Goal: Task Accomplishment & Management: Manage account settings

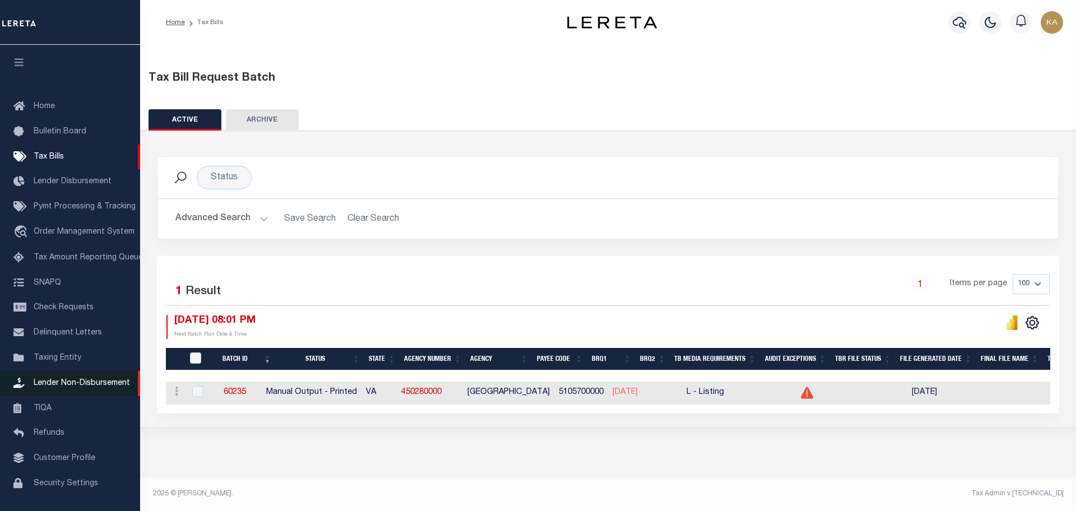
click at [89, 387] on span "Lender Non-Disbursement" at bounding box center [82, 384] width 96 height 8
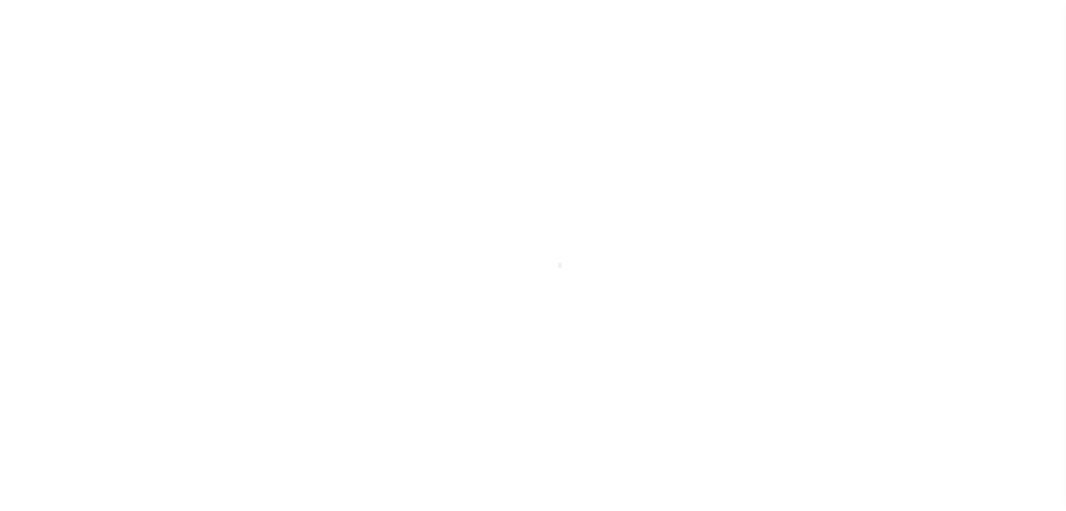
scroll to position [35, 0]
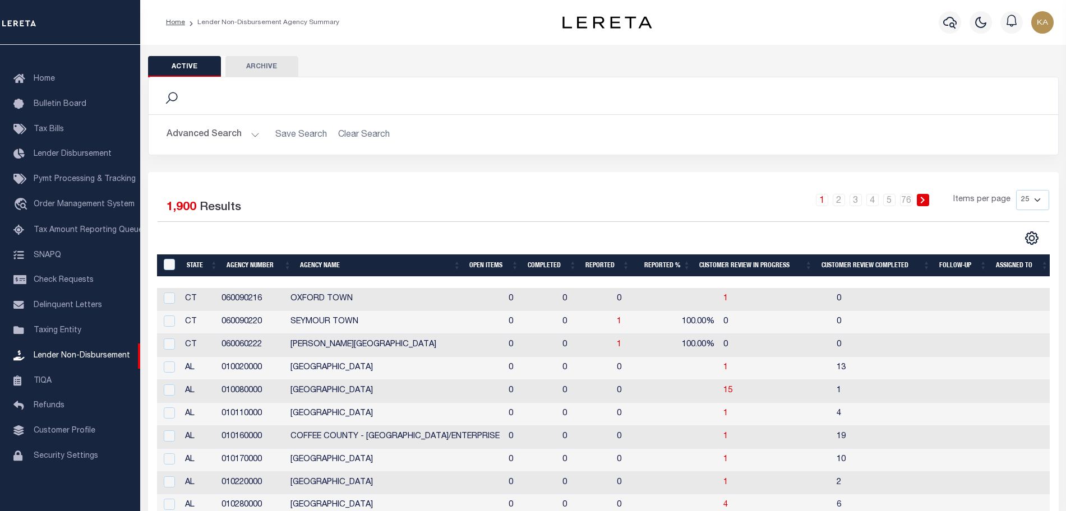
click at [488, 272] on th "Open Items" at bounding box center [494, 266] width 58 height 23
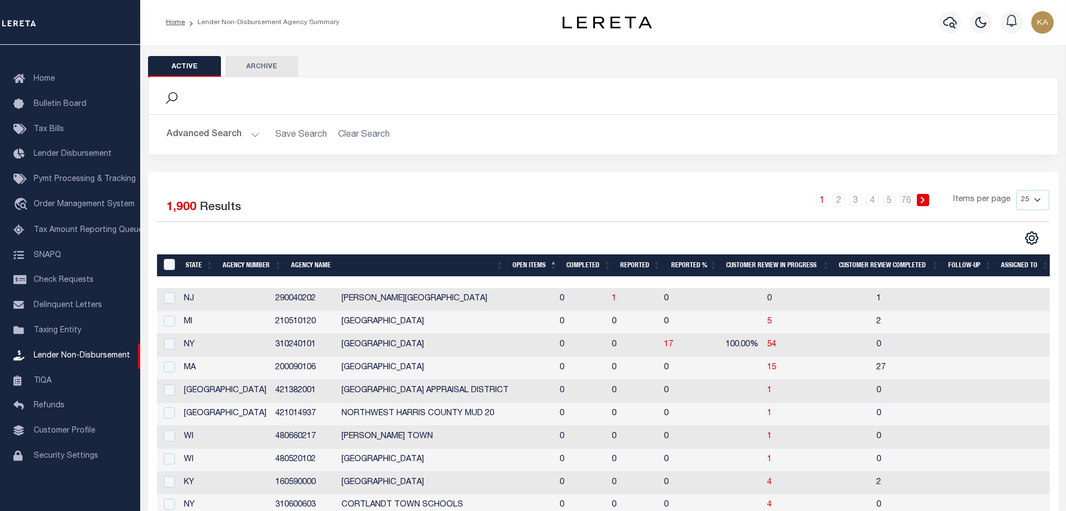
click at [524, 269] on th "Open Items" at bounding box center [535, 266] width 54 height 23
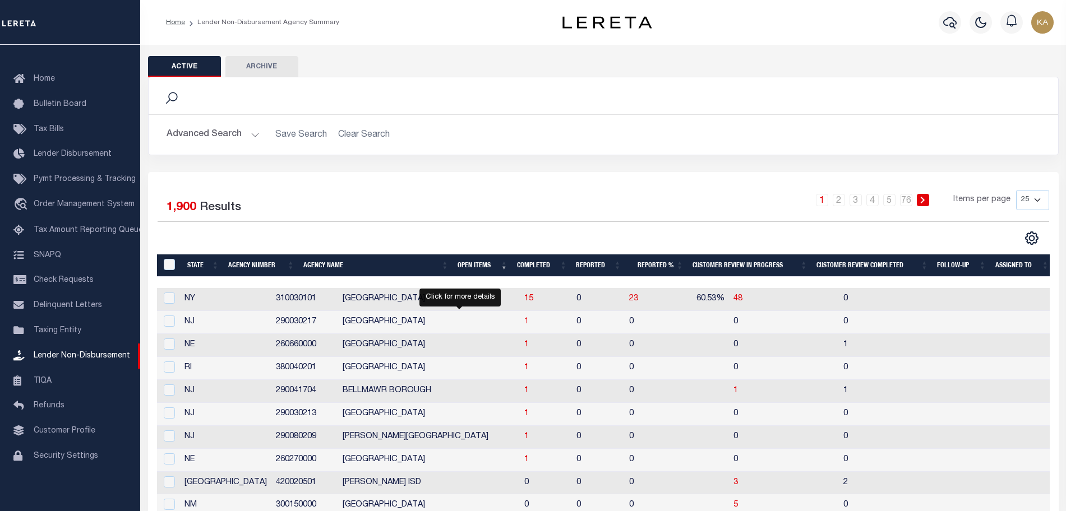
click at [524, 324] on span "1" at bounding box center [526, 322] width 4 height 8
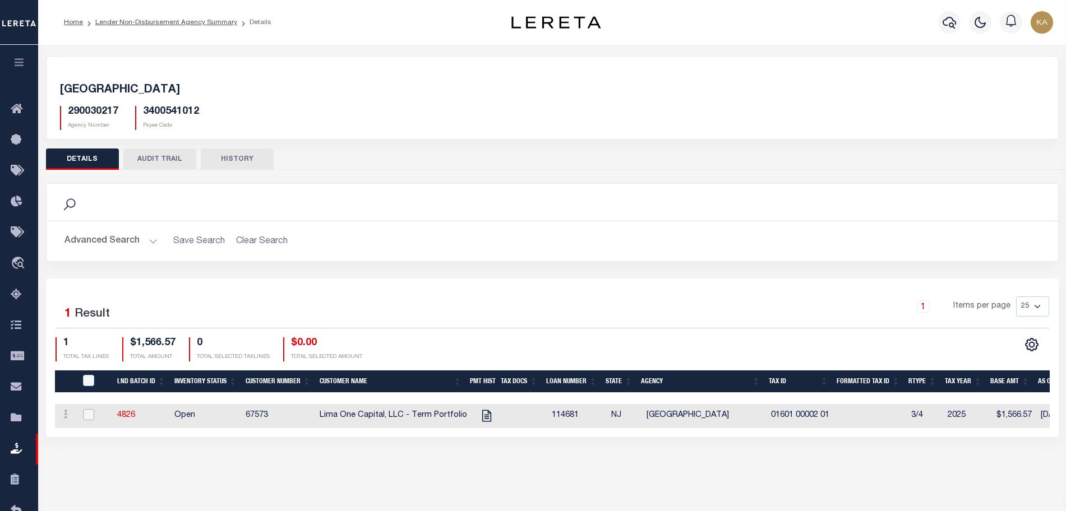
click at [87, 418] on input "checkbox" at bounding box center [88, 414] width 11 height 11
checkbox input "true"
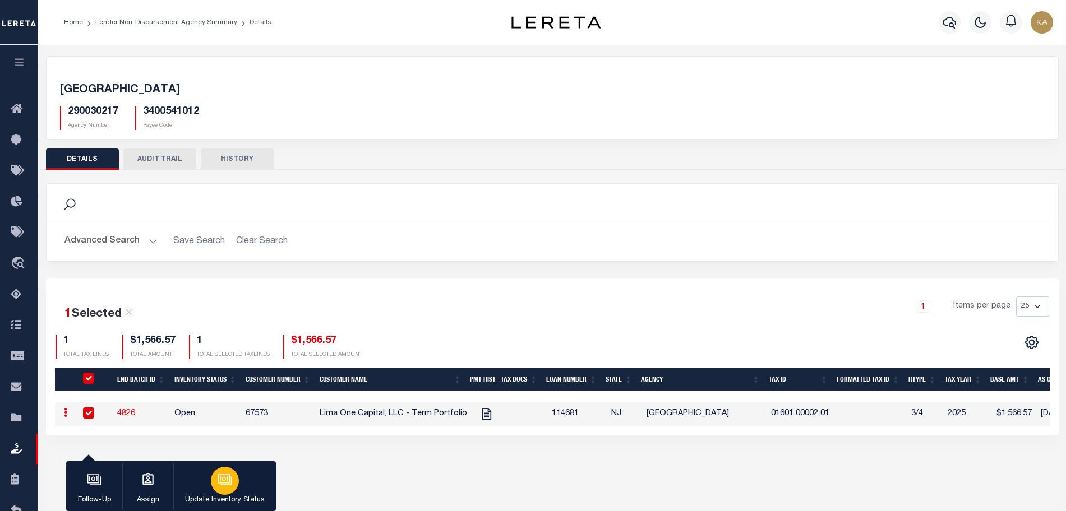
click at [206, 491] on button "Update Inventory Status" at bounding box center [224, 486] width 103 height 50
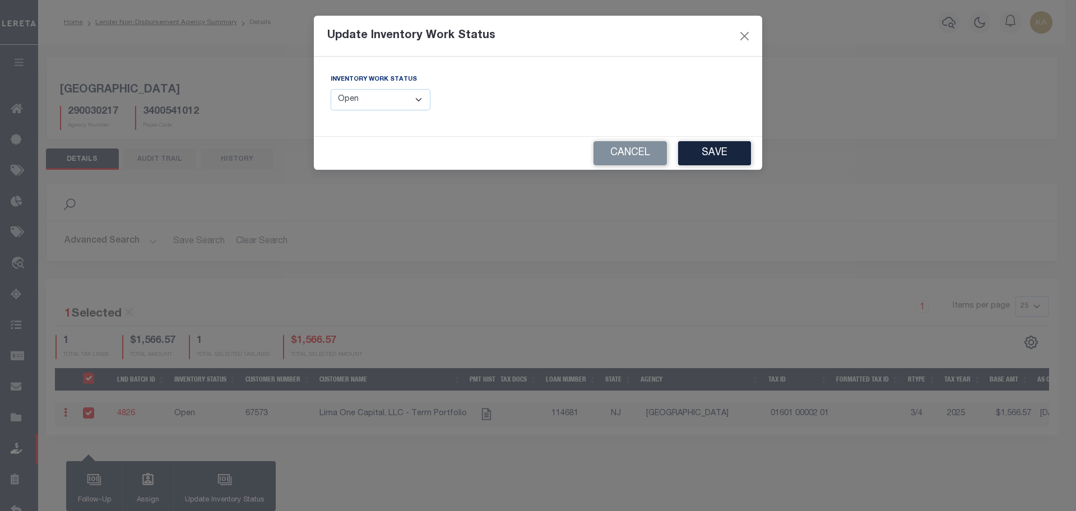
click at [401, 106] on select "--Select-- Open Completed Reported" at bounding box center [381, 100] width 100 height 22
select select "Completed"
click at [331, 89] on select "--Select-- Open Completed Reported" at bounding box center [381, 100] width 100 height 22
click at [685, 151] on button "Save" at bounding box center [714, 153] width 73 height 24
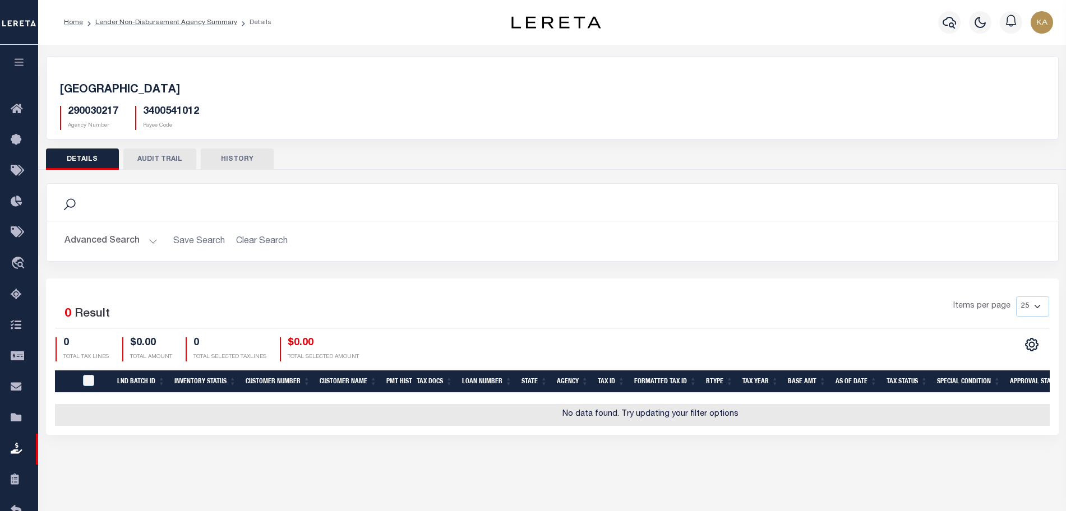
click at [86, 101] on div "290030217 Agency Number 3400541012 Payee Code" at bounding box center [552, 113] width 1001 height 33
click at [85, 118] on div "290030217 Agency Number" at bounding box center [89, 118] width 58 height 24
click at [96, 114] on h5 "290030217" at bounding box center [93, 112] width 50 height 12
click at [95, 114] on h5 "290030217" at bounding box center [93, 112] width 50 height 12
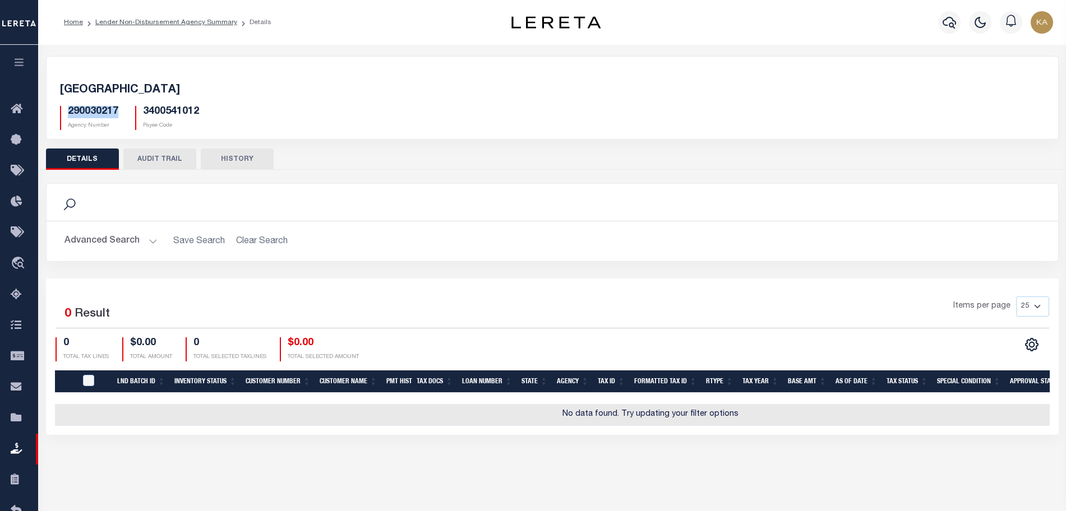
copy h5 "290030217"
click at [133, 22] on link "Lender Non-Disbursement Agency Summary" at bounding box center [166, 22] width 142 height 7
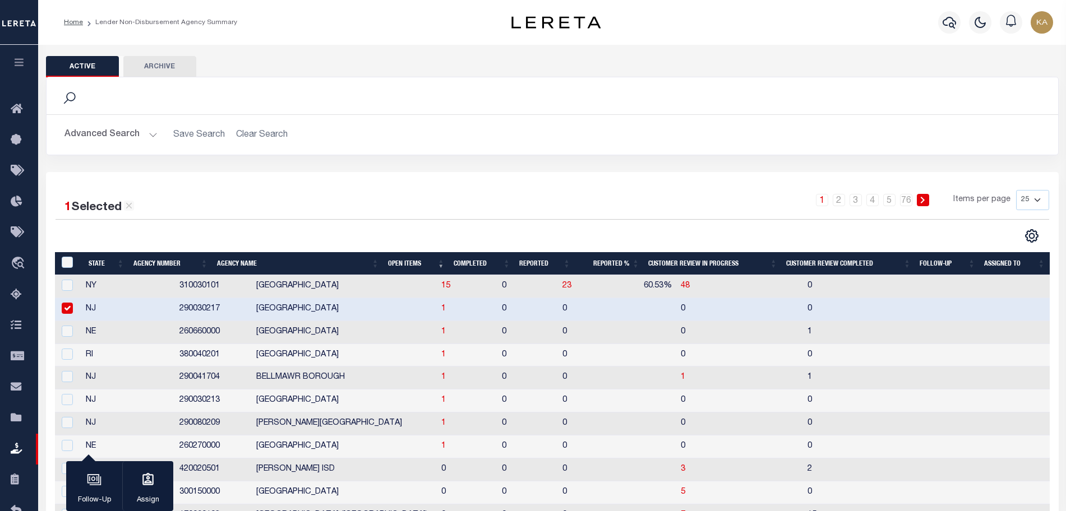
click at [117, 131] on button "Advanced Search" at bounding box center [110, 135] width 93 height 22
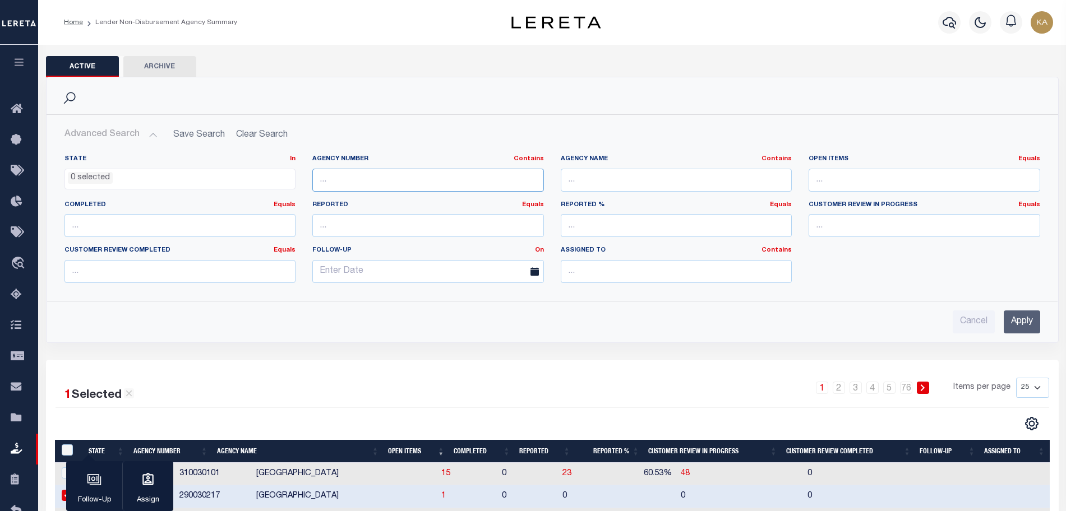
click at [348, 178] on input "text" at bounding box center [428, 180] width 232 height 23
paste input "290030217"
type input "290030217"
click at [1030, 320] on input "Apply" at bounding box center [1022, 322] width 36 height 23
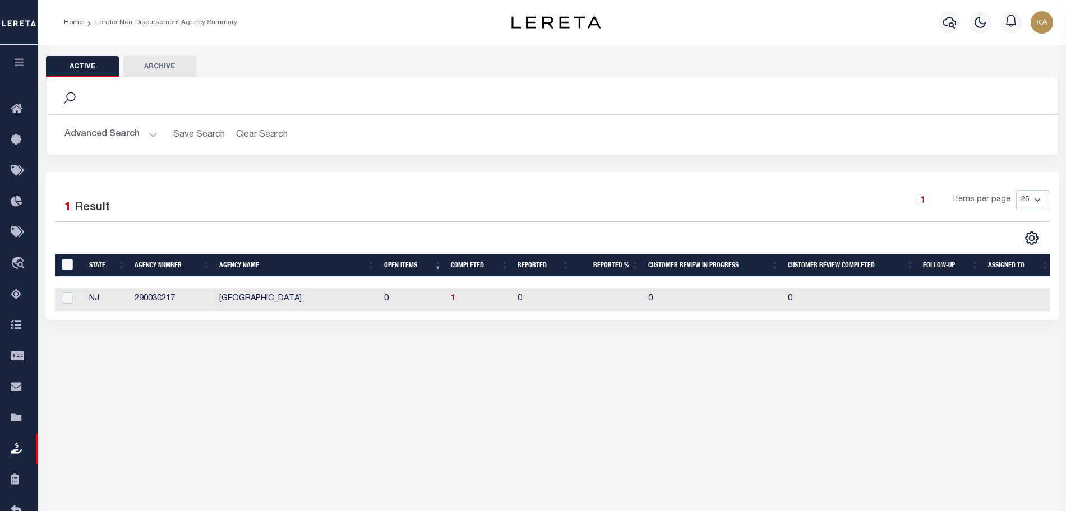
click at [449, 303] on td "1" at bounding box center [479, 299] width 67 height 23
checkbox input "true"
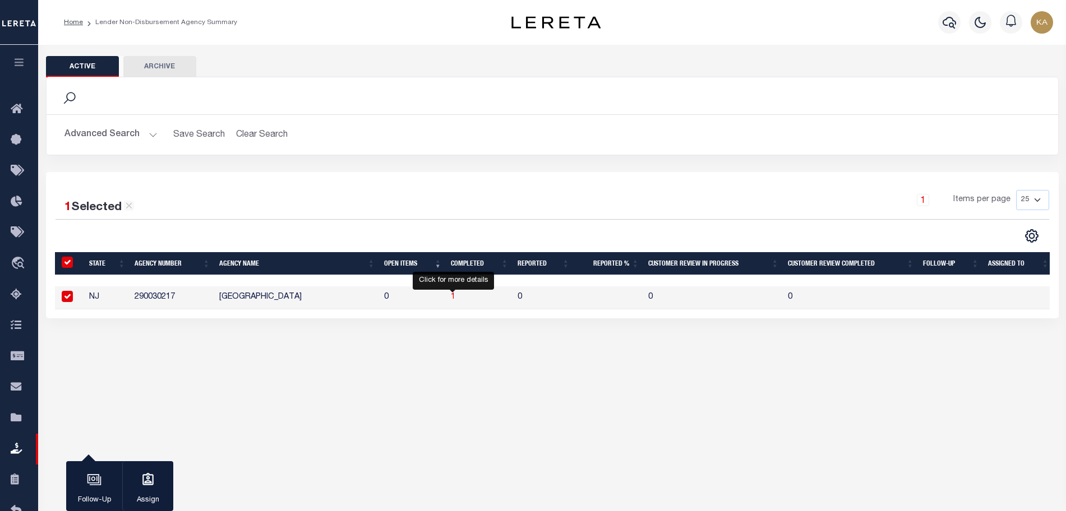
click at [452, 298] on span "1" at bounding box center [453, 297] width 4 height 8
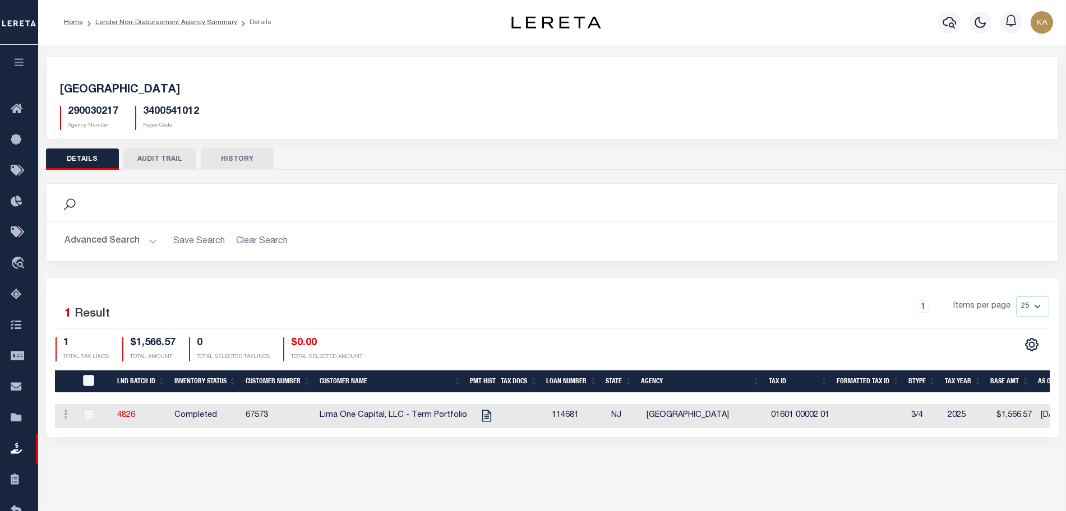
click at [95, 412] on div at bounding box center [94, 415] width 27 height 12
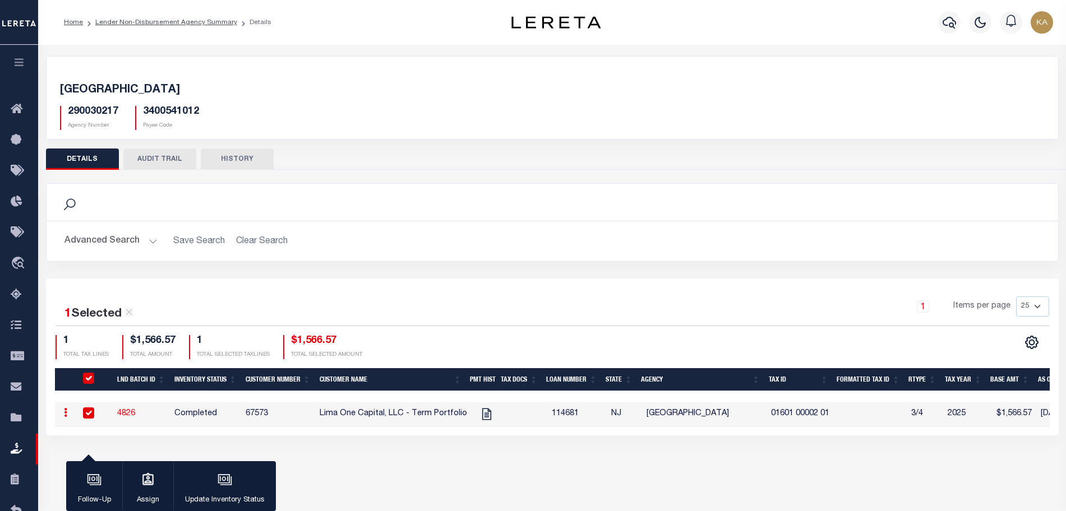
checkbox input "true"
click at [210, 495] on p "Update Inventory Status" at bounding box center [225, 500] width 80 height 11
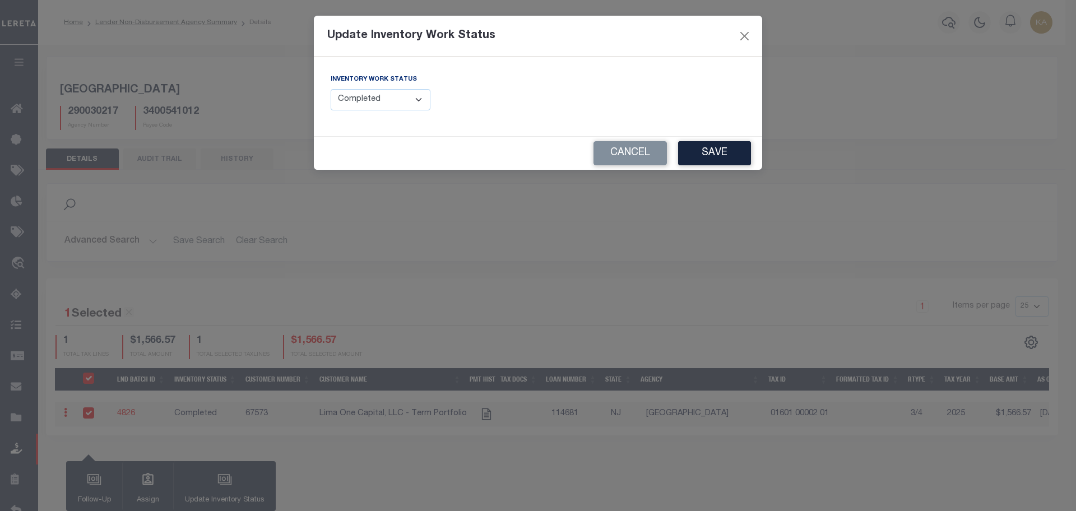
click at [358, 95] on select "--Select-- Open Completed Reported" at bounding box center [381, 100] width 100 height 22
select select "Reported"
click at [331, 89] on select "--Select-- Open Completed Reported" at bounding box center [381, 100] width 100 height 22
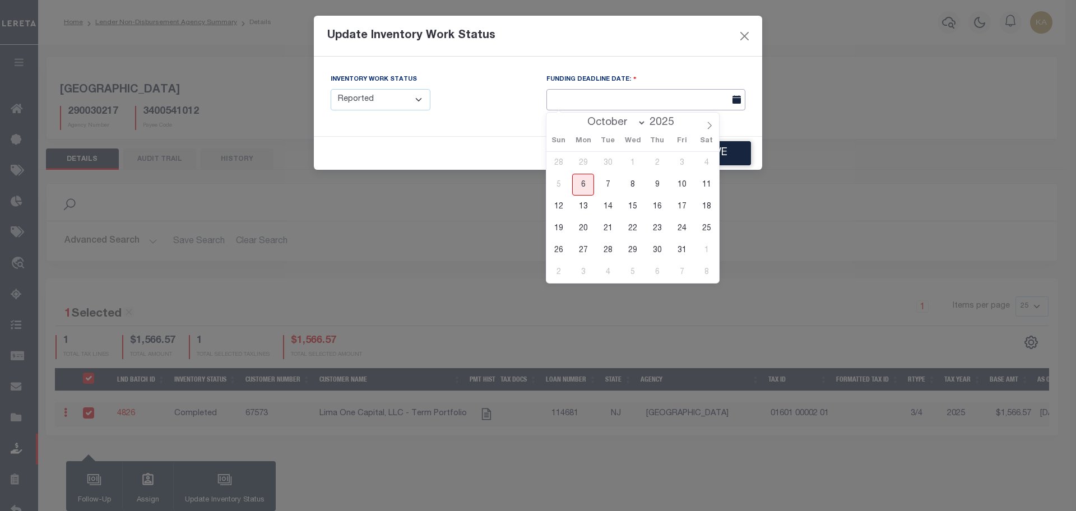
click at [641, 99] on input "text" at bounding box center [646, 100] width 199 height 22
click at [580, 228] on span "20" at bounding box center [583, 229] width 22 height 22
type input "10/20/2025"
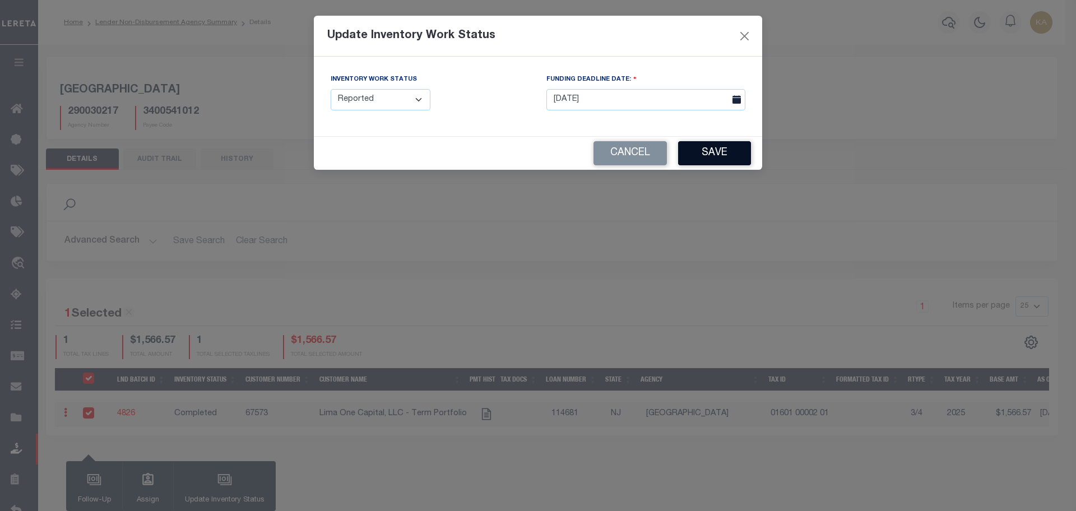
click at [717, 155] on button "Save" at bounding box center [714, 153] width 73 height 24
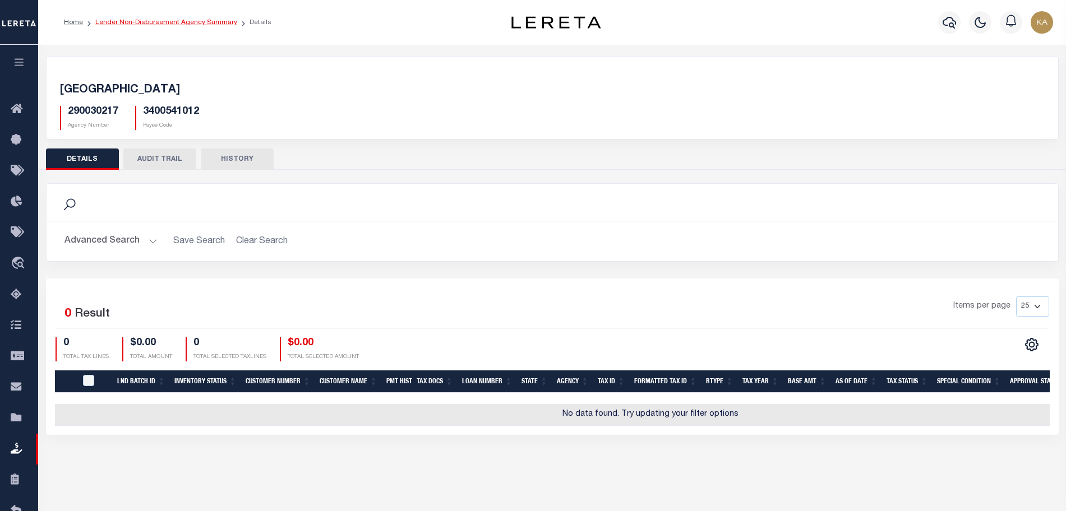
click at [171, 23] on link "Lender Non-Disbursement Agency Summary" at bounding box center [166, 22] width 142 height 7
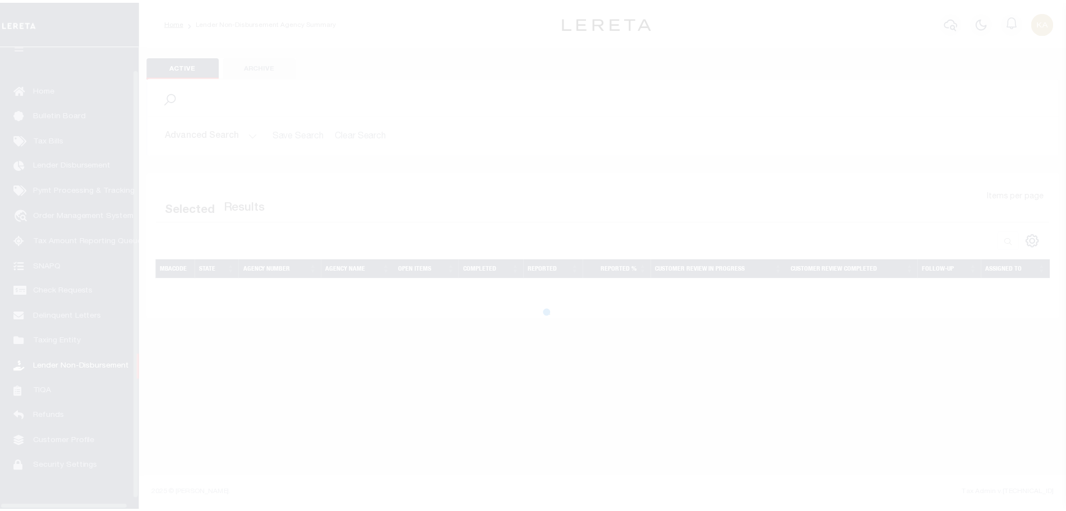
scroll to position [35, 0]
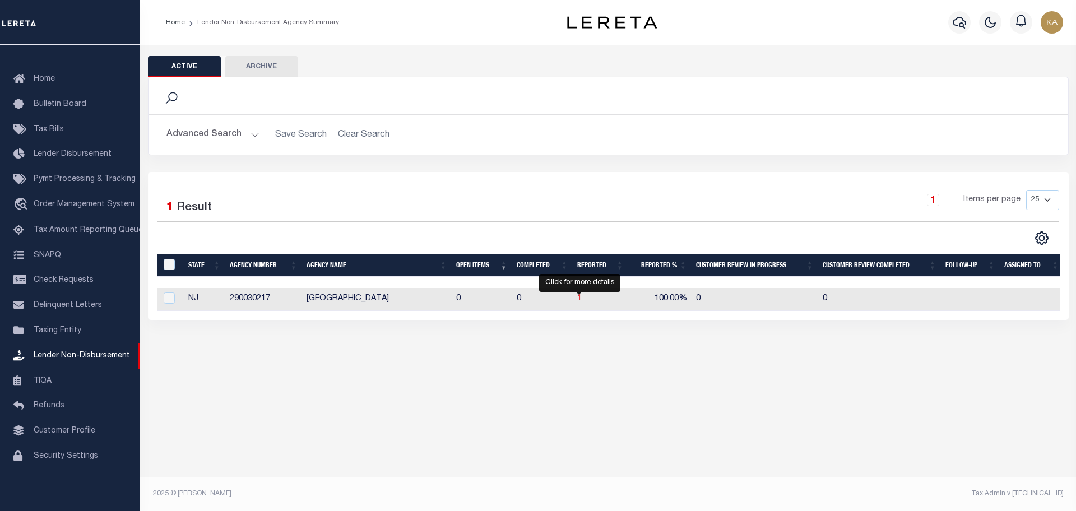
click at [579, 299] on span "1" at bounding box center [579, 299] width 4 height 8
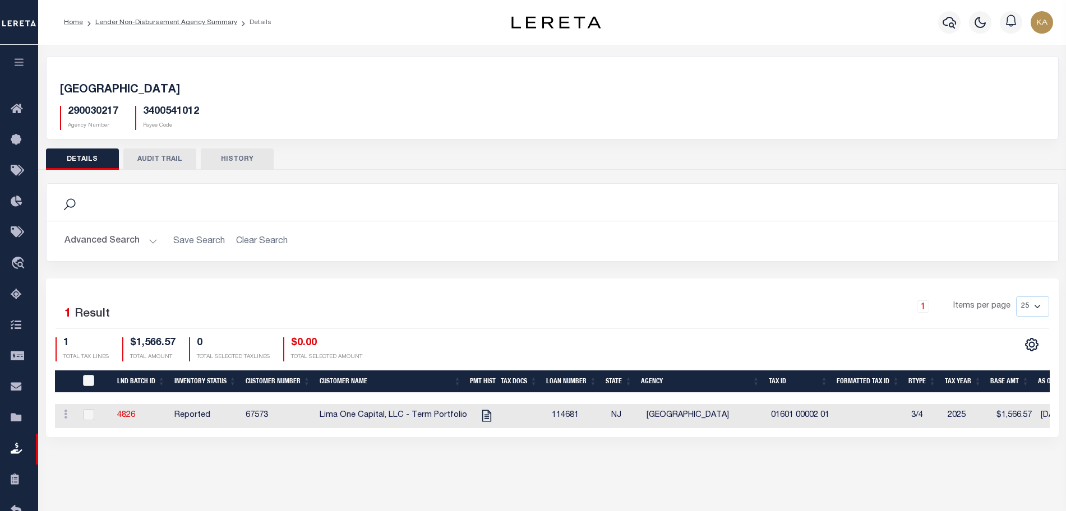
click at [268, 420] on td "67573" at bounding box center [278, 416] width 74 height 24
checkbox input "true"
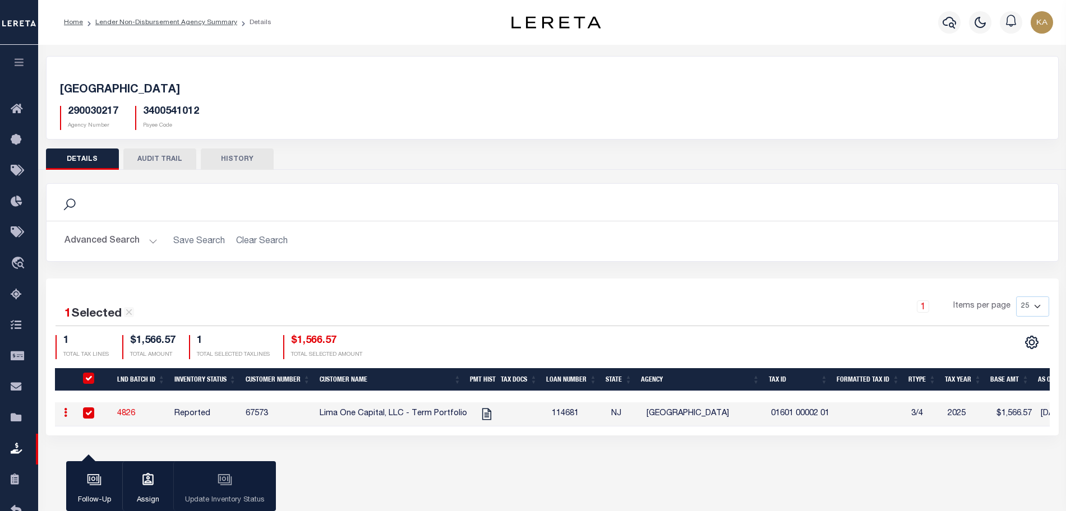
click at [268, 420] on td "67573" at bounding box center [278, 415] width 74 height 24
checkbox input "false"
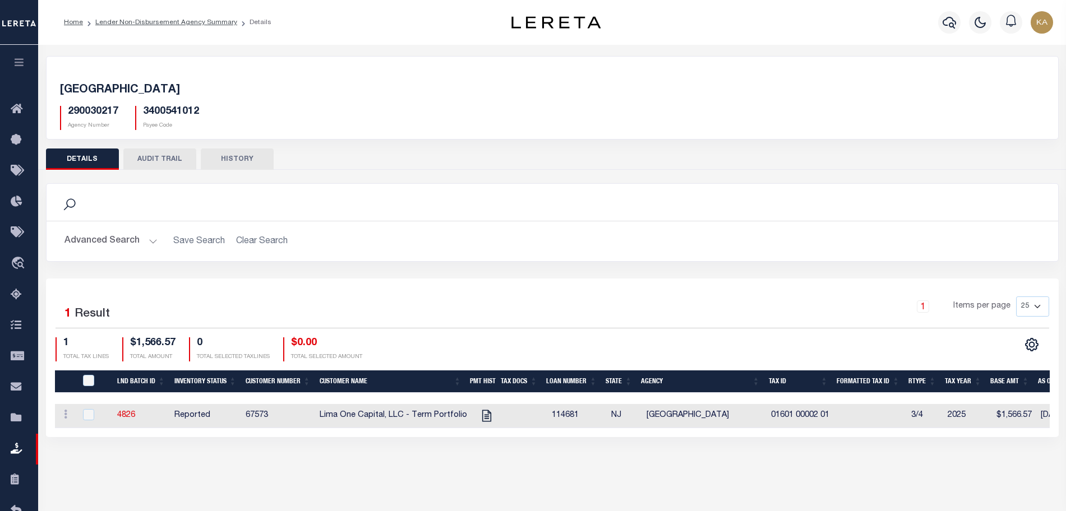
click at [264, 418] on td "67573" at bounding box center [278, 416] width 74 height 24
checkbox input "true"
click at [264, 418] on td "67573" at bounding box center [278, 416] width 74 height 24
checkbox input "false"
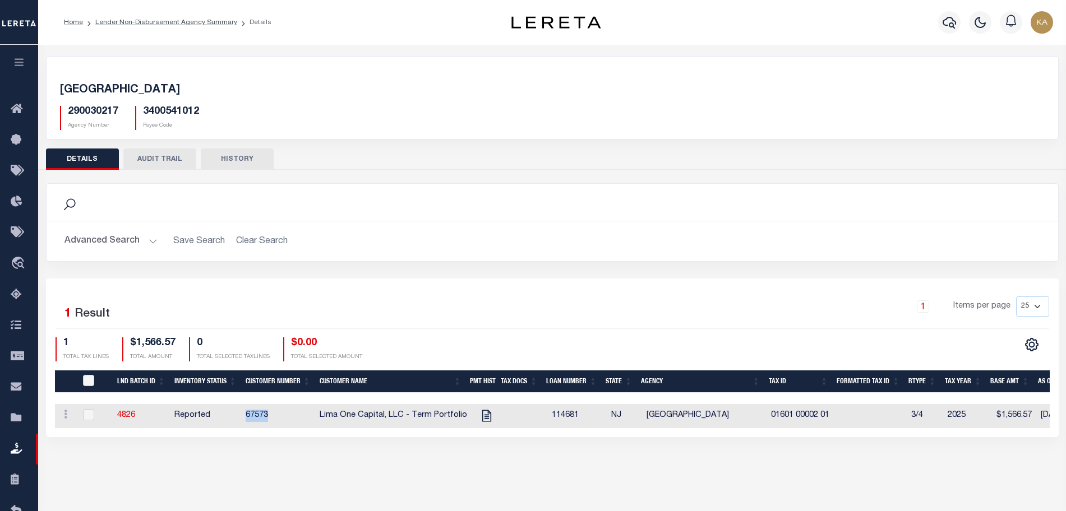
checkbox input "false"
copy td "67573"
click at [12, 202] on icon at bounding box center [20, 202] width 18 height 14
click at [160, 152] on button "AUDIT TRAIL" at bounding box center [159, 159] width 73 height 21
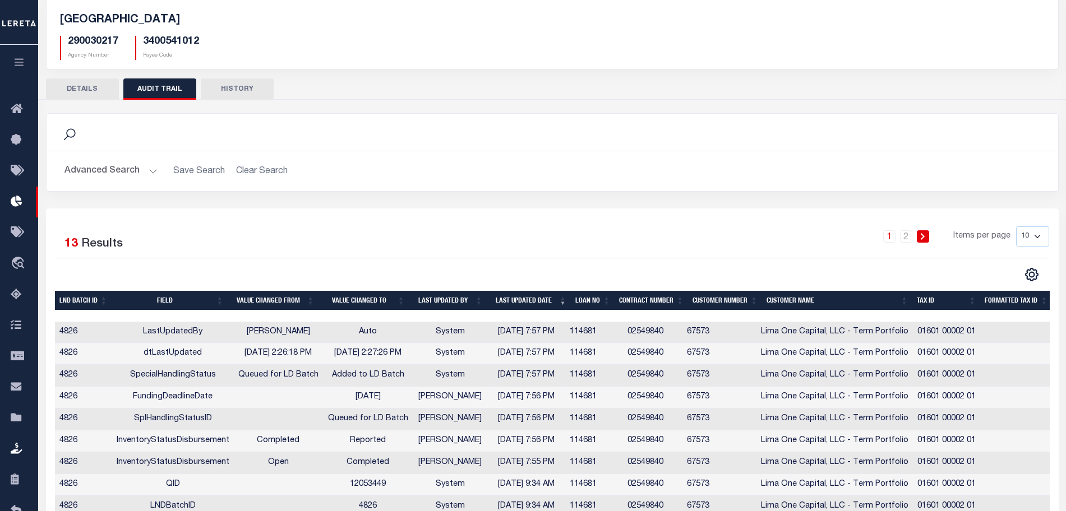
scroll to position [140, 0]
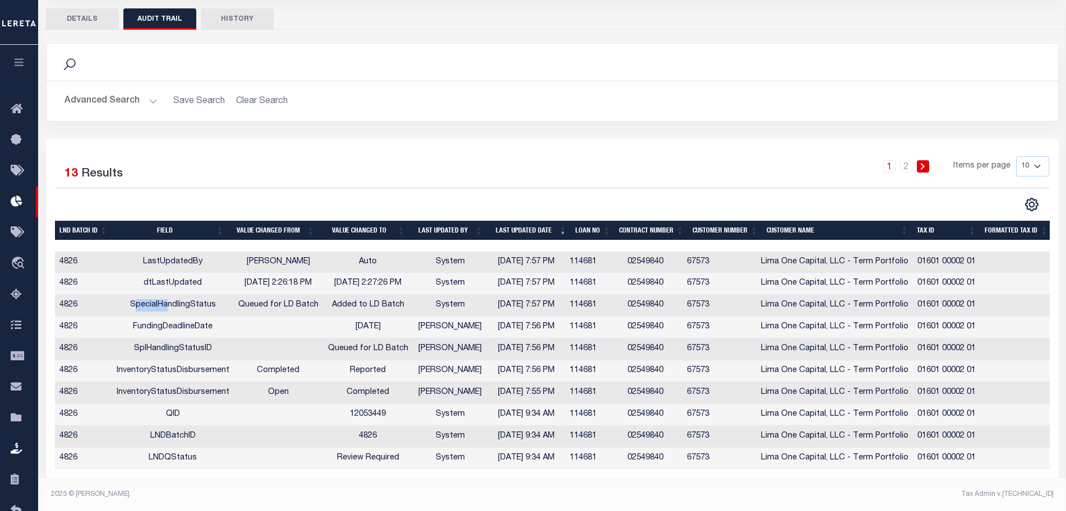
drag, startPoint x: 138, startPoint y: 305, endPoint x: 169, endPoint y: 306, distance: 31.4
click at [169, 306] on td "SpecialHandlingStatus" at bounding box center [173, 306] width 122 height 22
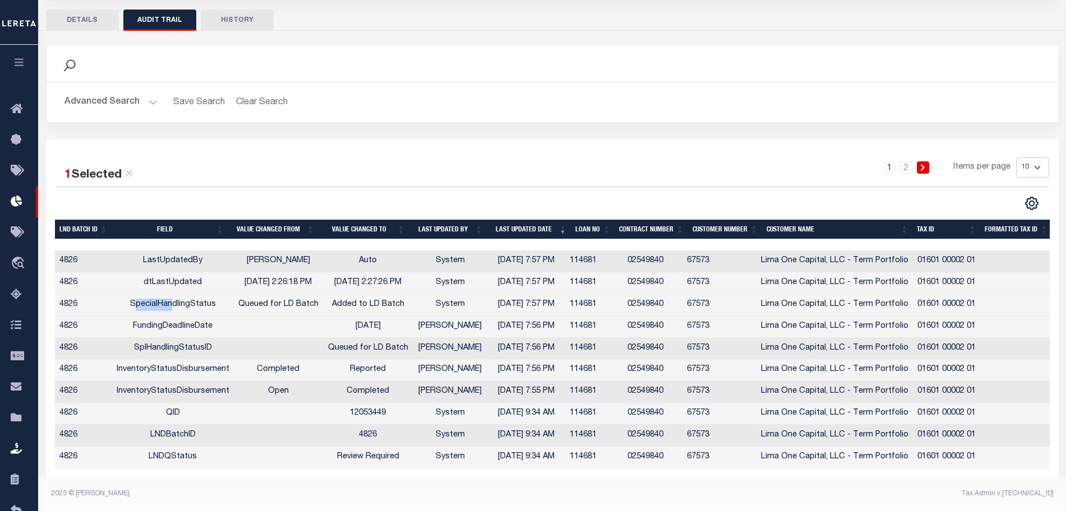
scroll to position [0, 0]
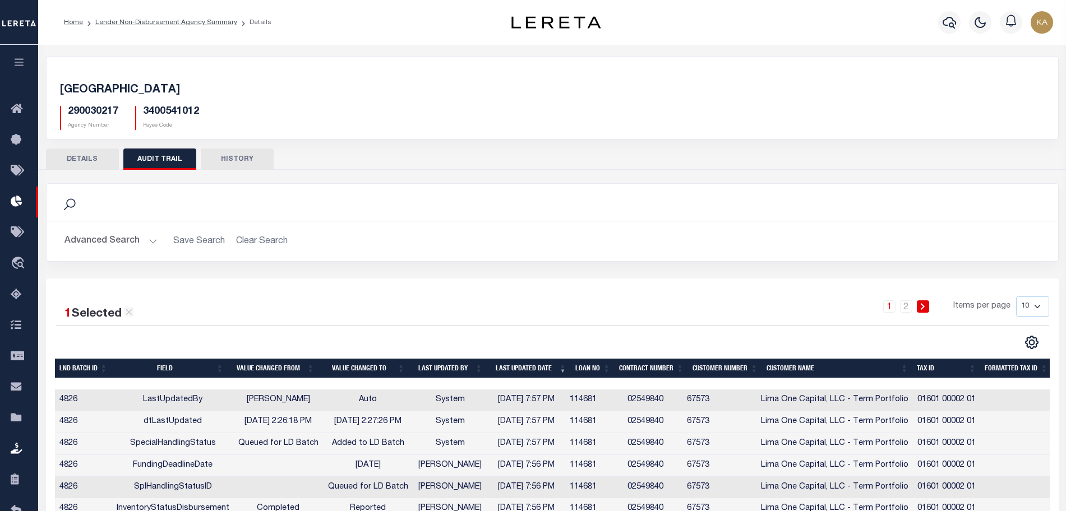
click at [770, 184] on div "Search" at bounding box center [552, 202] width 1011 height 37
click at [103, 155] on button "DETAILS" at bounding box center [82, 159] width 73 height 21
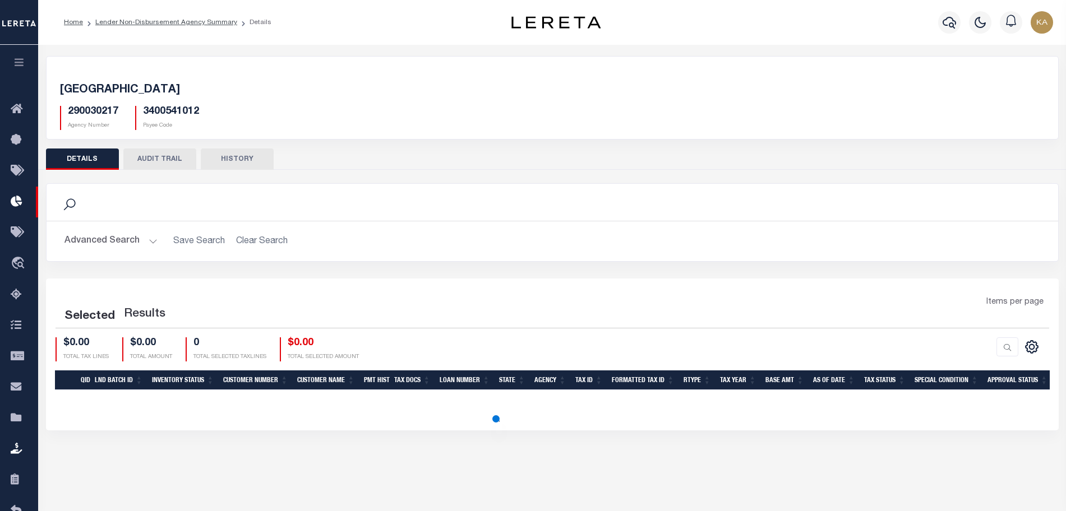
scroll to position [83, 0]
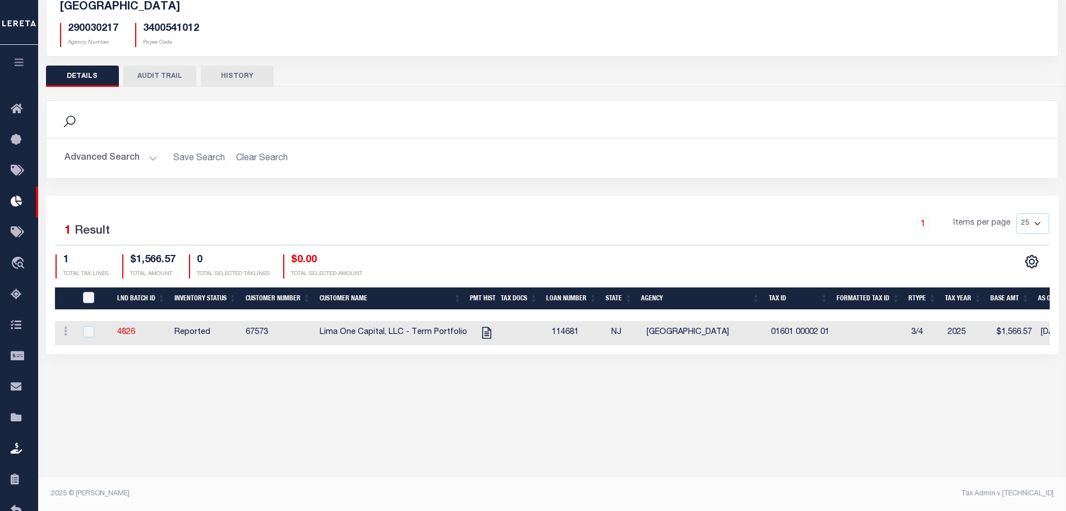
click at [190, 81] on button "AUDIT TRAIL" at bounding box center [159, 76] width 73 height 21
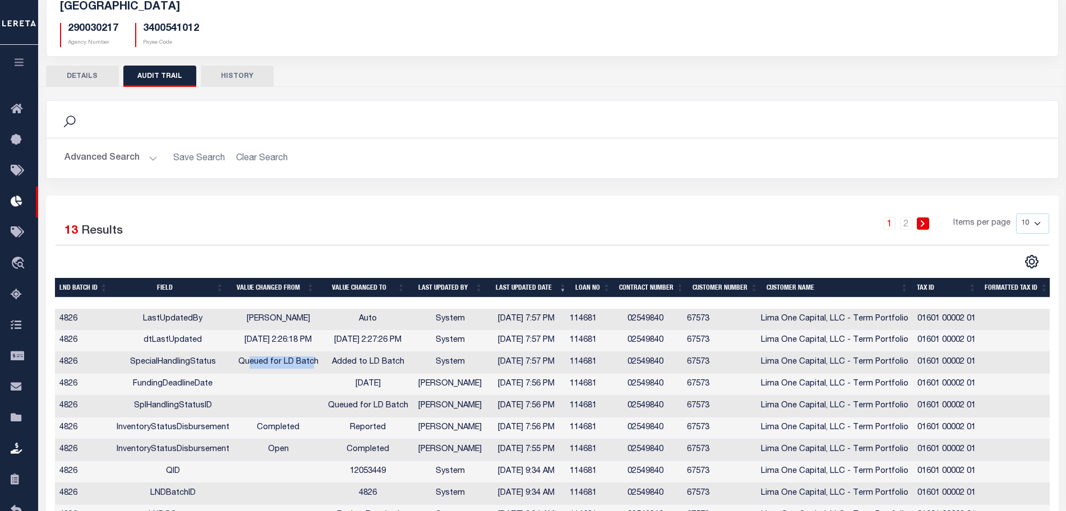
drag, startPoint x: 251, startPoint y: 369, endPoint x: 311, endPoint y: 372, distance: 60.1
click at [310, 371] on td "Queued for LD Batch" at bounding box center [279, 363] width 90 height 22
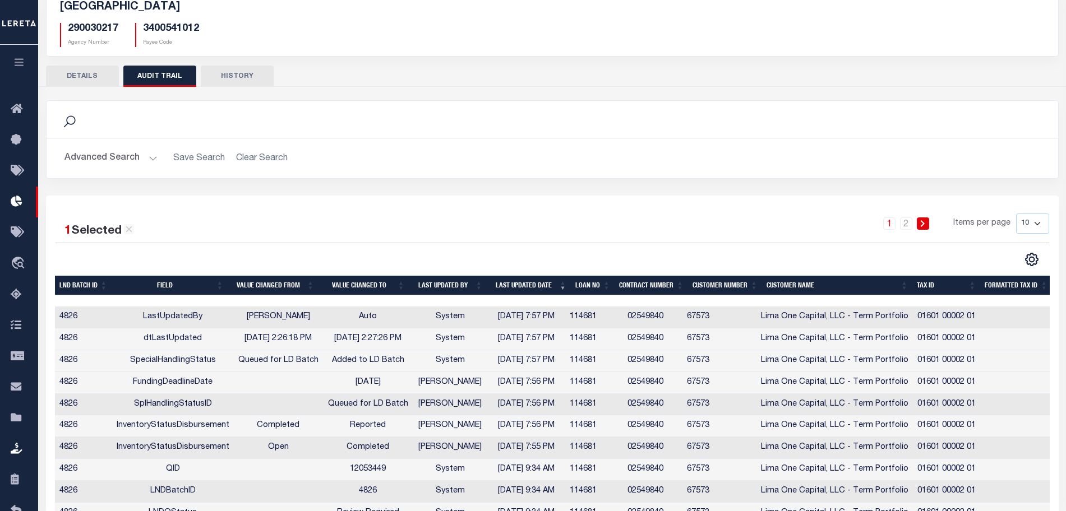
click at [382, 357] on td "Added to LD Batch" at bounding box center [368, 361] width 90 height 22
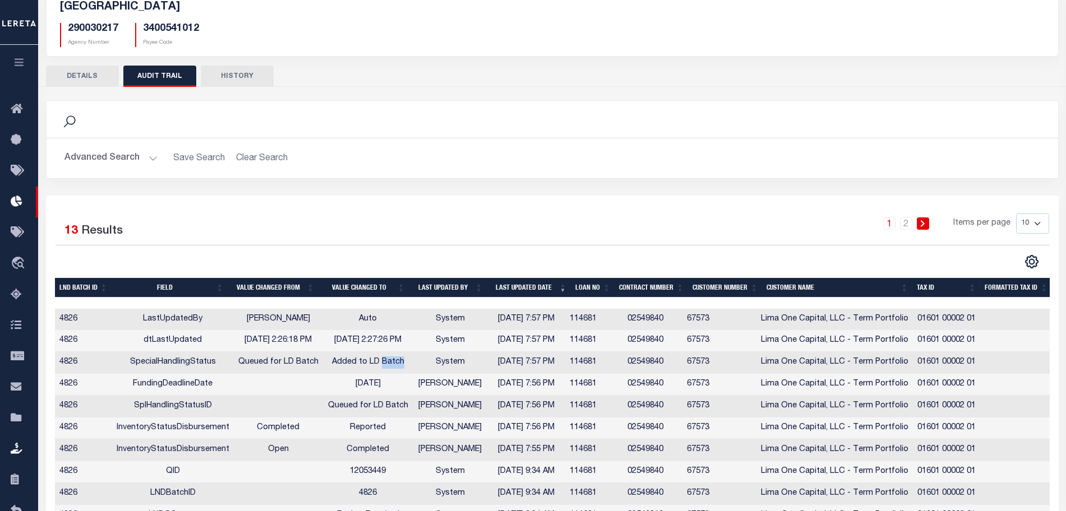
click at [383, 357] on td "Added to LD Batch" at bounding box center [368, 363] width 90 height 22
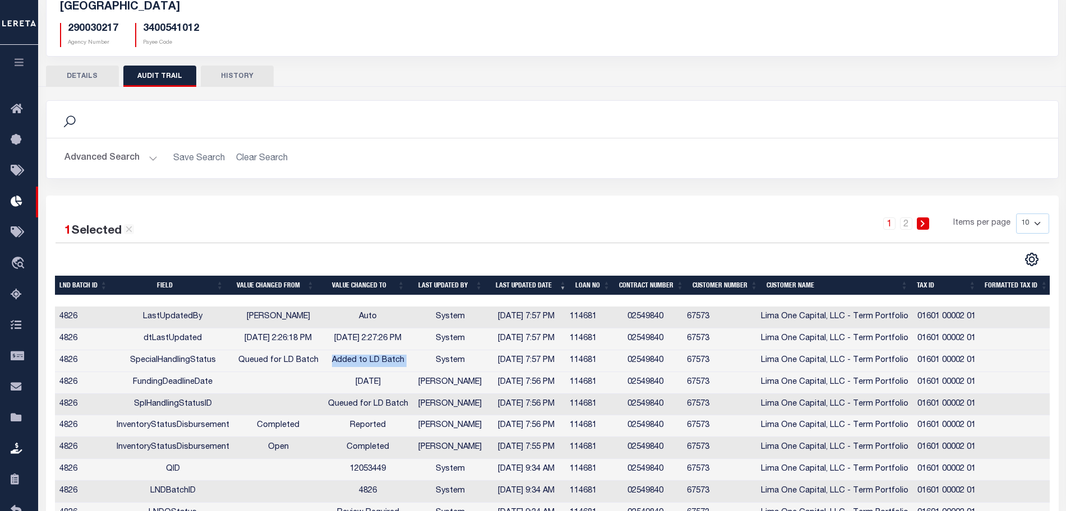
click at [383, 357] on td "Added to LD Batch" at bounding box center [368, 361] width 90 height 22
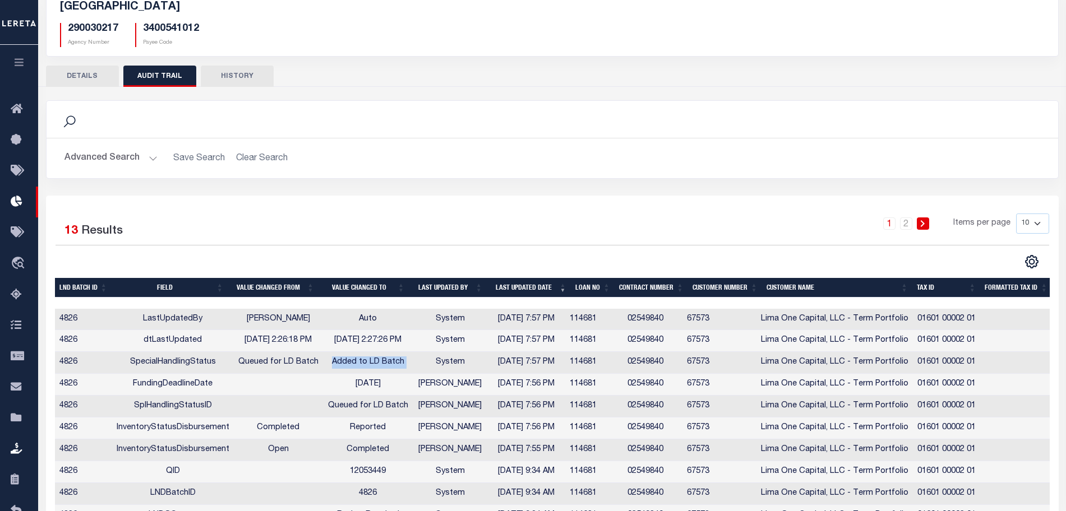
click at [338, 336] on td "10/6/2025 2:27:26 PM" at bounding box center [368, 341] width 90 height 22
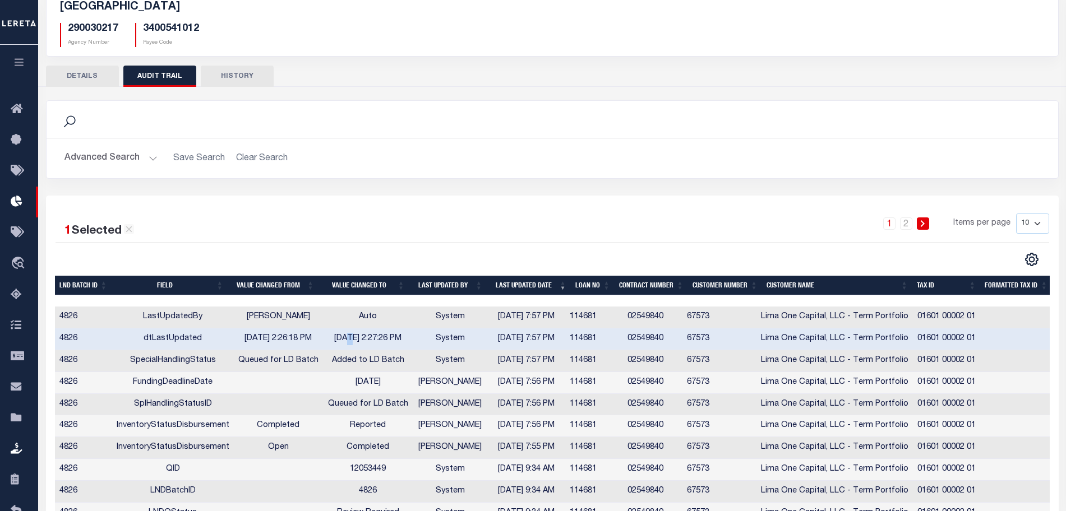
click at [338, 336] on td "10/6/2025 2:27:26 PM" at bounding box center [368, 340] width 90 height 22
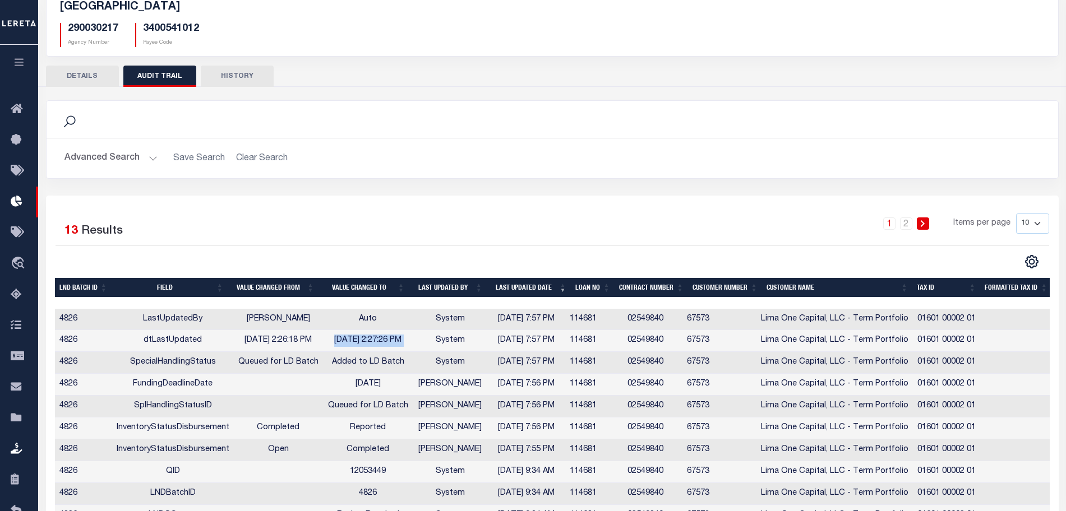
click at [338, 336] on td "10/6/2025 2:27:26 PM" at bounding box center [368, 341] width 90 height 22
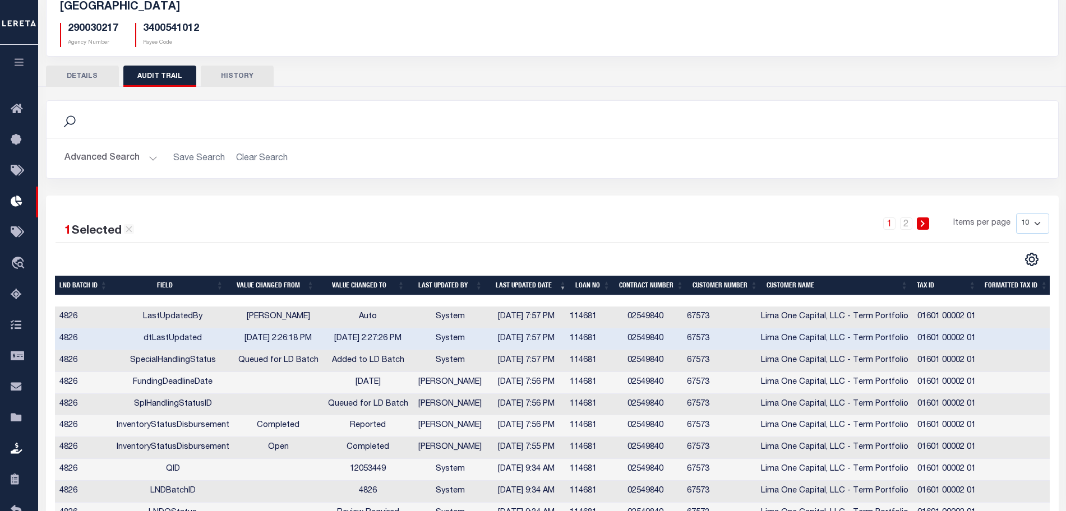
click at [279, 315] on td "Karan Panchamiya" at bounding box center [279, 318] width 90 height 22
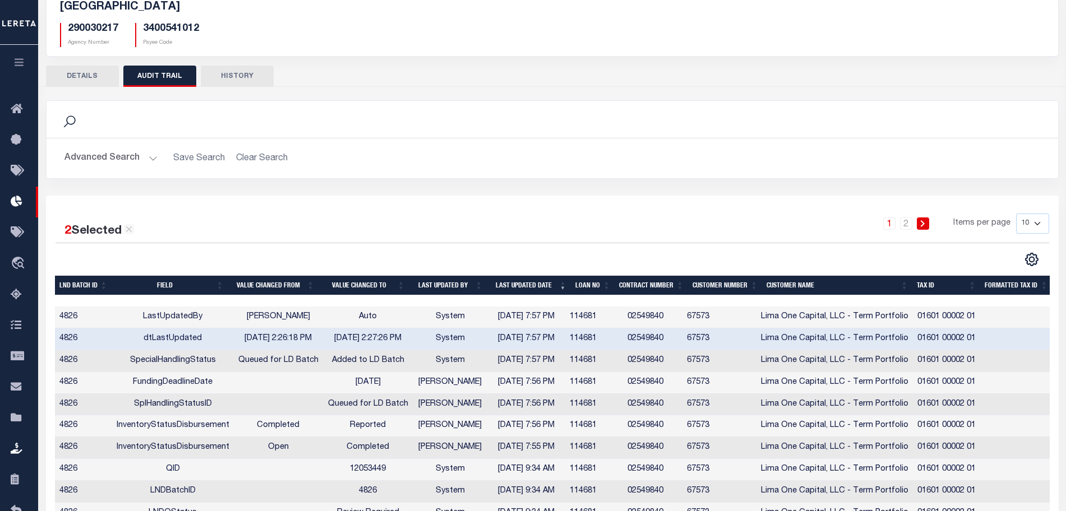
click at [279, 315] on td "Karan Panchamiya" at bounding box center [279, 318] width 90 height 22
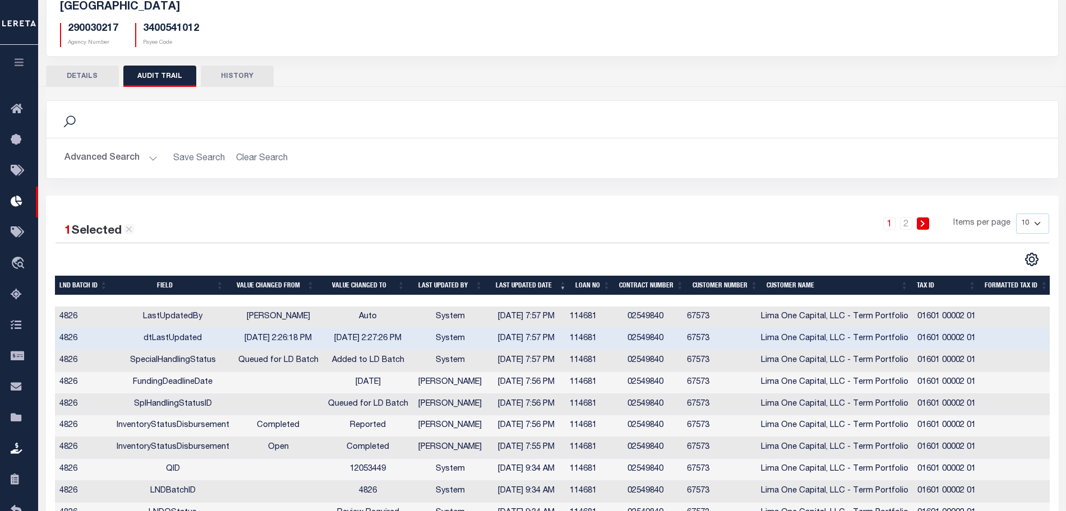
click at [279, 315] on td "Karan Panchamiya" at bounding box center [279, 318] width 90 height 22
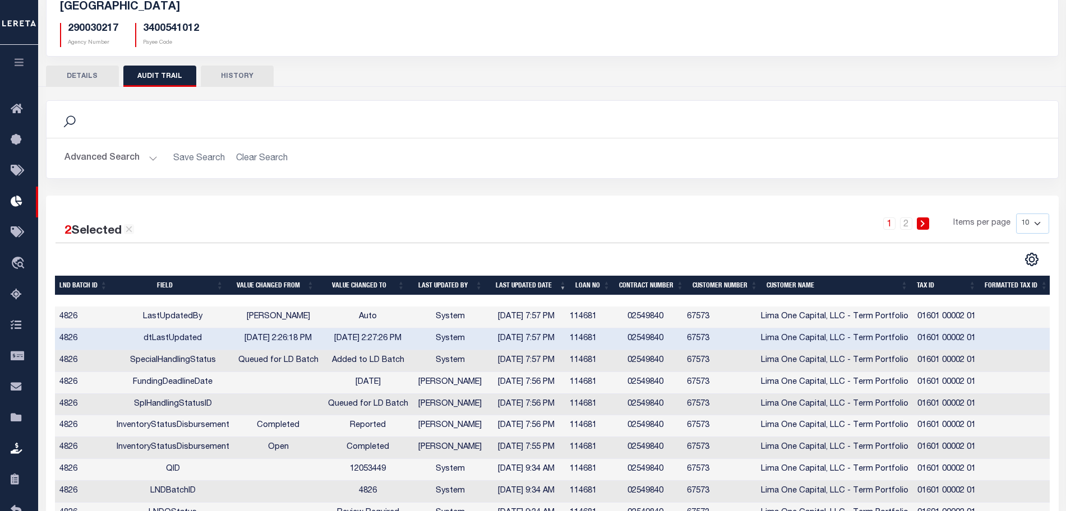
click at [325, 339] on td "10/6/2025 2:27:26 PM" at bounding box center [368, 340] width 90 height 22
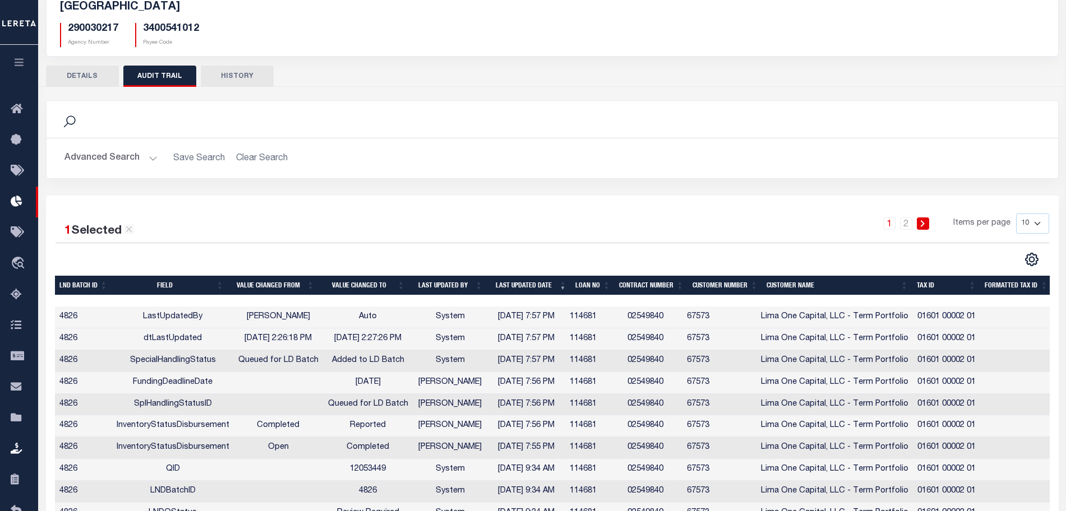
click at [325, 339] on td "10/6/2025 2:27:26 PM" at bounding box center [368, 340] width 90 height 22
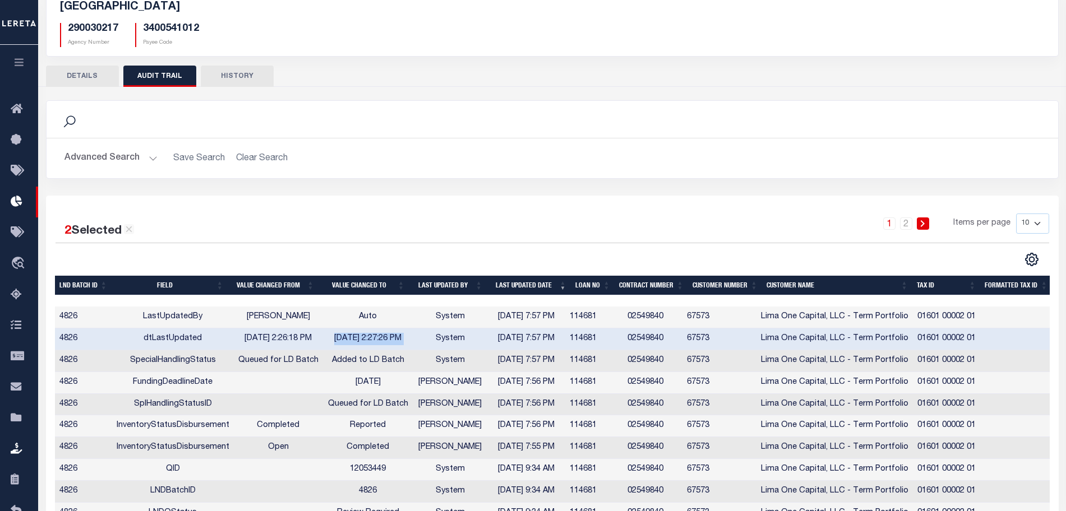
click at [325, 339] on td "10/6/2025 2:27:26 PM" at bounding box center [368, 340] width 90 height 22
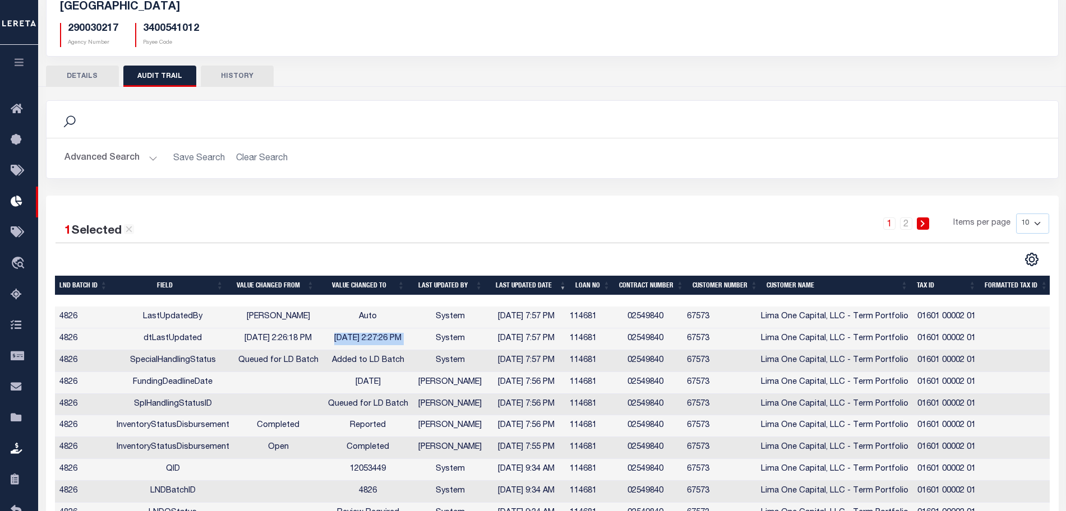
click at [243, 84] on button "HISTORY" at bounding box center [237, 76] width 73 height 21
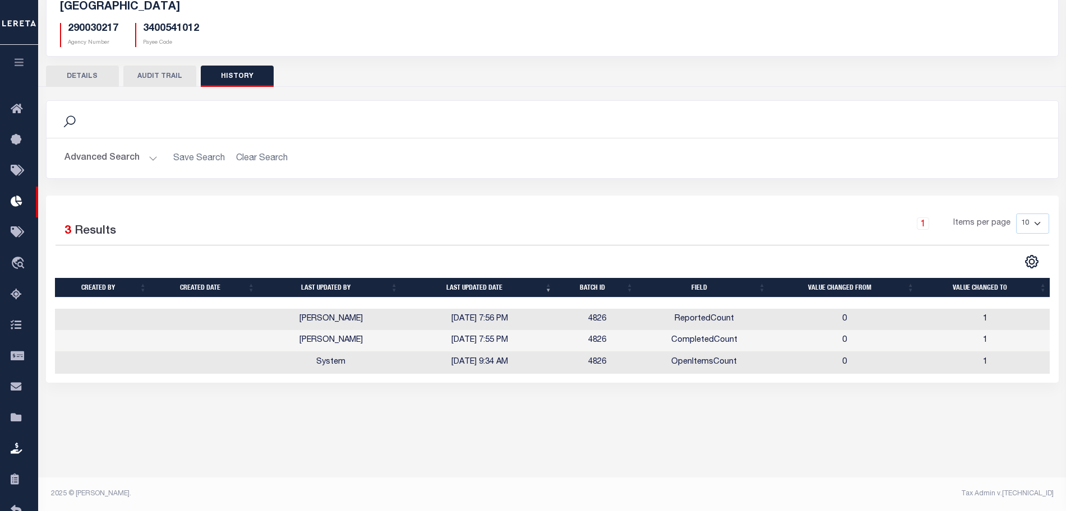
scroll to position [0, 0]
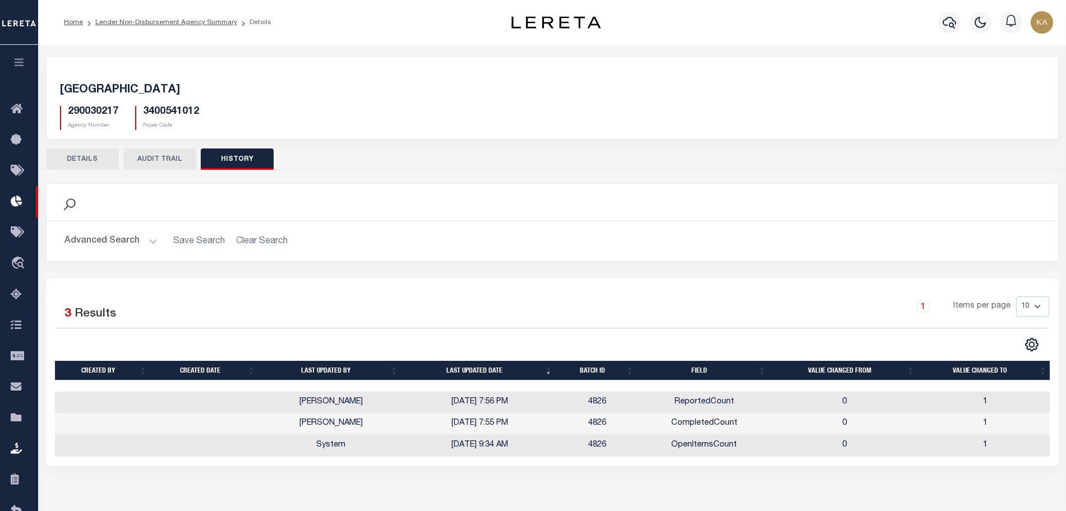
click at [140, 157] on button "AUDIT TRAIL" at bounding box center [159, 159] width 73 height 21
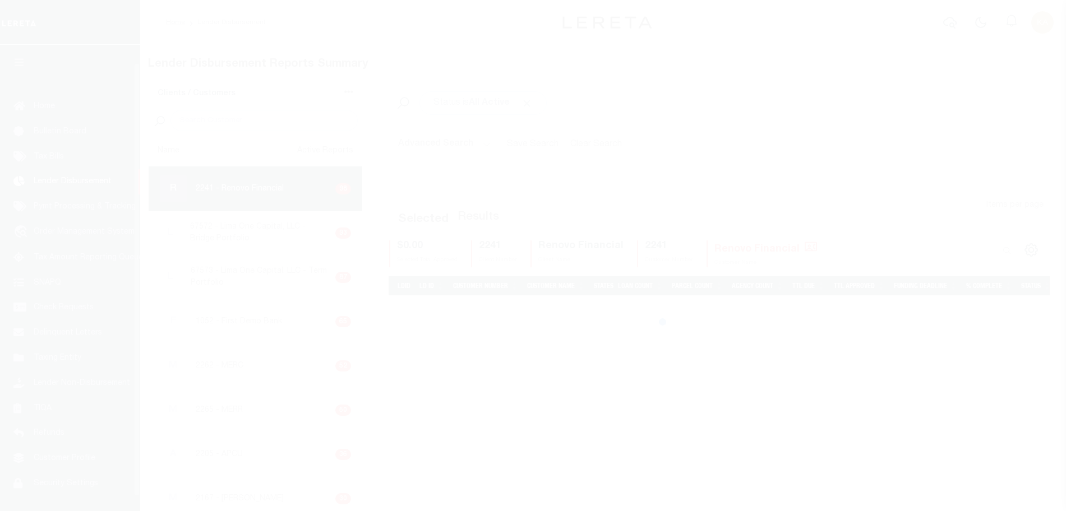
scroll to position [20, 0]
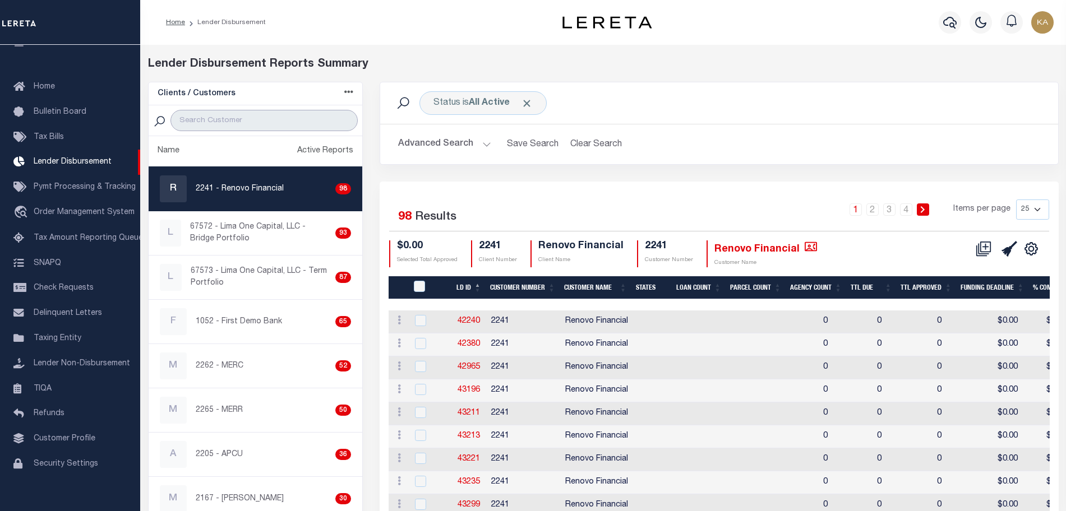
click at [230, 111] on input "search" at bounding box center [263, 120] width 187 height 21
paste input "67573"
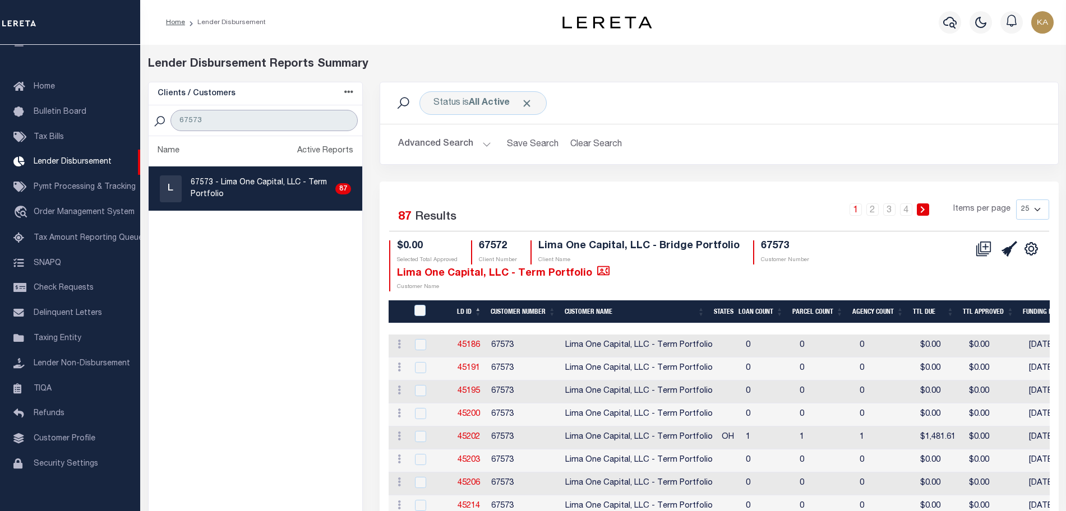
type input "67573"
click at [469, 310] on th "LD ID" at bounding box center [469, 312] width 34 height 23
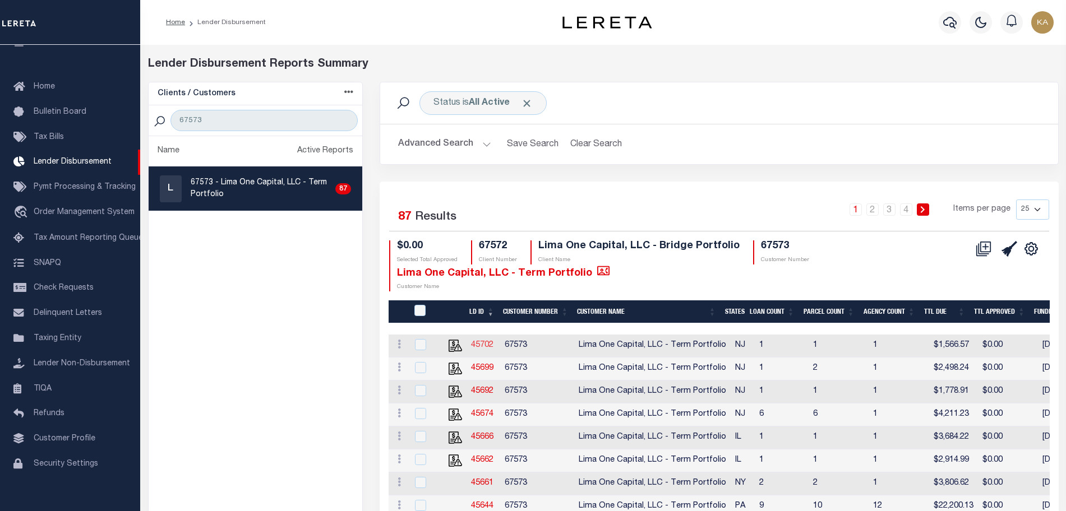
click at [487, 345] on link "45702" at bounding box center [482, 345] width 22 height 8
checkbox input "true"
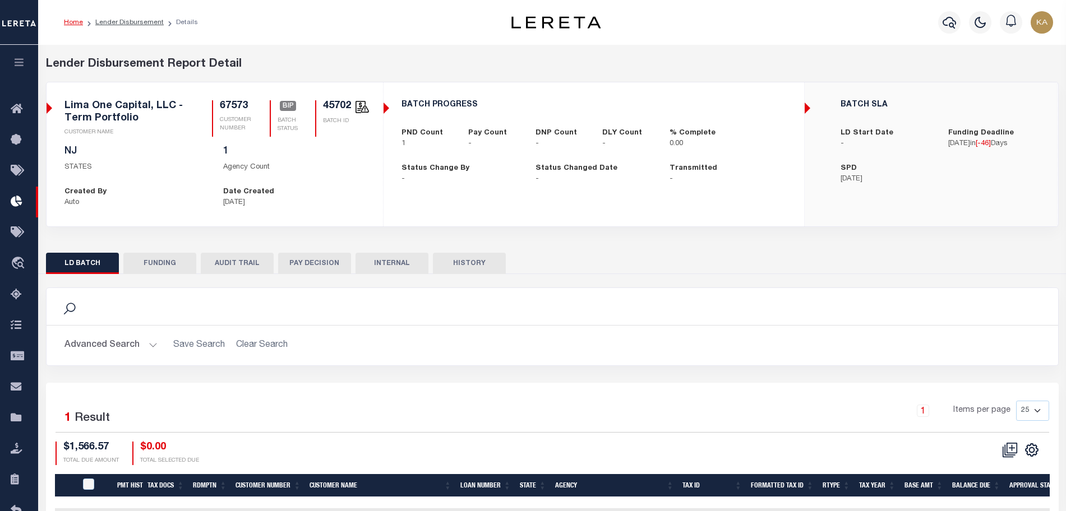
scroll to position [83, 0]
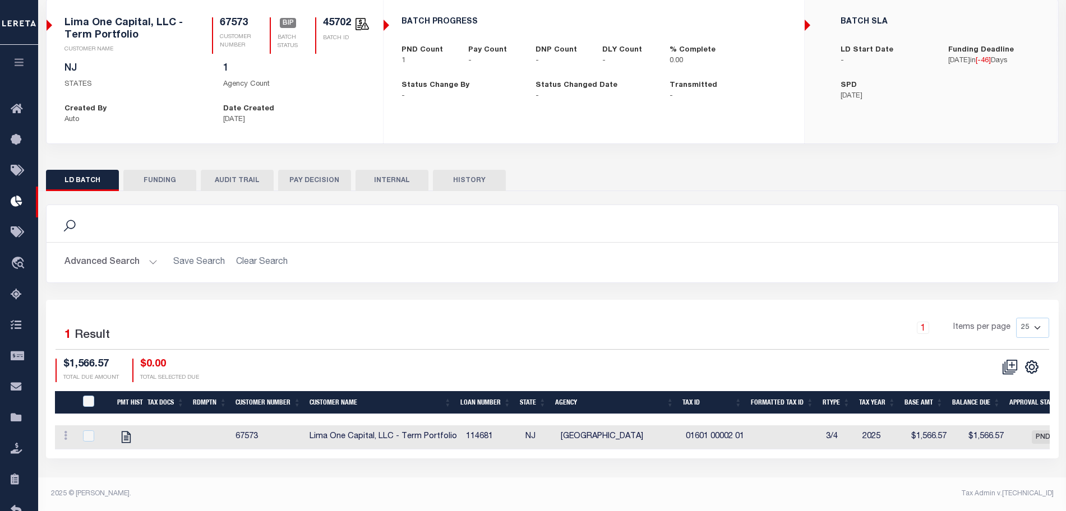
click at [229, 177] on button "AUDIT TRAIL" at bounding box center [237, 180] width 73 height 21
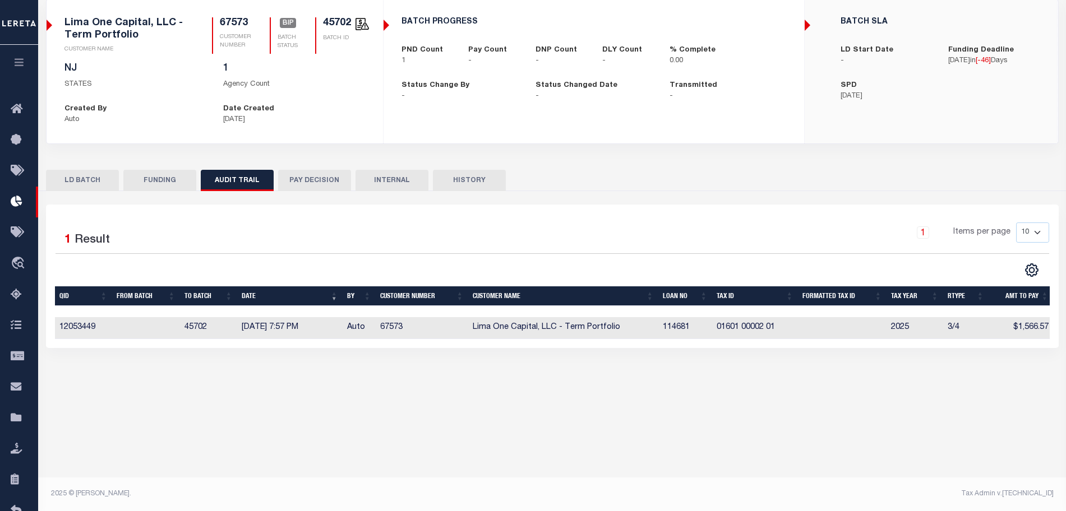
click at [464, 173] on button "HISTORY" at bounding box center [469, 180] width 73 height 21
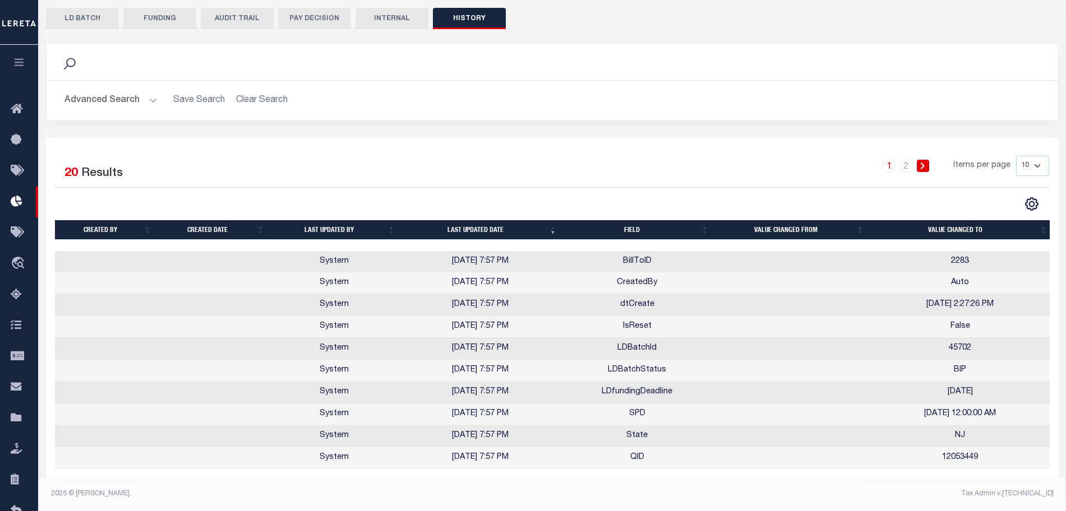
scroll to position [0, 0]
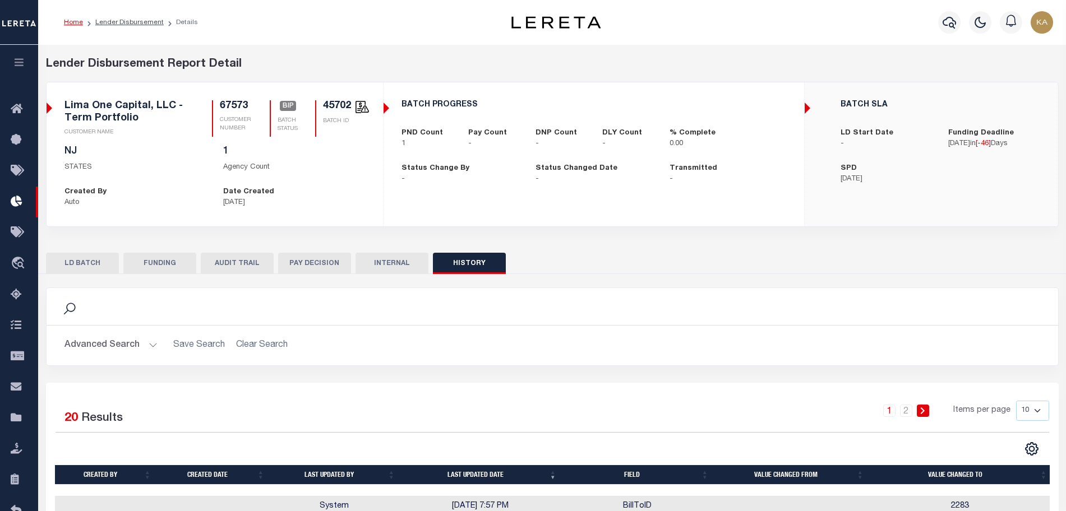
drag, startPoint x: 542, startPoint y: 1, endPoint x: 278, endPoint y: 391, distance: 471.2
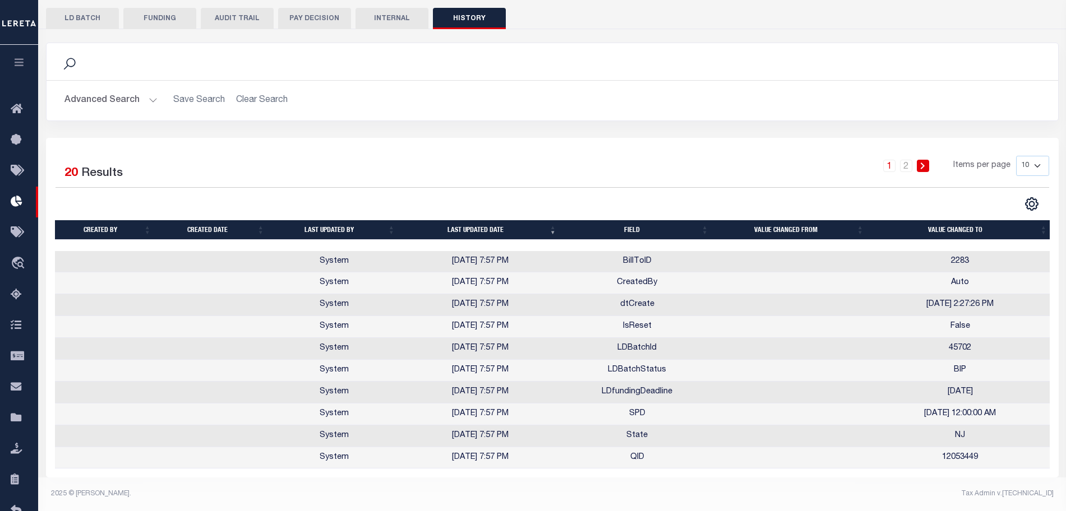
scroll to position [113, 0]
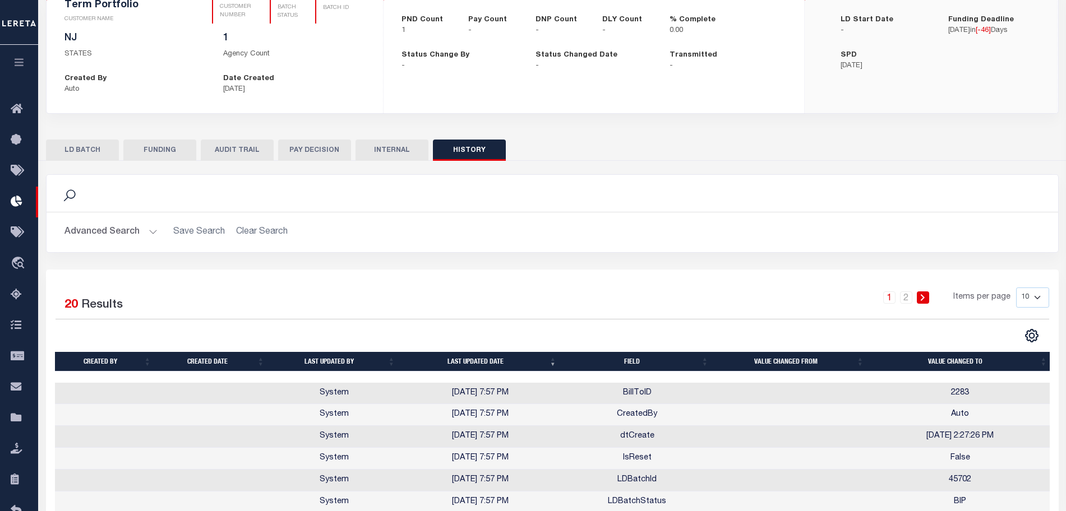
click at [182, 150] on button "FUNDING" at bounding box center [159, 150] width 73 height 21
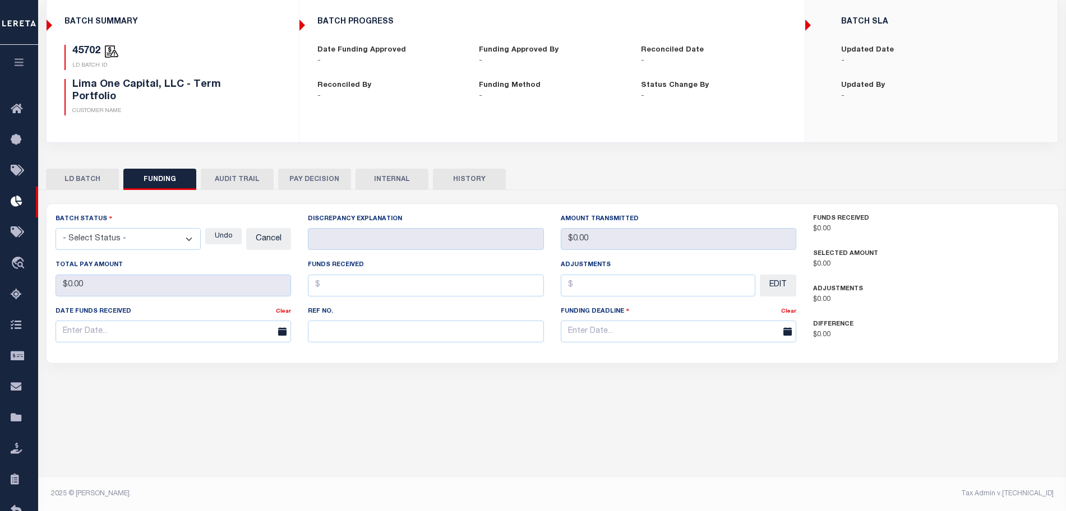
type input "$0"
type input "[DATE]"
select select "100"
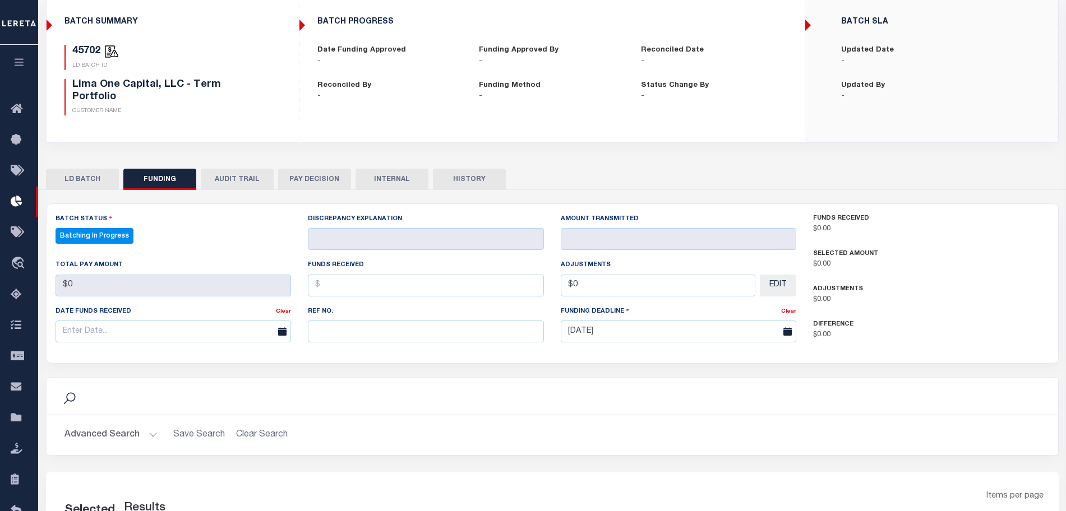
select select "100"
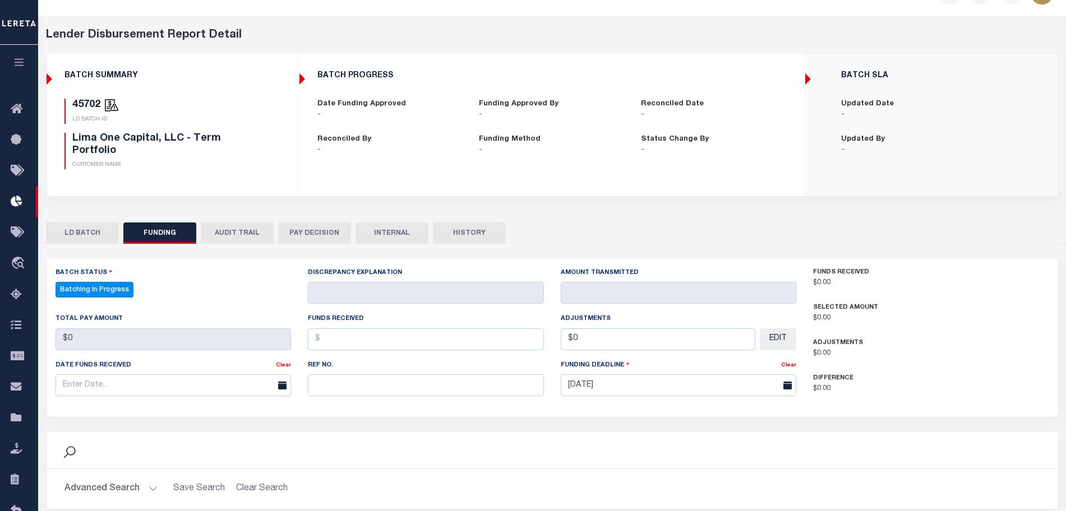
scroll to position [0, 0]
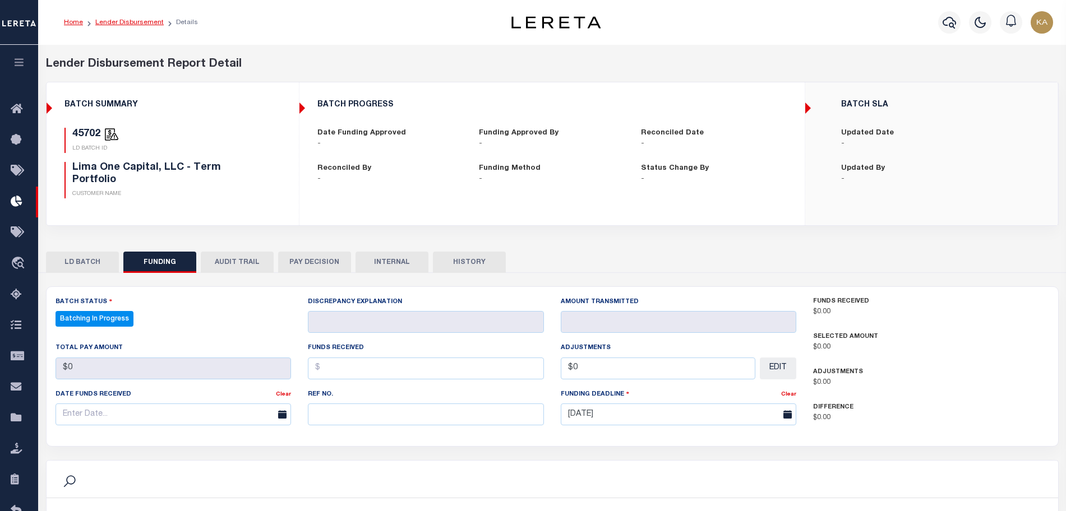
click at [127, 23] on link "Lender Disbursement" at bounding box center [129, 22] width 68 height 7
checkbox input "true"
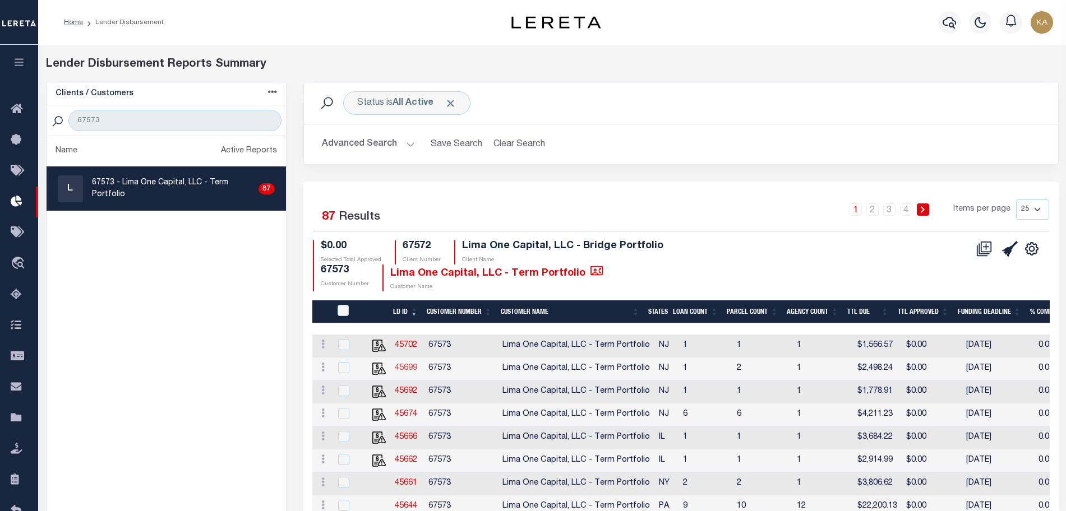
click at [408, 370] on link "45699" at bounding box center [406, 368] width 22 height 8
checkbox input "true"
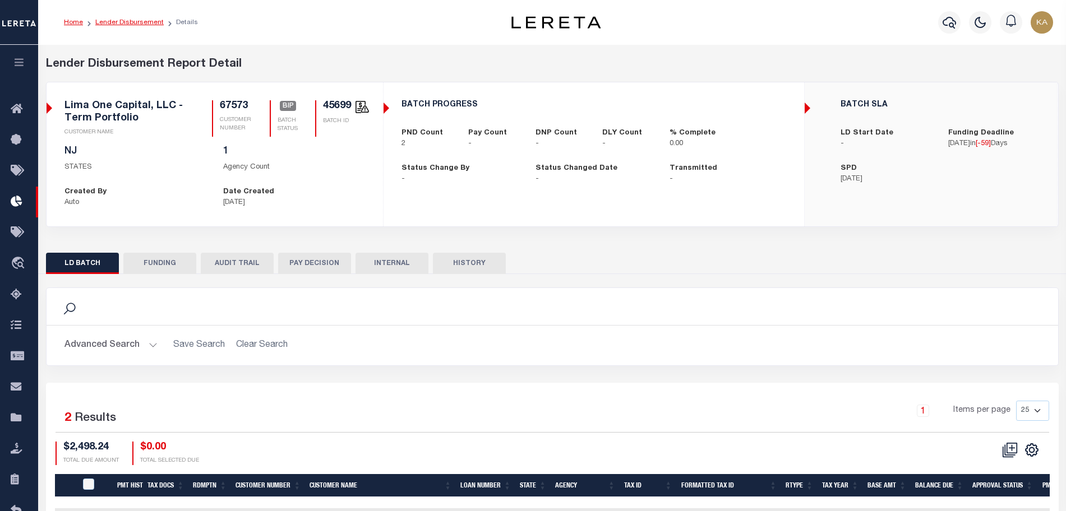
click at [141, 22] on link "Lender Disbursement" at bounding box center [129, 22] width 68 height 7
checkbox input "true"
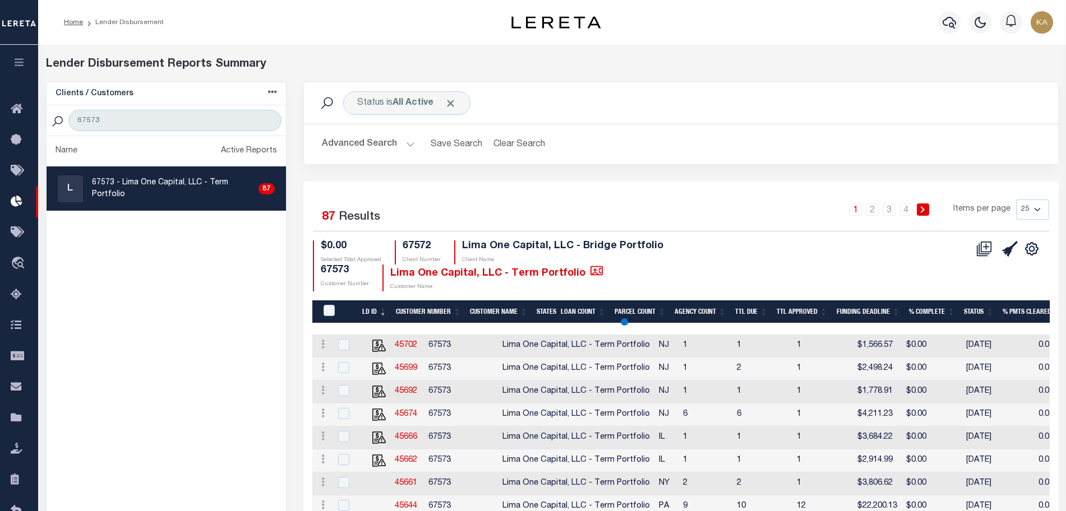
scroll to position [210, 0]
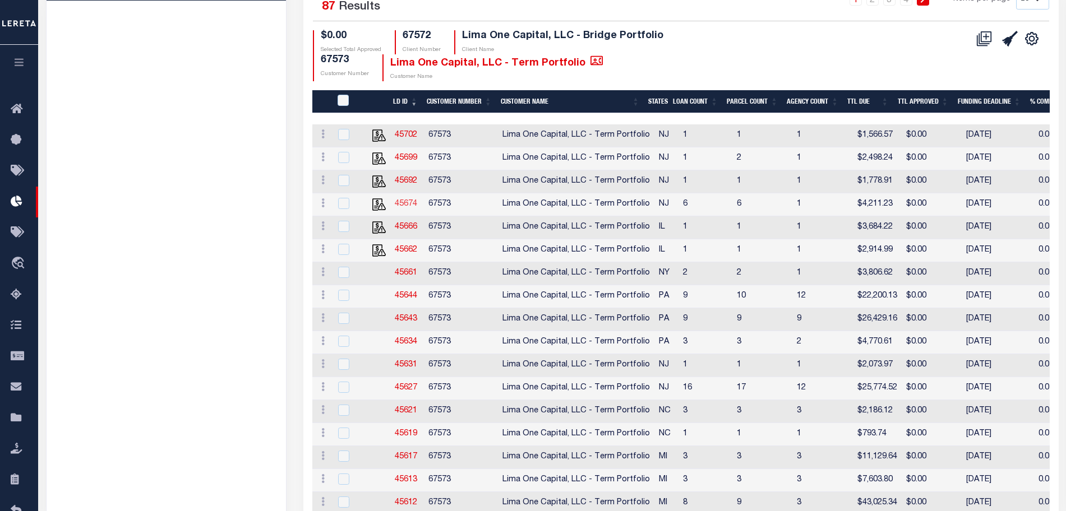
click at [402, 208] on link "45674" at bounding box center [406, 204] width 22 height 8
checkbox input "true"
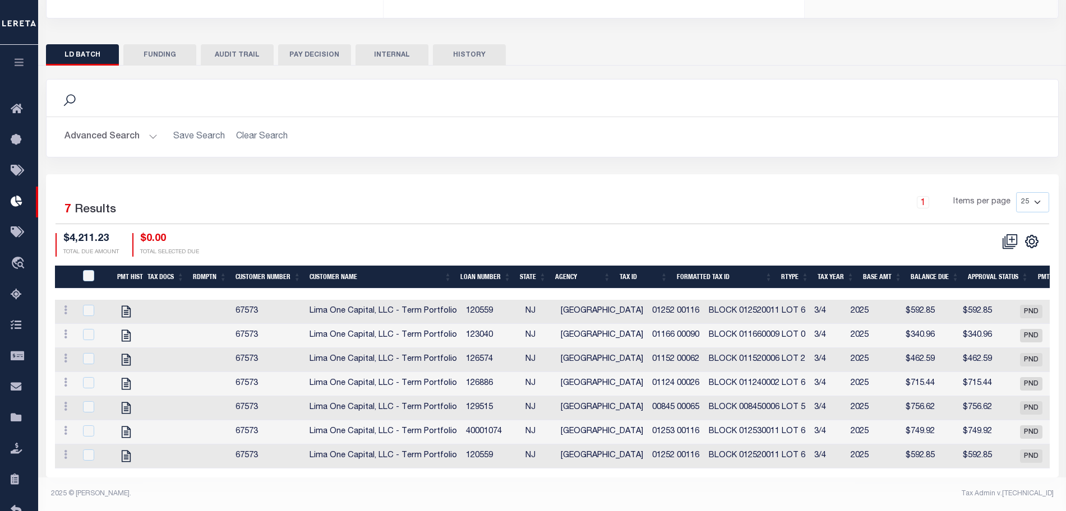
scroll to position [10, 0]
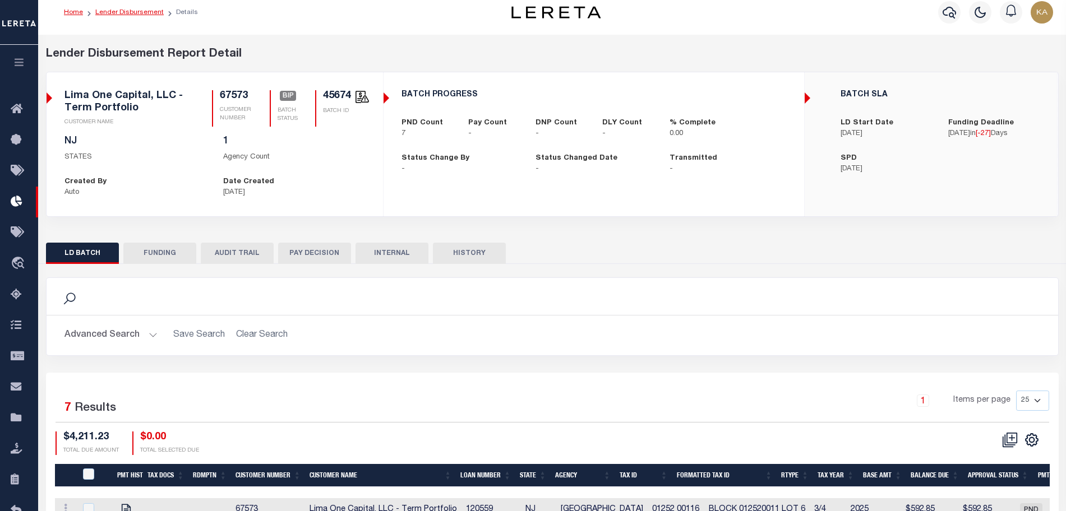
click at [138, 15] on link "Lender Disbursement" at bounding box center [129, 12] width 68 height 7
checkbox input "true"
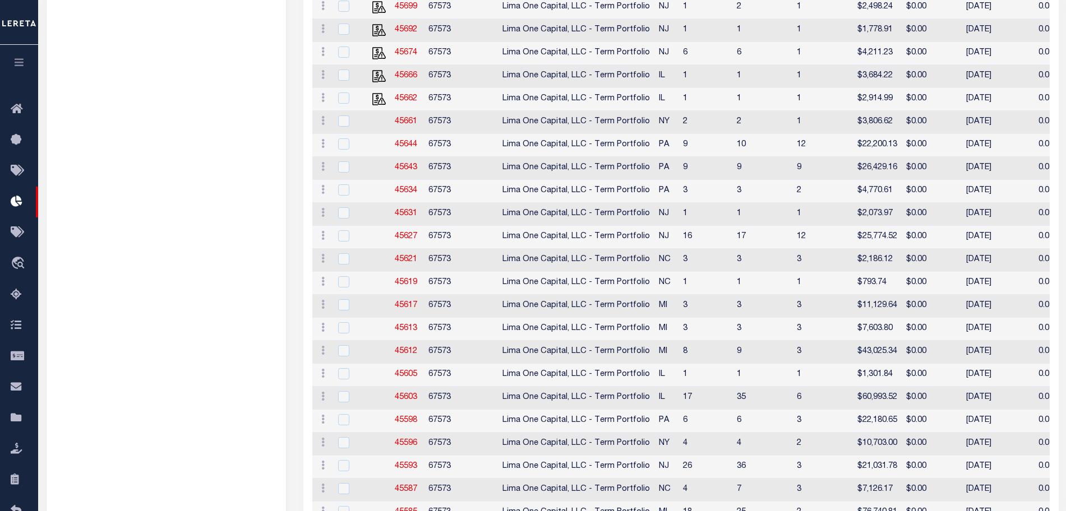
scroll to position [210, 0]
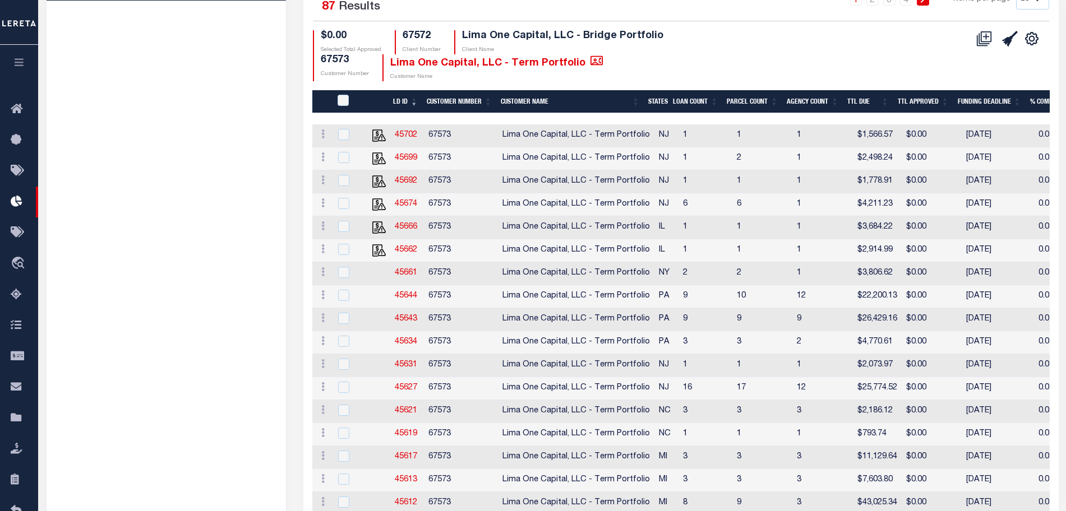
click at [400, 261] on td "45662" at bounding box center [407, 250] width 34 height 23
checkbox input "true"
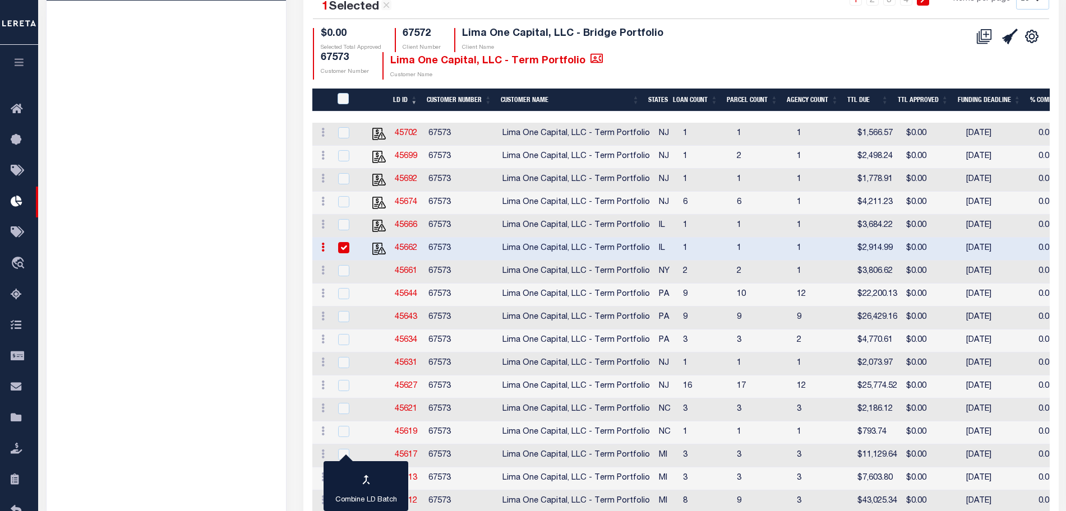
click at [400, 252] on link "45662" at bounding box center [406, 248] width 22 height 8
checkbox input "true"
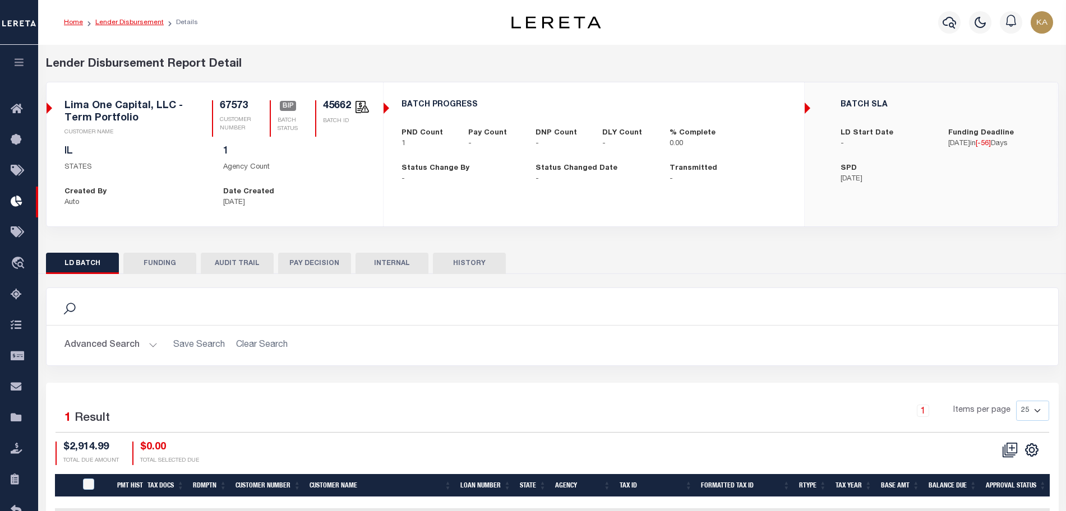
click at [139, 23] on link "Lender Disbursement" at bounding box center [129, 22] width 68 height 7
checkbox input "true"
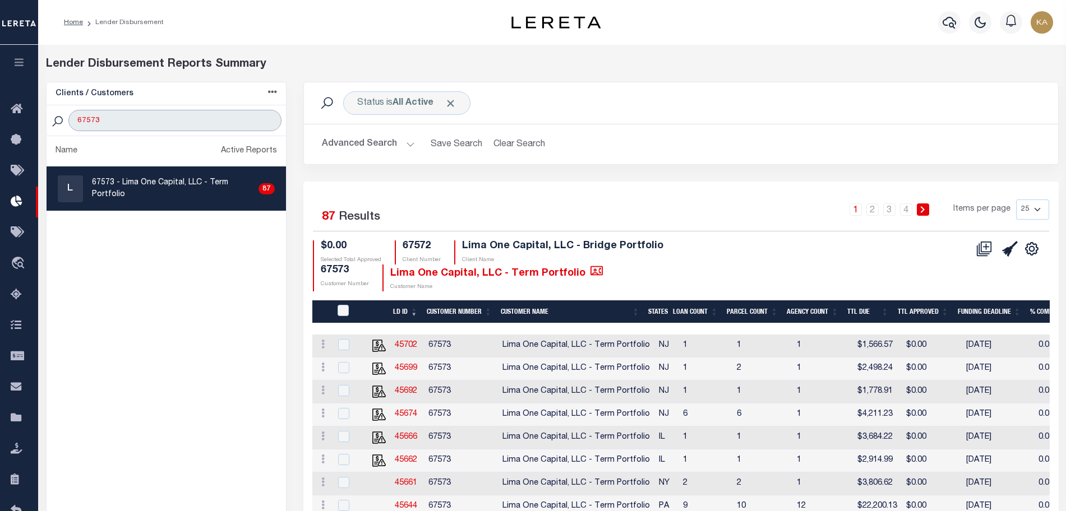
click at [98, 123] on input "67573" at bounding box center [174, 120] width 212 height 21
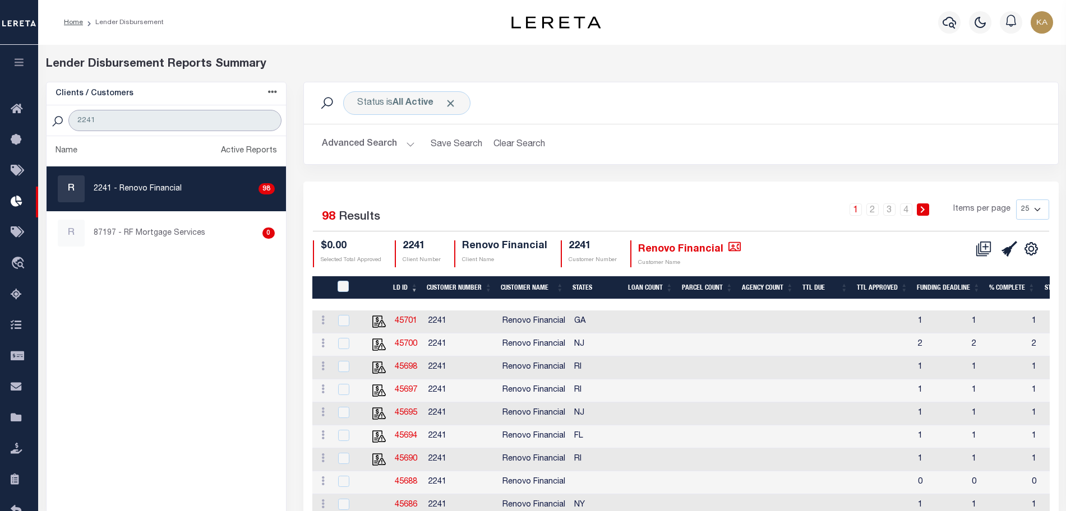
scroll to position [70, 0]
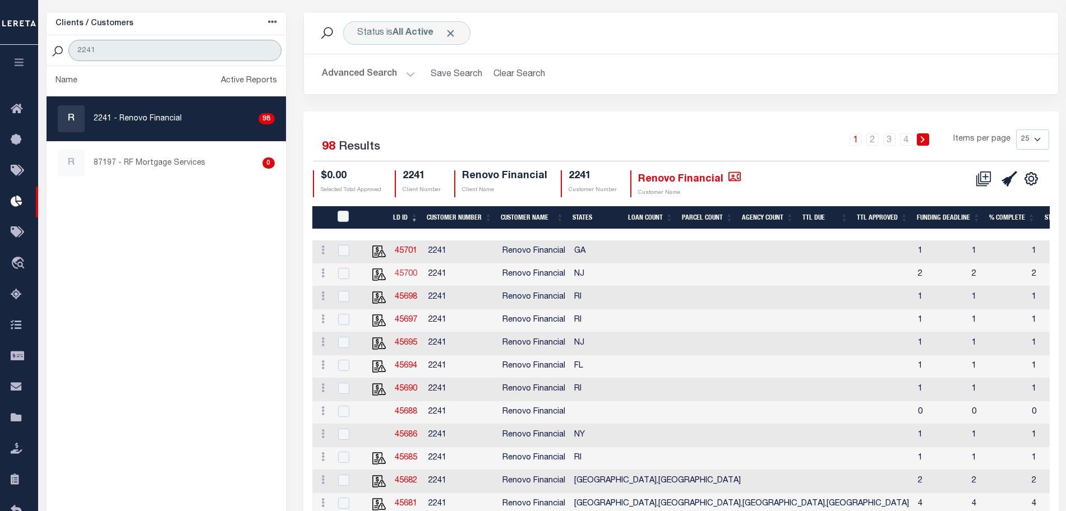
type input "2241"
click at [408, 276] on link "45700" at bounding box center [406, 274] width 22 height 8
checkbox input "true"
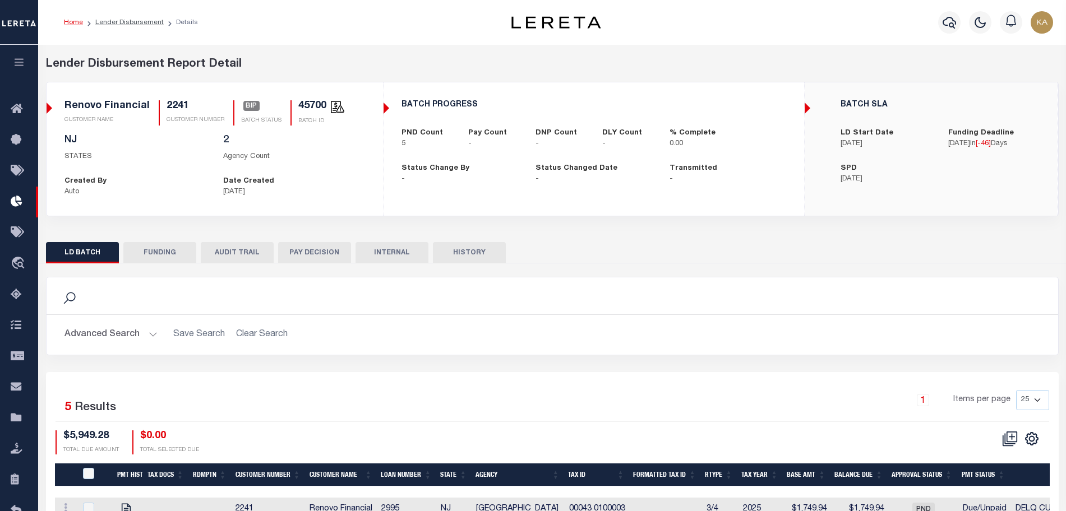
scroll to position [161, 0]
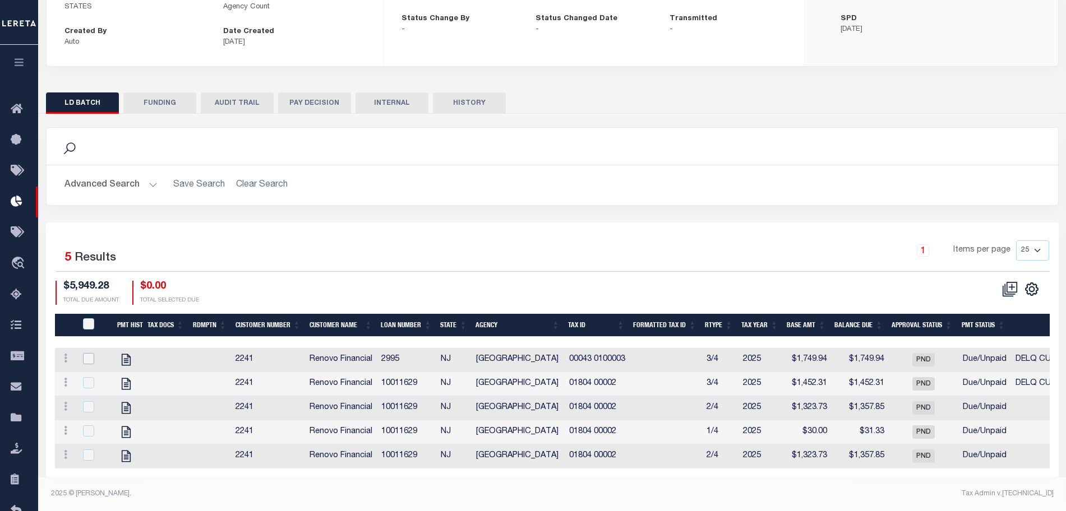
click at [87, 353] on input "checkbox" at bounding box center [88, 358] width 11 height 11
checkbox input "true"
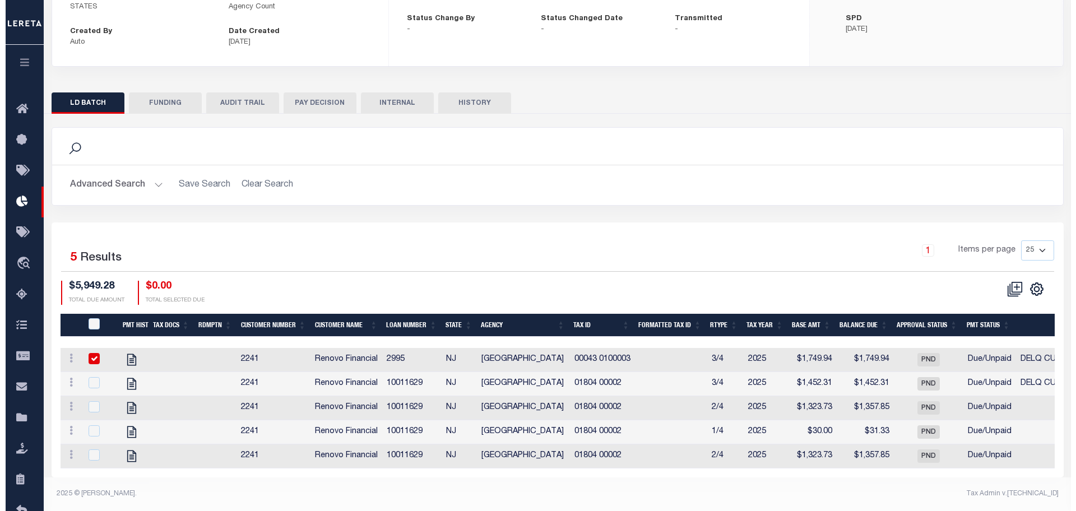
scroll to position [160, 0]
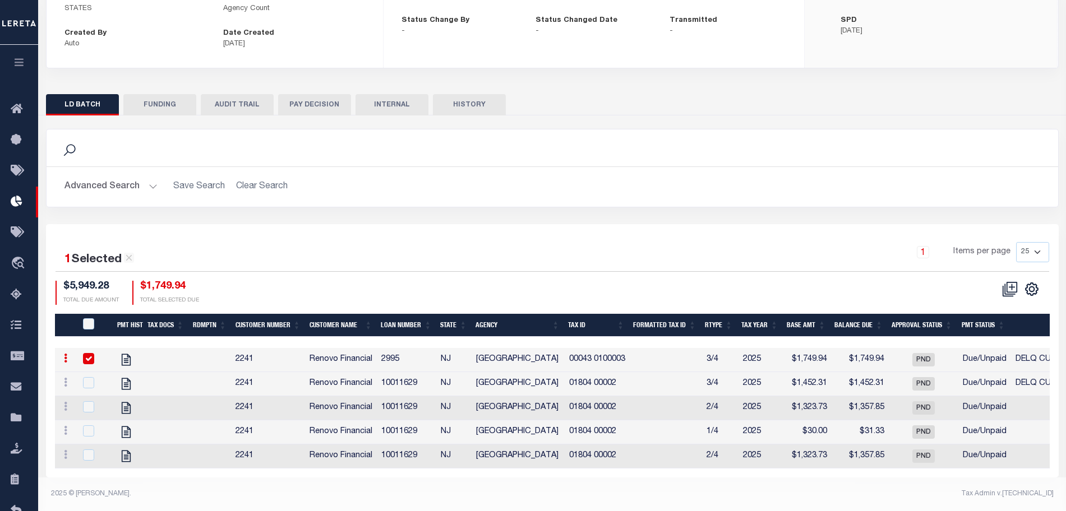
click at [91, 489] on div "button" at bounding box center [92, 481] width 28 height 28
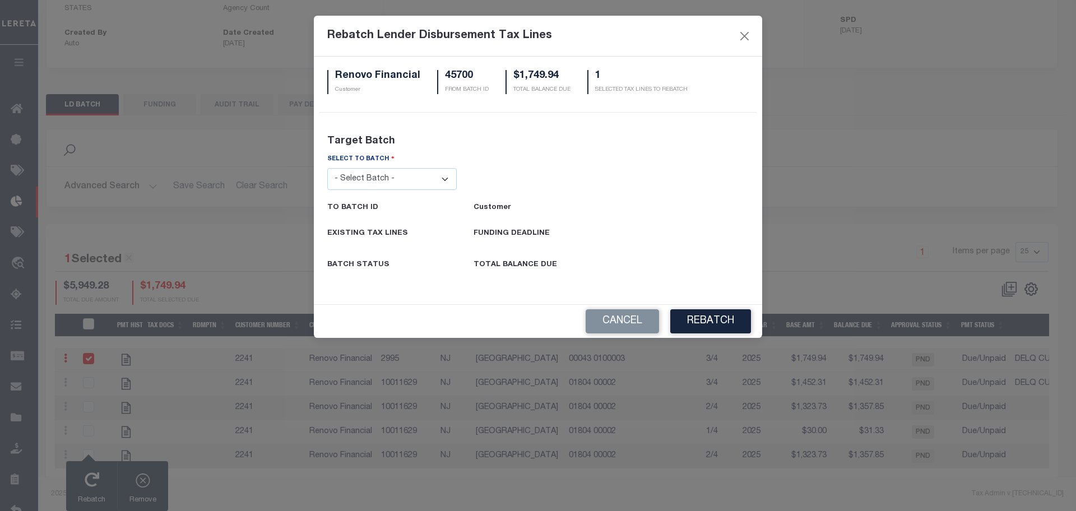
click at [435, 168] on select "- Select Batch - 26663 26855 26956 27025 27280 27289 27451 27735 27752 27755 27…" at bounding box center [392, 179] width 130 height 22
select select "45701"
click at [327, 168] on select "- Select Batch - 26663 26855 26956 27025 27280 27289 27451 27735 27752 27755 27…" at bounding box center [392, 179] width 130 height 22
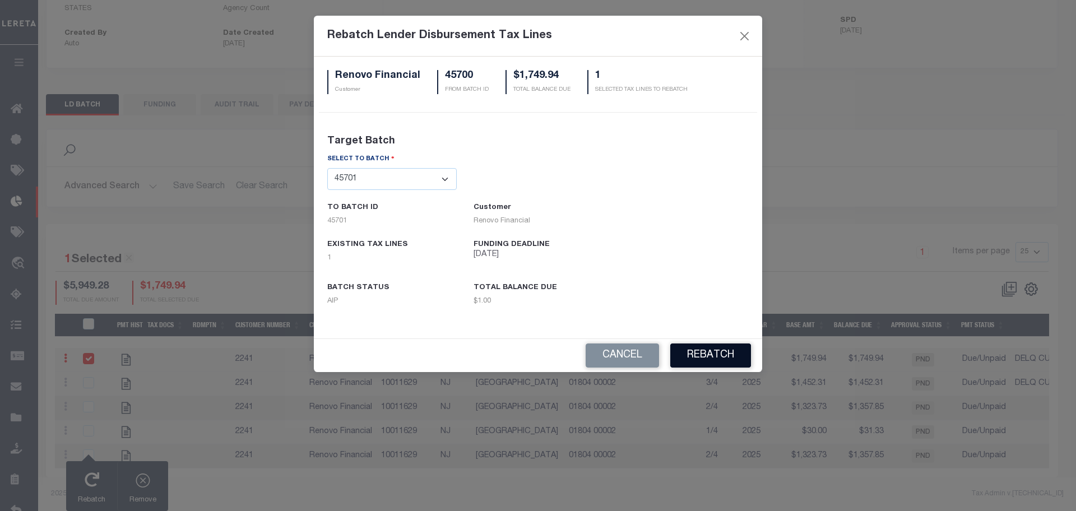
click at [687, 350] on button "REBATCH" at bounding box center [711, 356] width 81 height 24
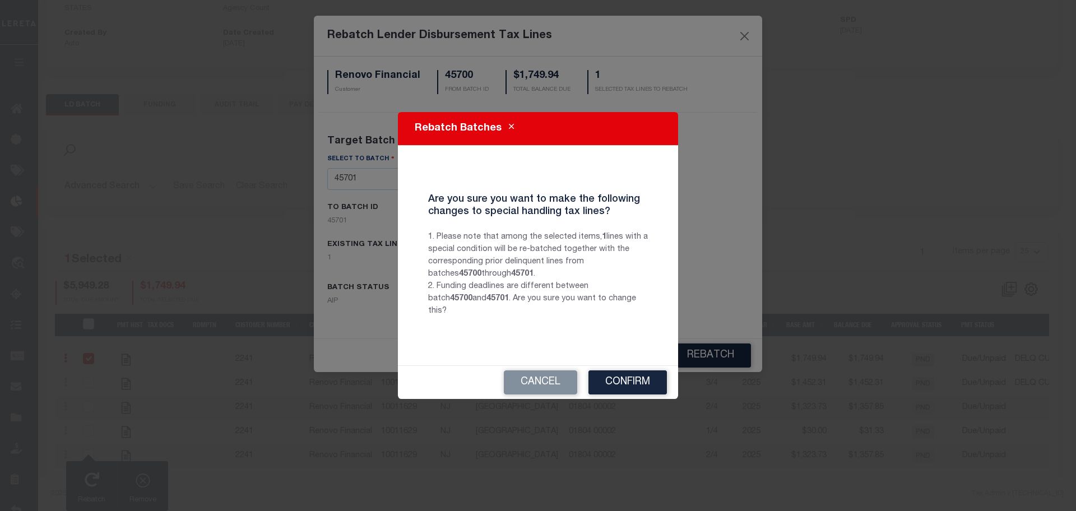
click at [621, 386] on button "Confirm" at bounding box center [628, 383] width 78 height 24
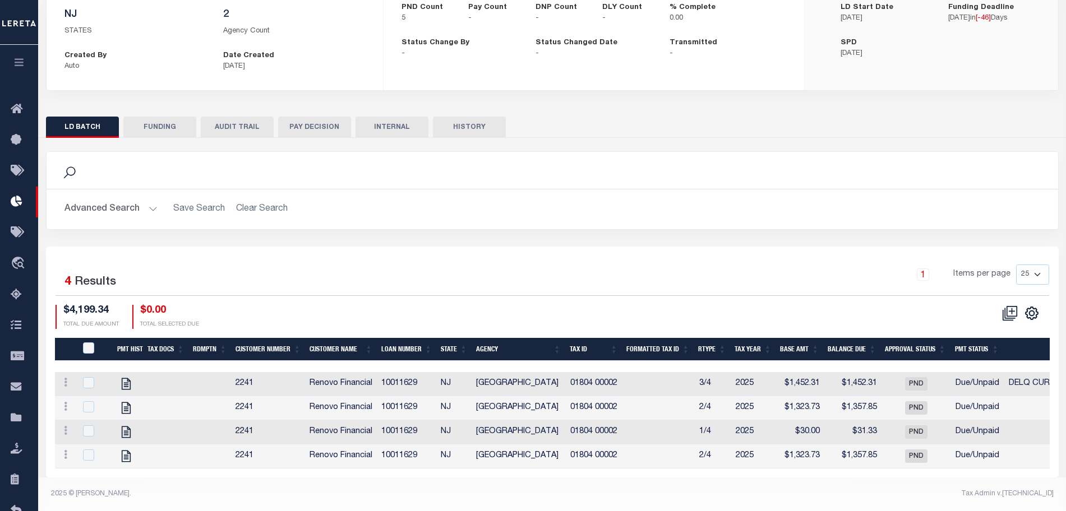
scroll to position [0, 0]
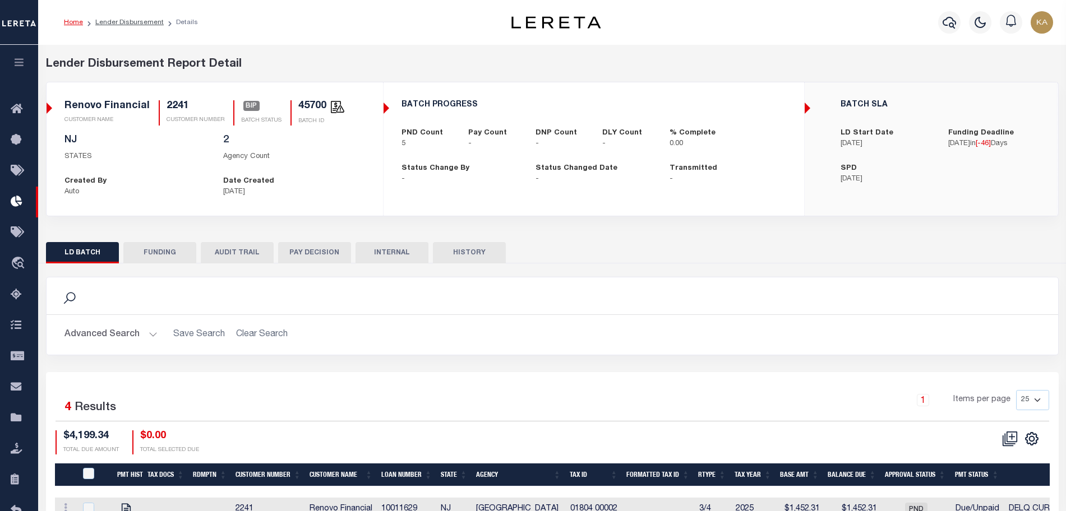
click at [253, 262] on button "AUDIT TRAIL" at bounding box center [237, 252] width 73 height 21
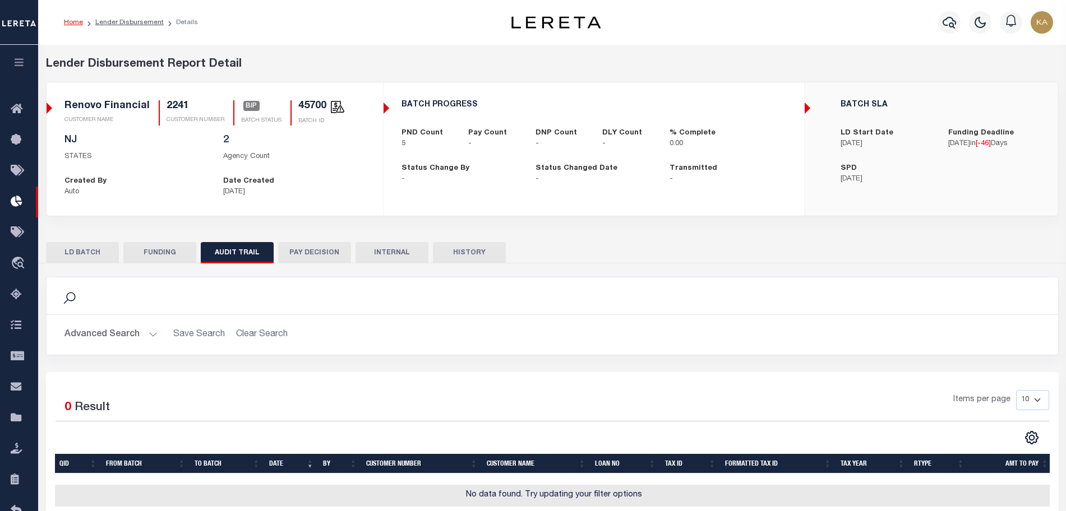
scroll to position [83, 0]
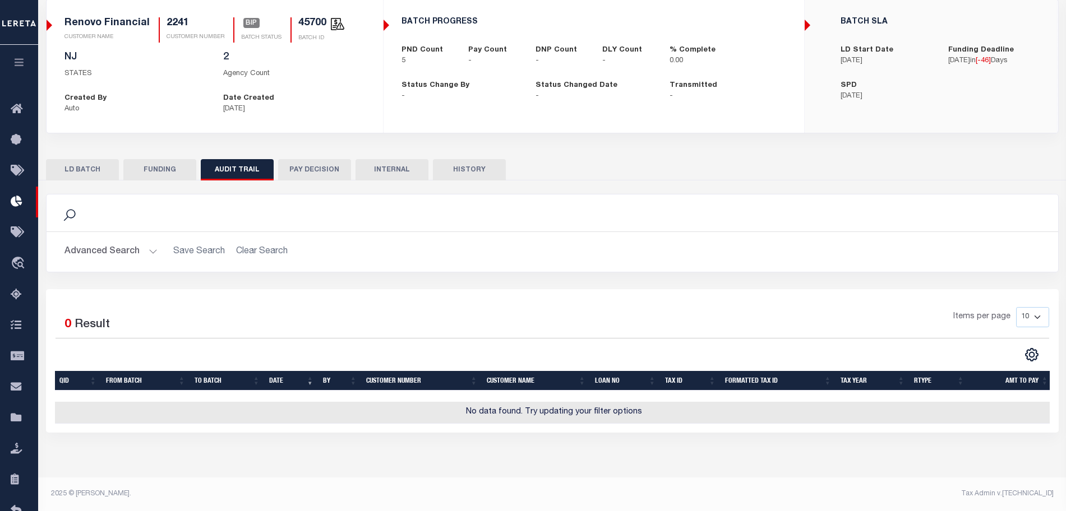
click at [457, 173] on button "HISTORY" at bounding box center [469, 169] width 73 height 21
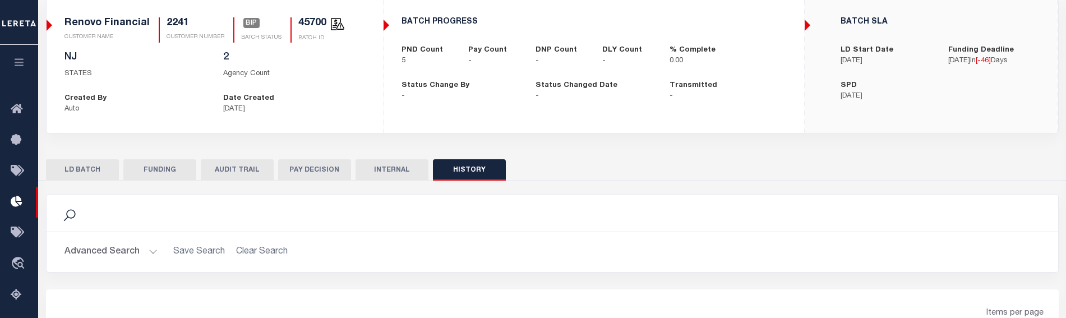
click at [178, 167] on button "FUNDING" at bounding box center [159, 169] width 73 height 21
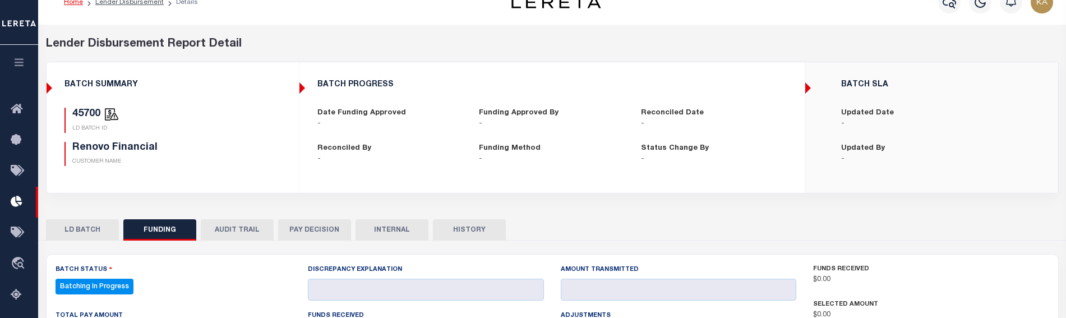
scroll to position [132, 0]
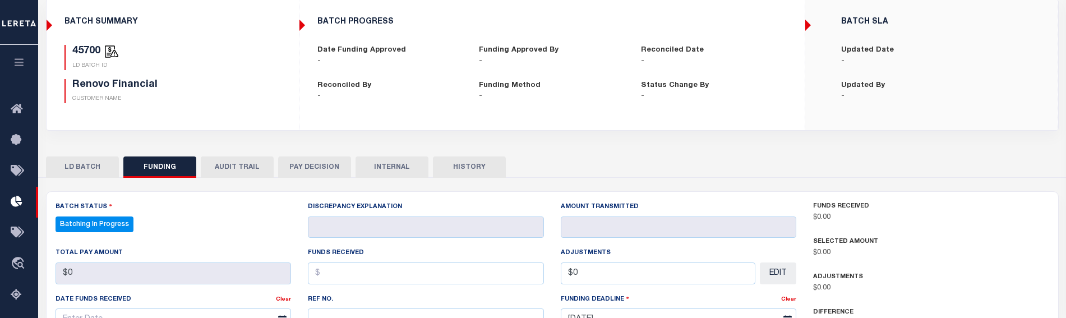
click at [225, 173] on button "AUDIT TRAIL" at bounding box center [237, 166] width 73 height 21
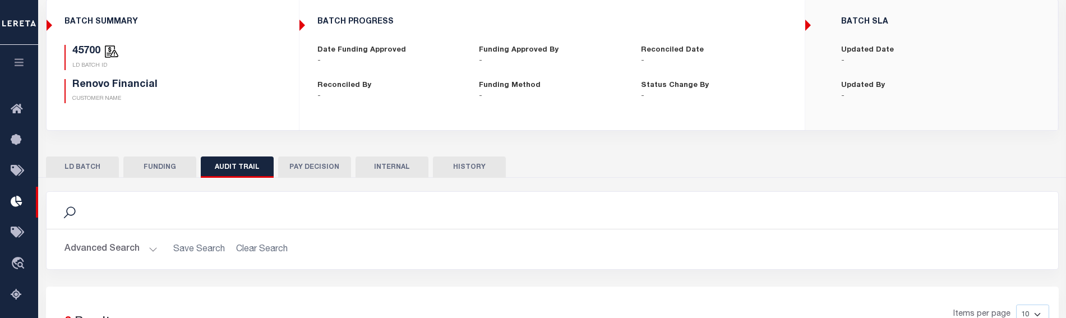
click at [471, 170] on button "HISTORY" at bounding box center [469, 166] width 73 height 21
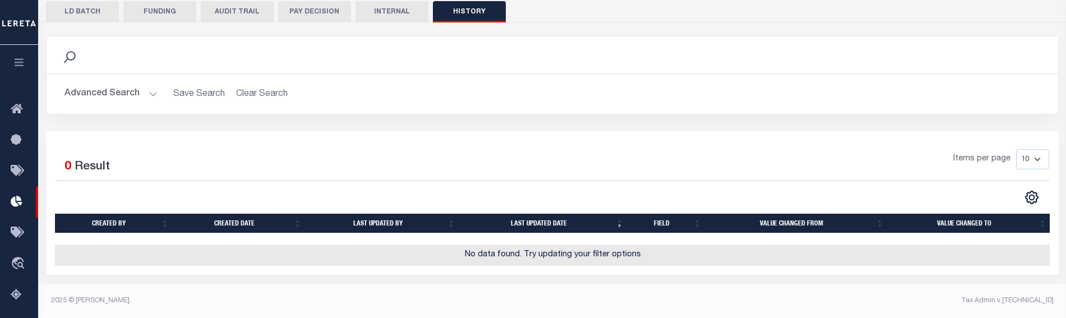
scroll to position [147, 0]
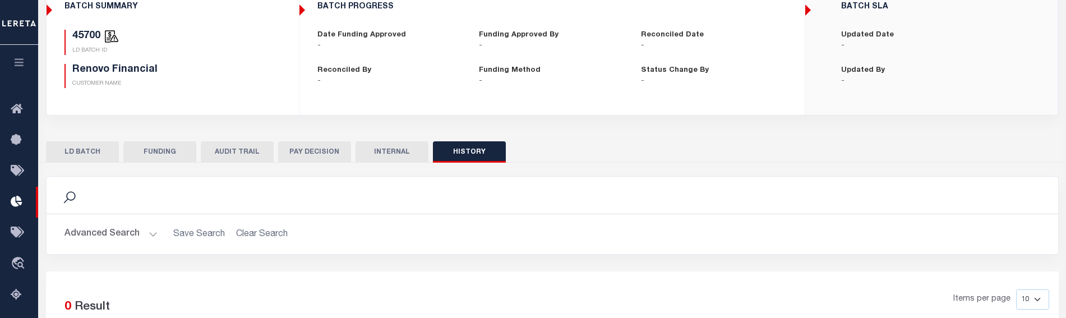
click at [250, 154] on button "AUDIT TRAIL" at bounding box center [237, 151] width 73 height 21
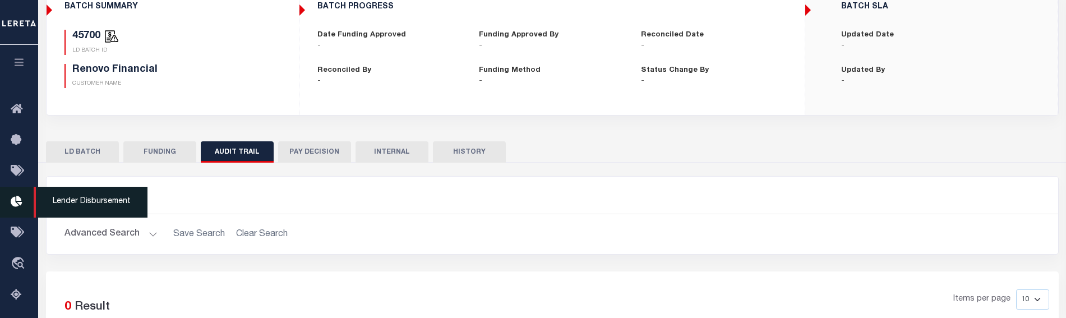
click at [13, 207] on icon at bounding box center [20, 202] width 18 height 14
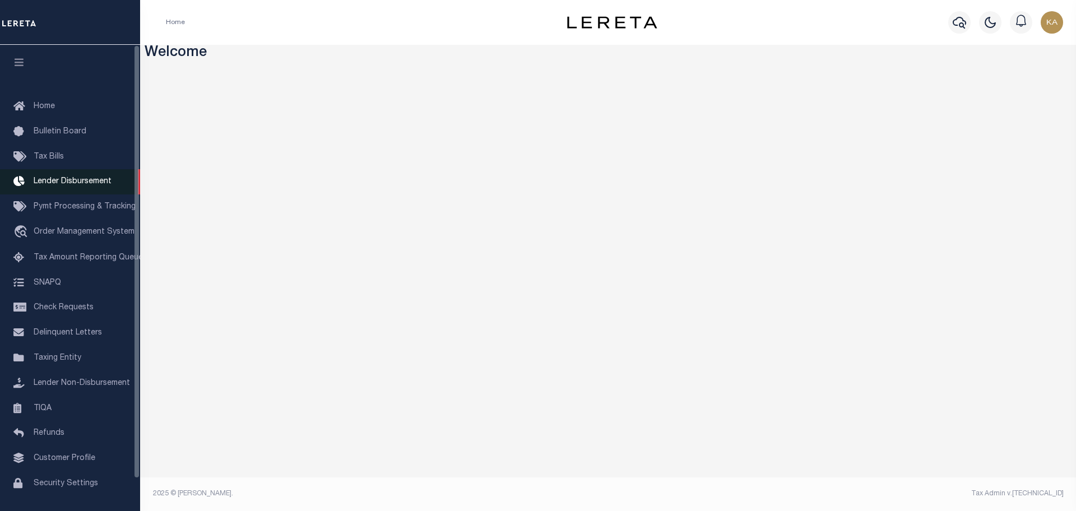
click at [83, 181] on span "Lender Disbursement" at bounding box center [73, 182] width 78 height 8
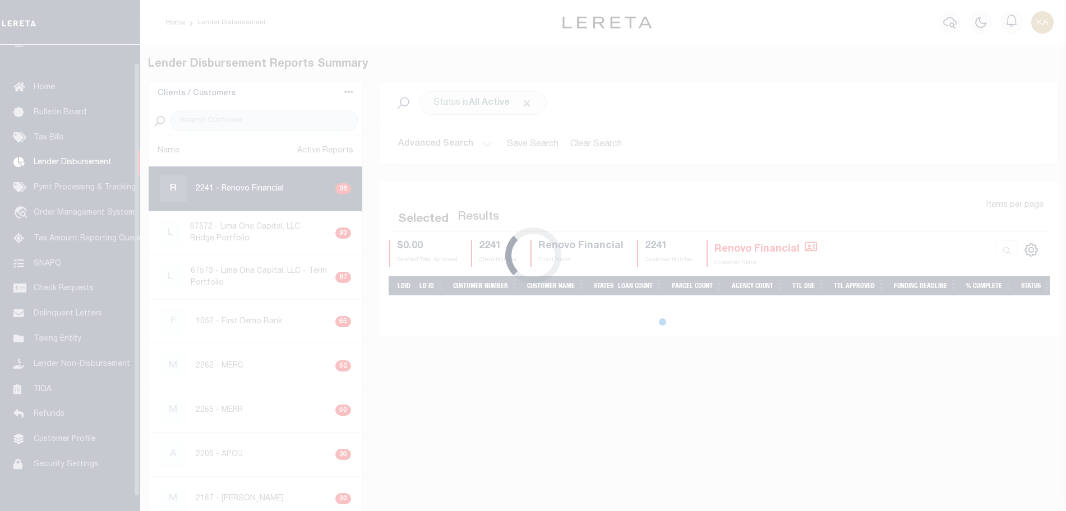
scroll to position [20, 0]
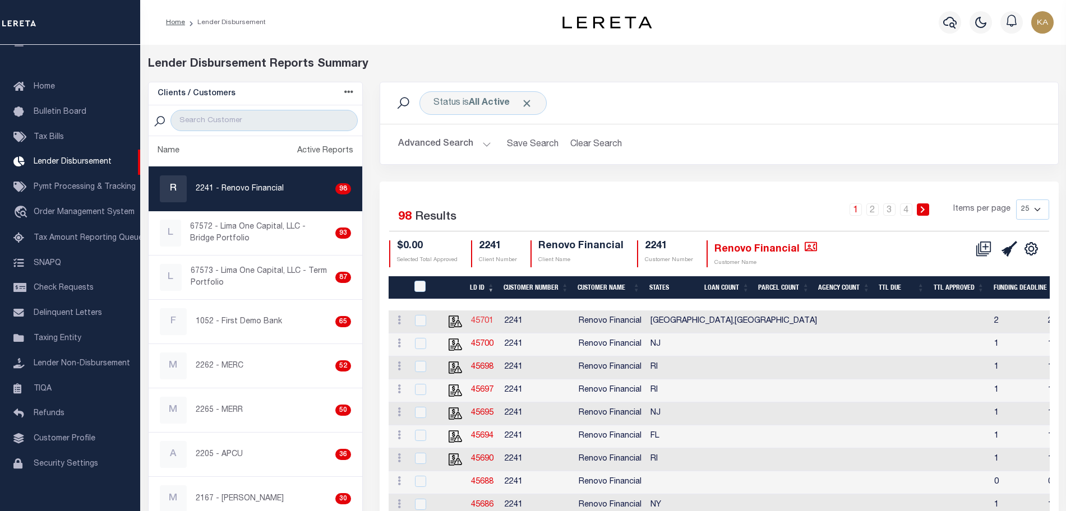
click at [483, 319] on link "45701" at bounding box center [482, 321] width 22 height 8
checkbox input "true"
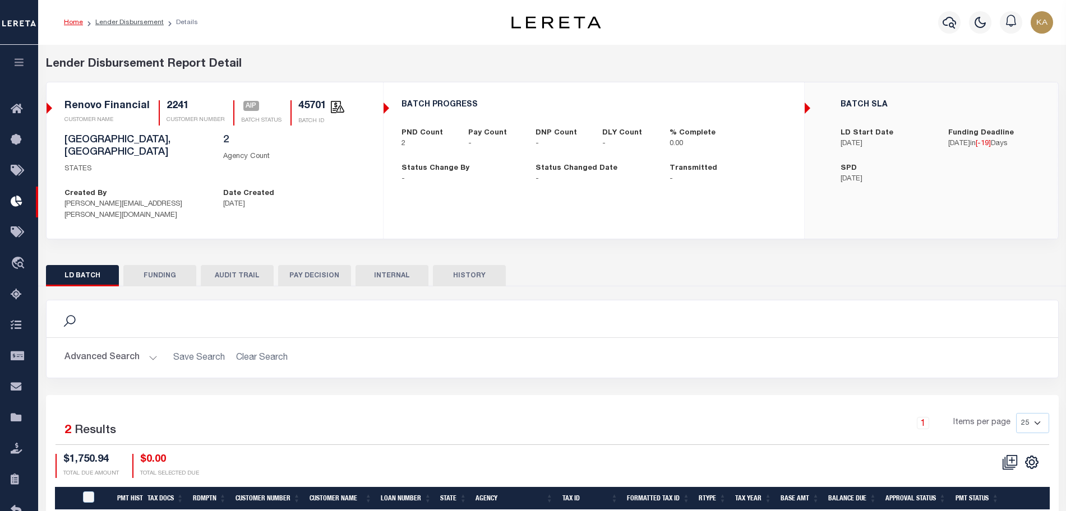
scroll to position [87, 0]
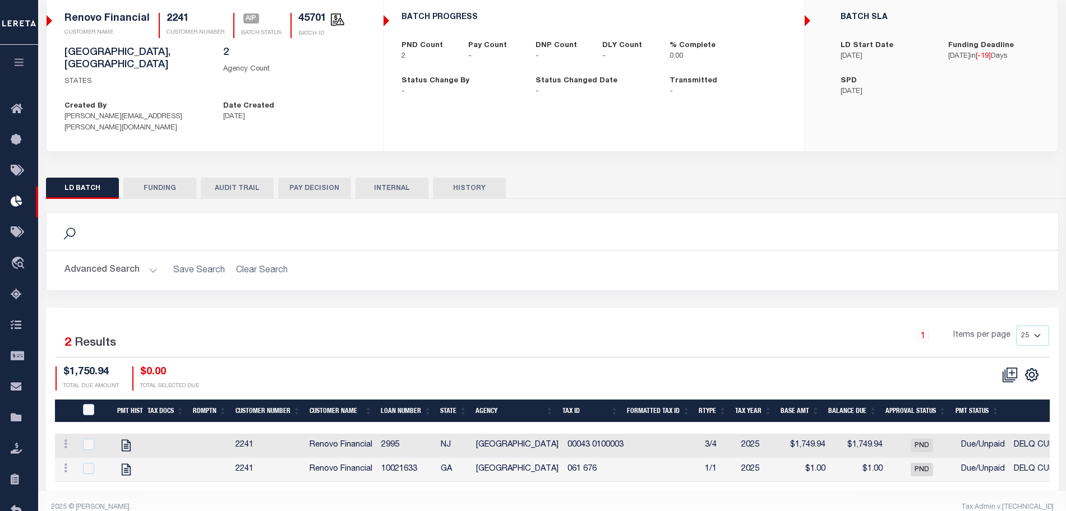
click at [451, 178] on button "HISTORY" at bounding box center [469, 188] width 73 height 21
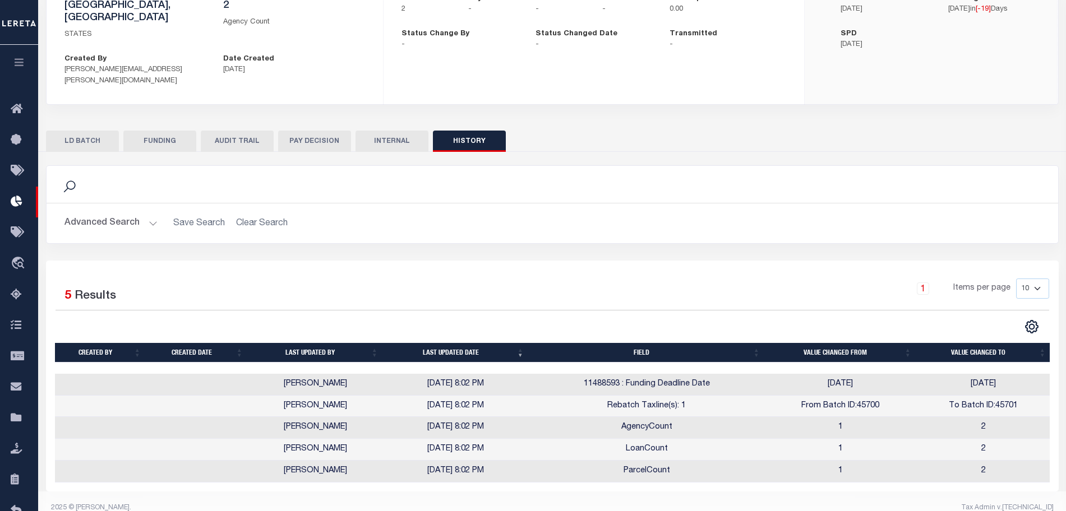
scroll to position [0, 0]
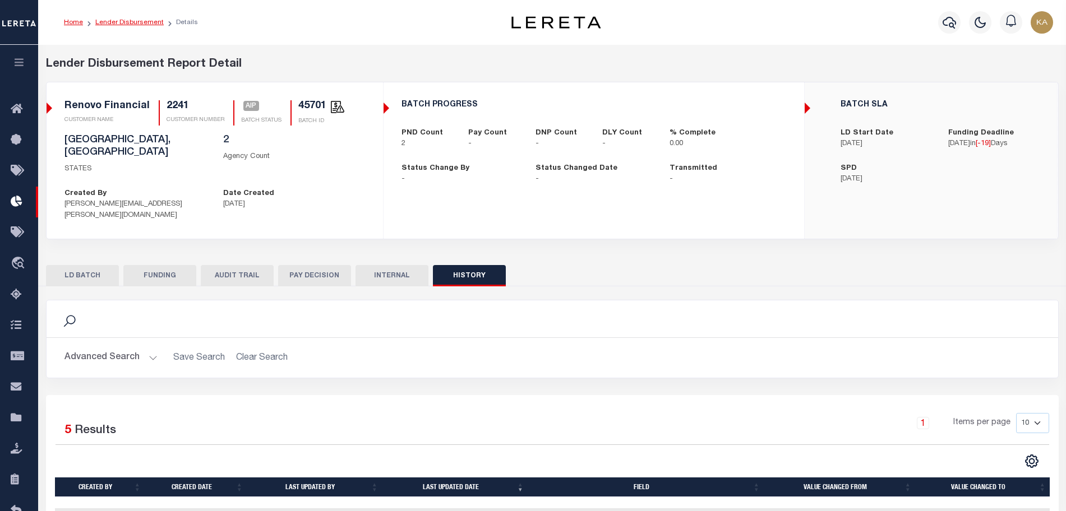
click at [149, 25] on link "Lender Disbursement" at bounding box center [129, 22] width 68 height 7
checkbox input "true"
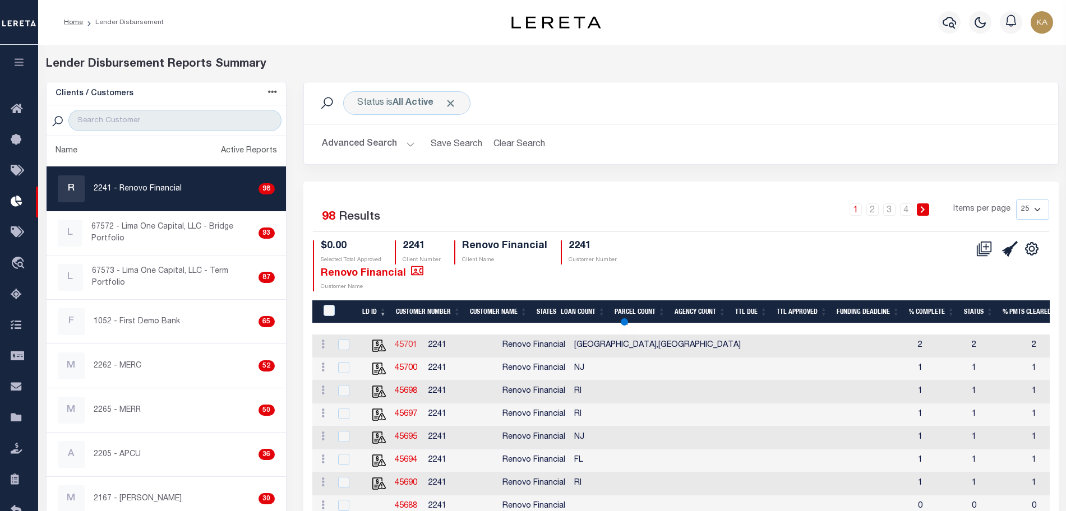
click at [409, 341] on link "45701" at bounding box center [406, 345] width 22 height 8
checkbox input "true"
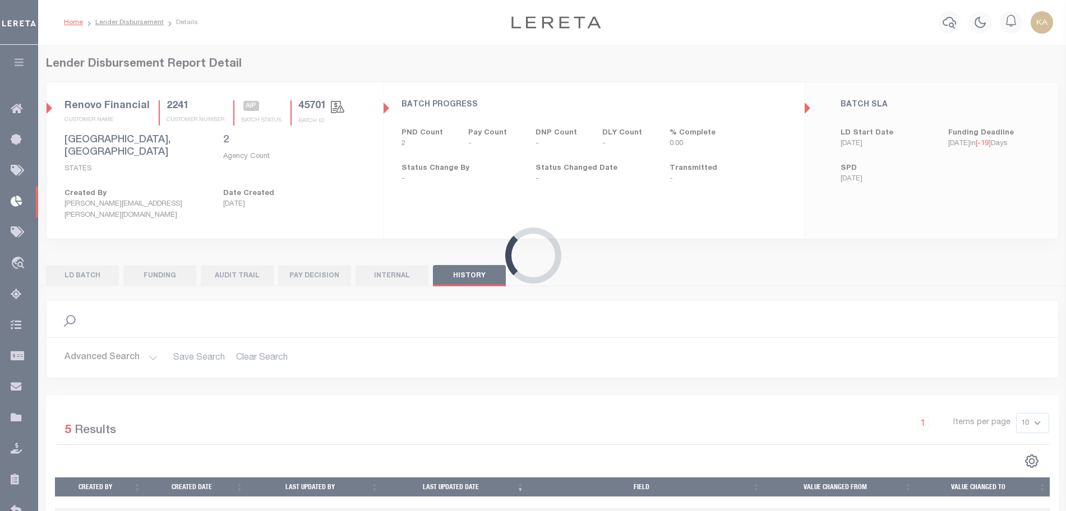
scroll to position [135, 0]
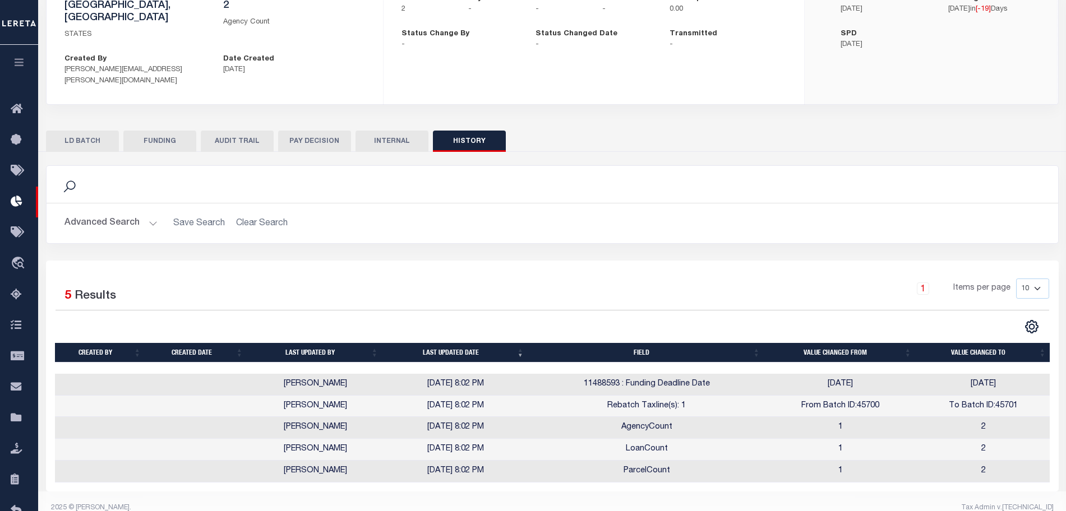
click at [87, 131] on button "LD BATCH" at bounding box center [82, 141] width 73 height 21
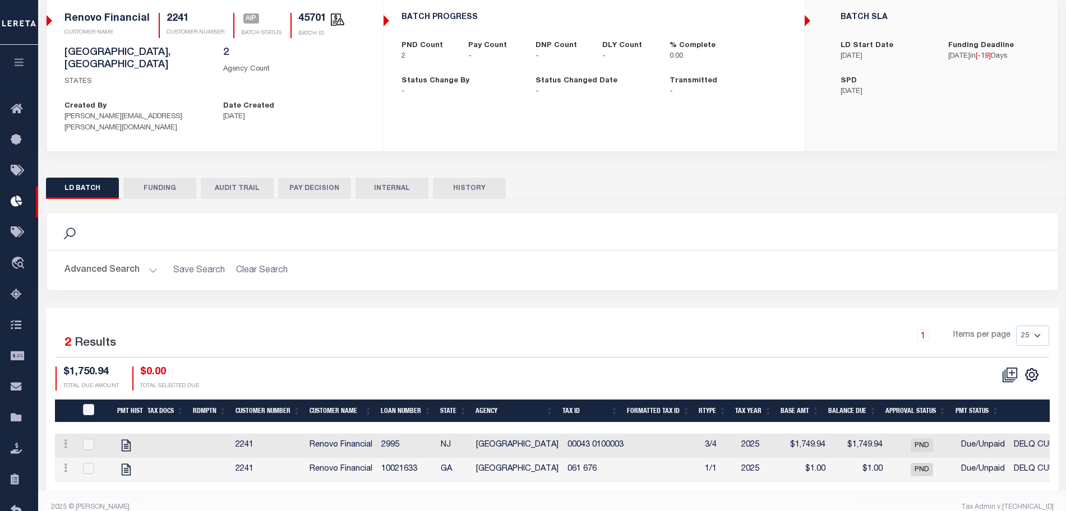
click at [256, 178] on button "AUDIT TRAIL" at bounding box center [237, 188] width 73 height 21
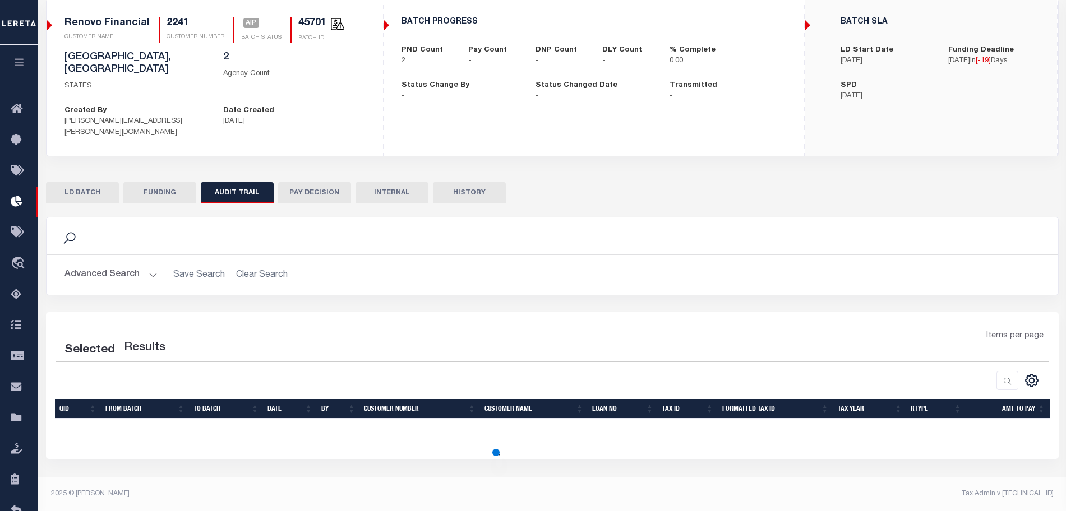
scroll to position [83, 0]
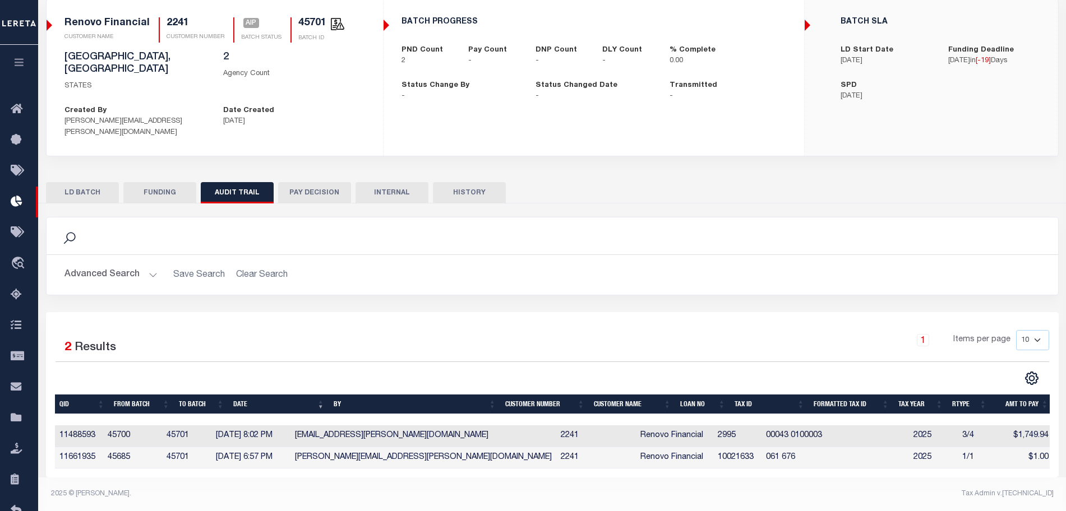
click at [477, 182] on button "HISTORY" at bounding box center [469, 192] width 73 height 21
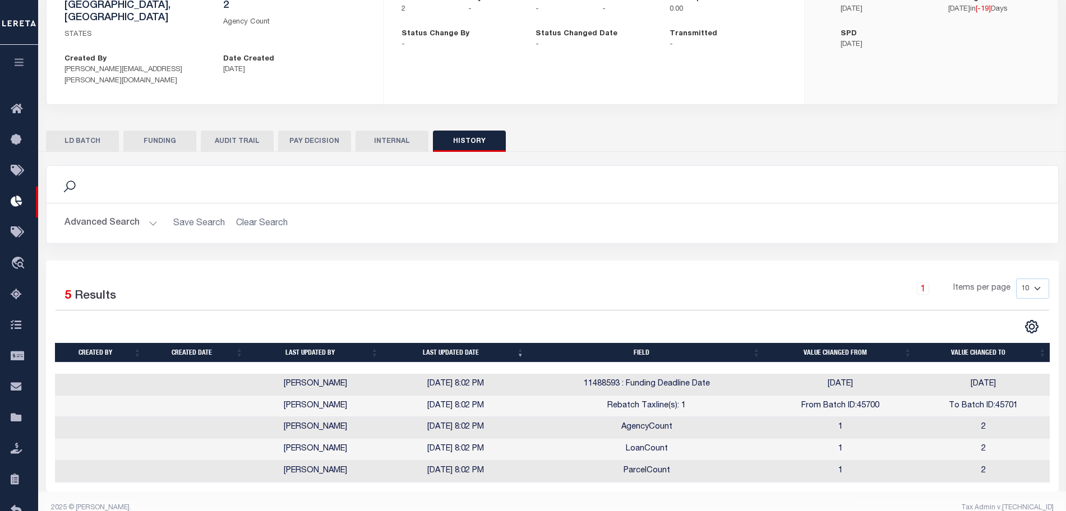
scroll to position [0, 0]
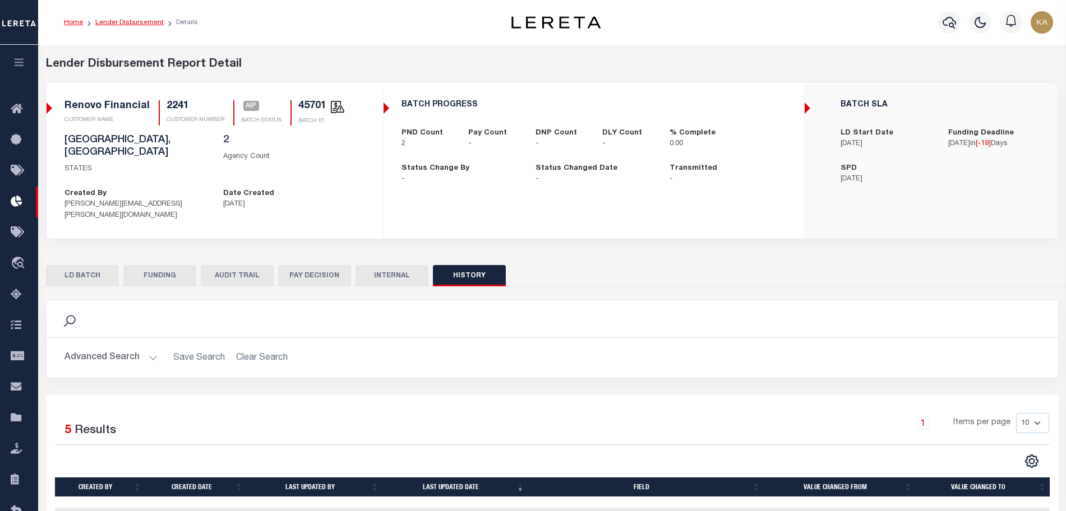
click at [145, 19] on link "Lender Disbursement" at bounding box center [129, 22] width 68 height 7
checkbox input "true"
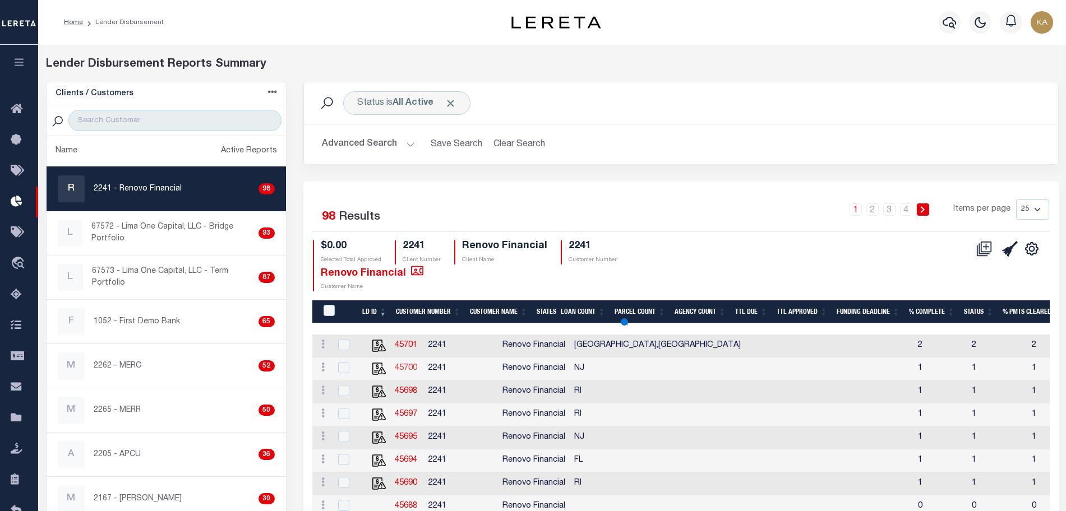
checkbox input "true"
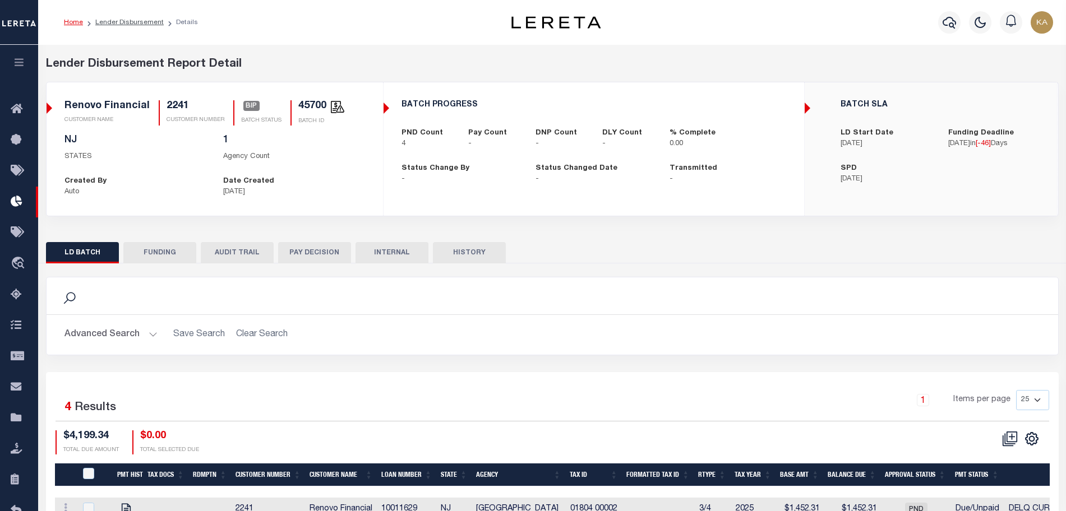
scroll to position [137, 0]
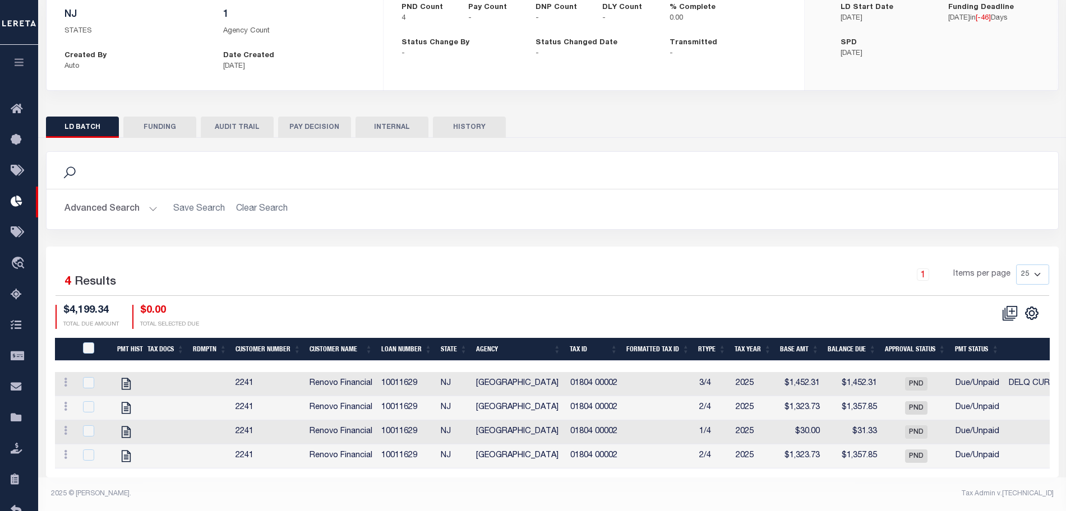
click at [96, 377] on div at bounding box center [94, 383] width 27 height 12
checkbox input "true"
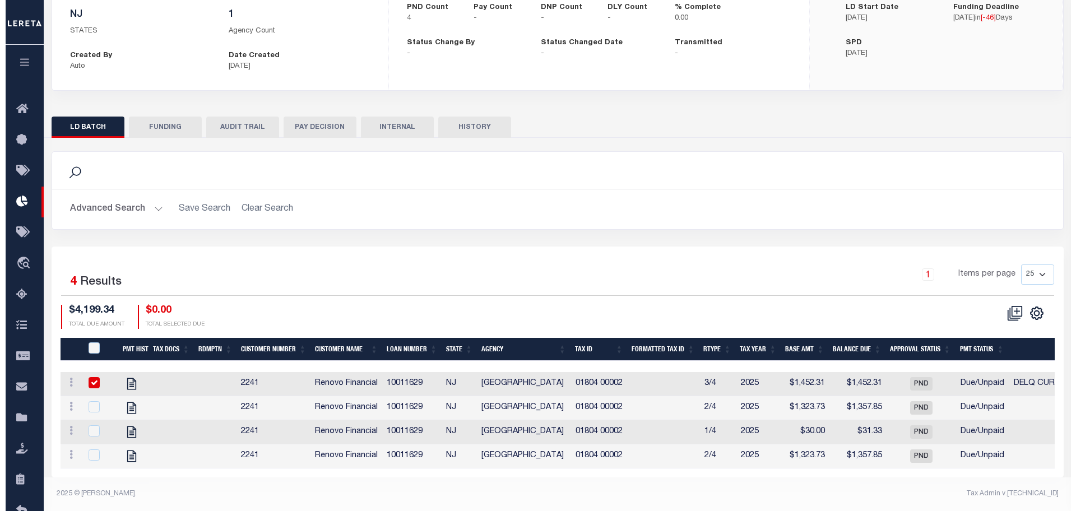
scroll to position [135, 0]
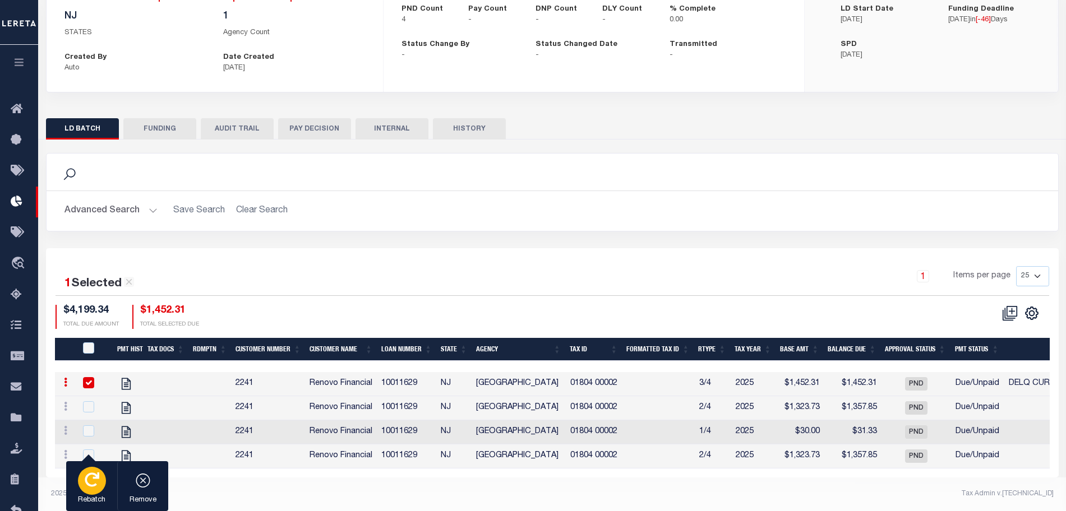
drag, startPoint x: 99, startPoint y: 499, endPoint x: 101, endPoint y: 506, distance: 7.1
click at [99, 502] on p "Rebatch" at bounding box center [92, 500] width 28 height 11
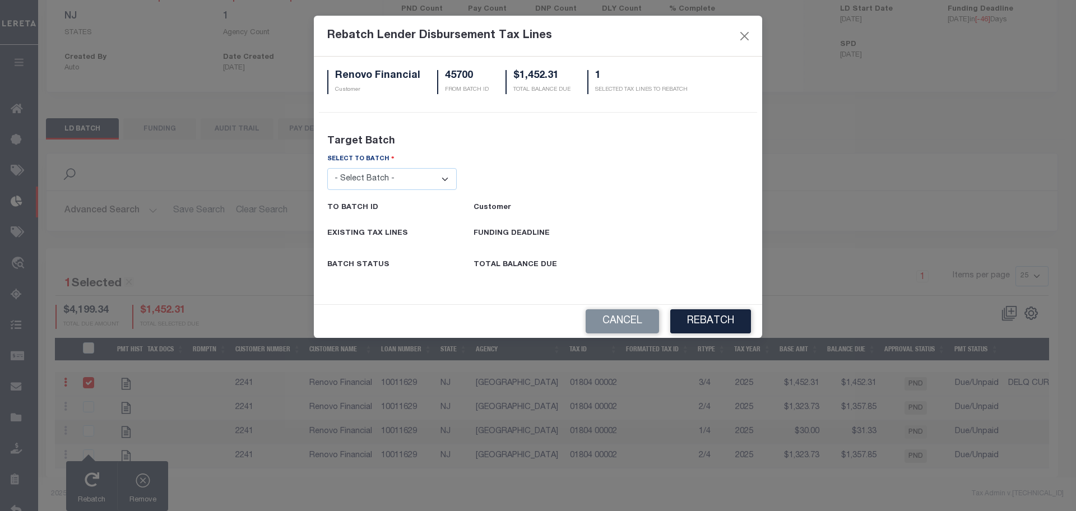
click at [378, 180] on select "- Select Batch - 26663 26855 26956 27025 27280 27289 27451 27735 27752 27755 27…" at bounding box center [392, 179] width 130 height 22
click at [396, 174] on select "- Select Batch - 26663 26855 26956 27025 27280 27289 27451 27735 27752 27755 27…" at bounding box center [392, 179] width 130 height 22
select select "45701"
click at [327, 168] on select "- Select Batch - 26663 26855 26956 27025 27280 27289 27451 27735 27752 27755 27…" at bounding box center [392, 179] width 130 height 22
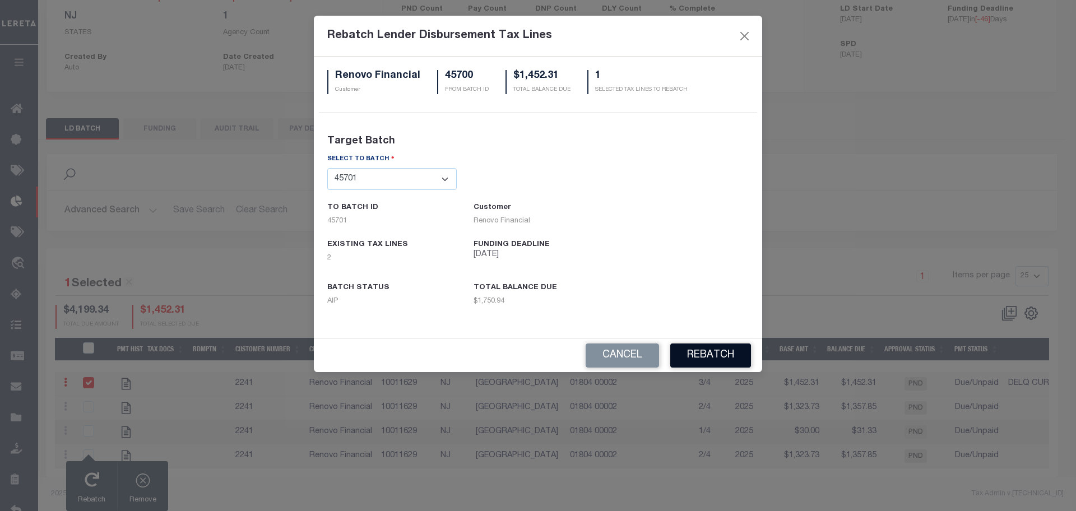
click at [685, 353] on button "REBATCH" at bounding box center [711, 356] width 81 height 24
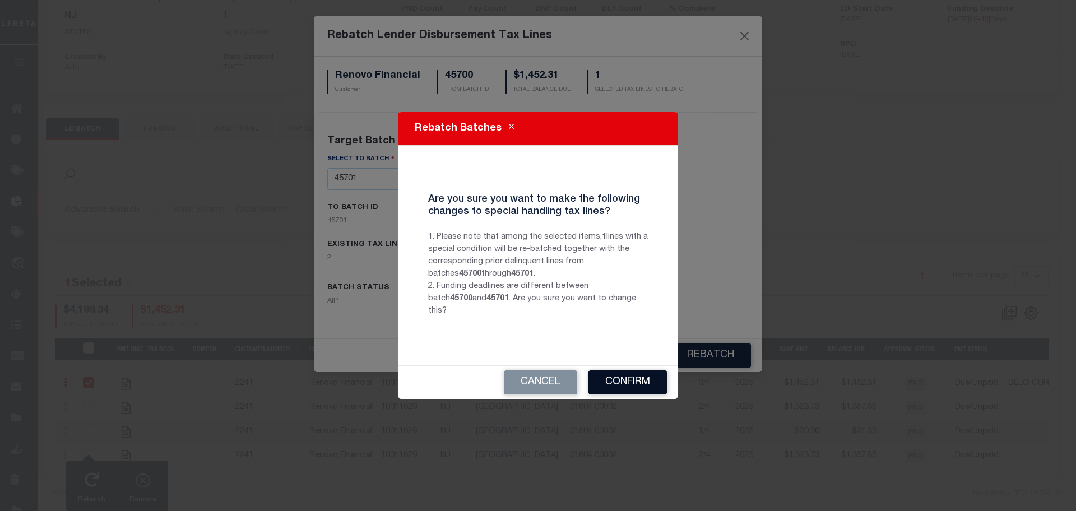
click at [623, 376] on button "Confirm" at bounding box center [628, 383] width 78 height 24
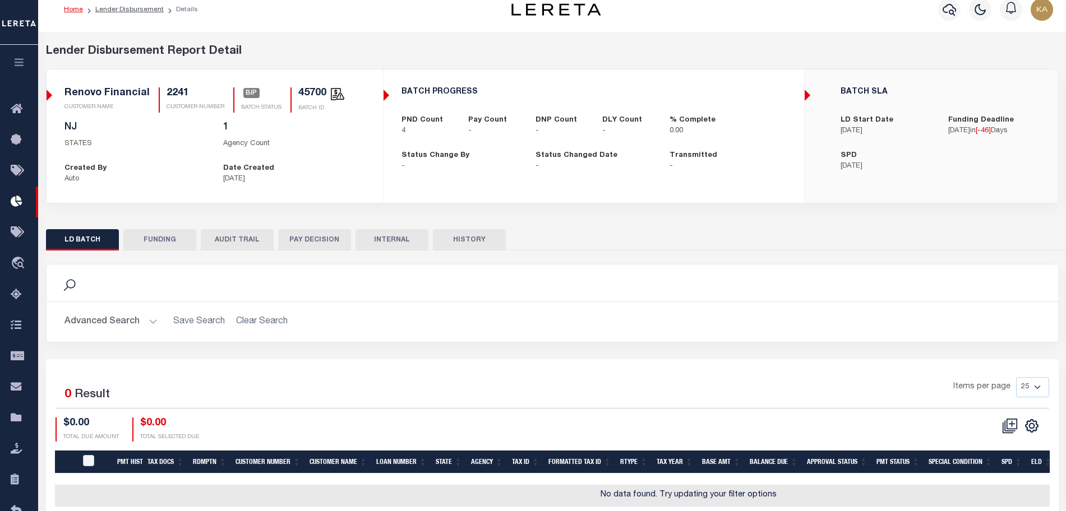
scroll to position [0, 0]
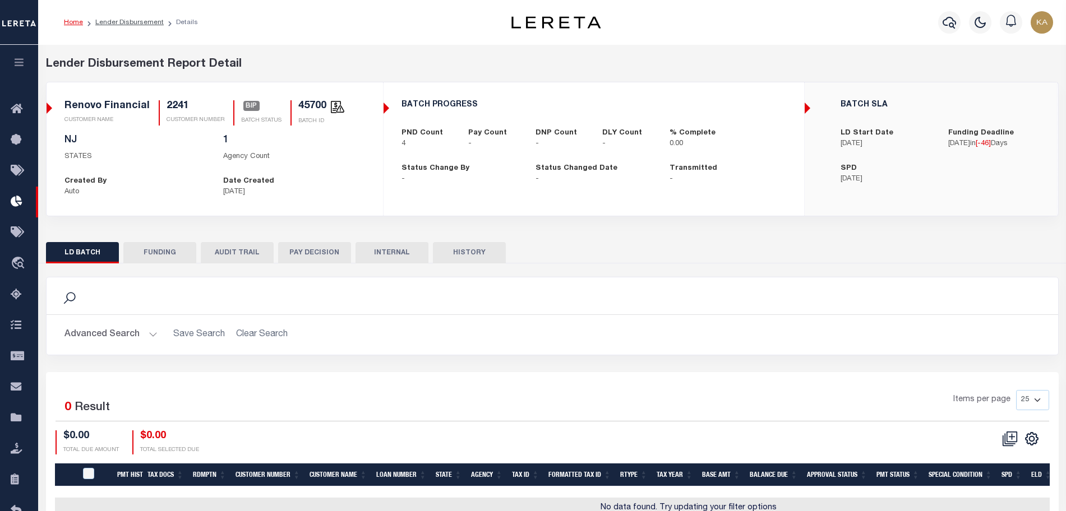
click at [137, 15] on ol "Home Lender Disbursement Details" at bounding box center [131, 23] width 152 height 24
click at [141, 22] on link "Lender Disbursement" at bounding box center [129, 22] width 68 height 7
checkbox input "true"
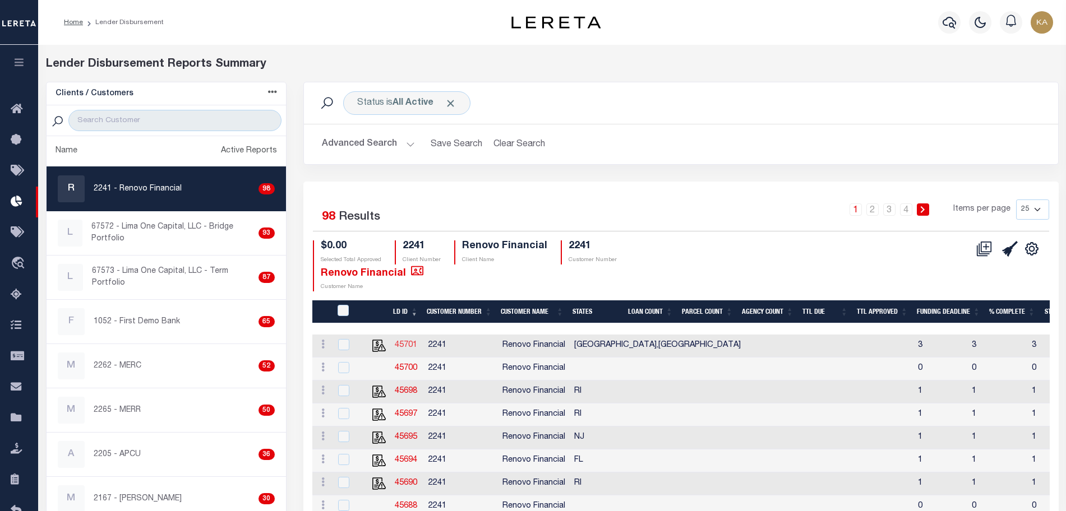
click at [410, 343] on link "45701" at bounding box center [406, 345] width 22 height 8
checkbox input "true"
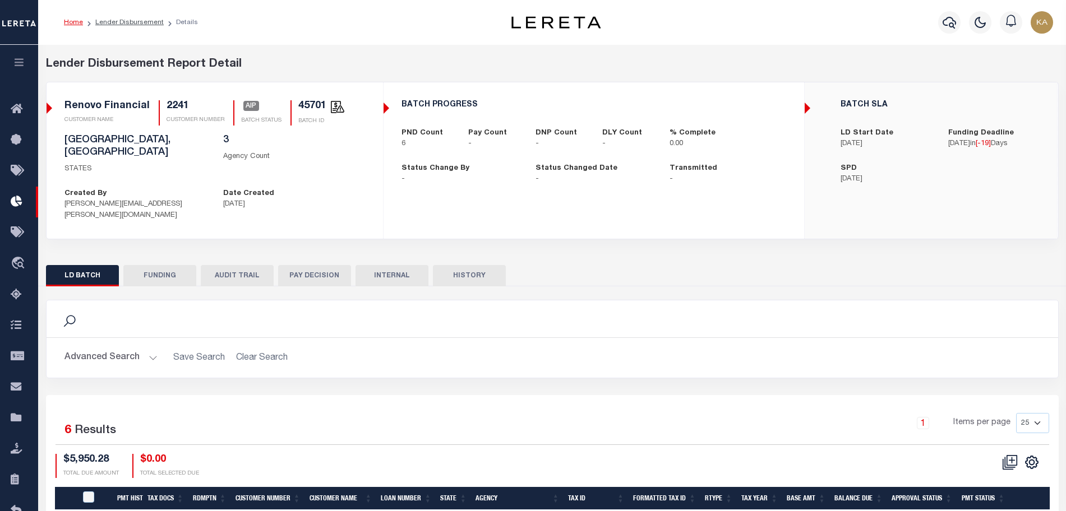
click at [266, 265] on button "AUDIT TRAIL" at bounding box center [237, 275] width 73 height 21
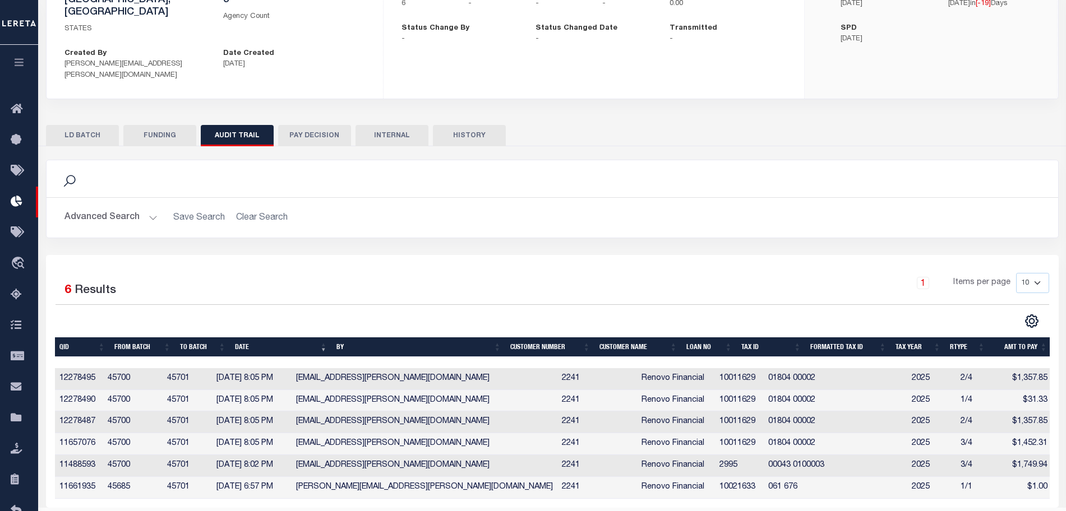
scroll to position [156, 0]
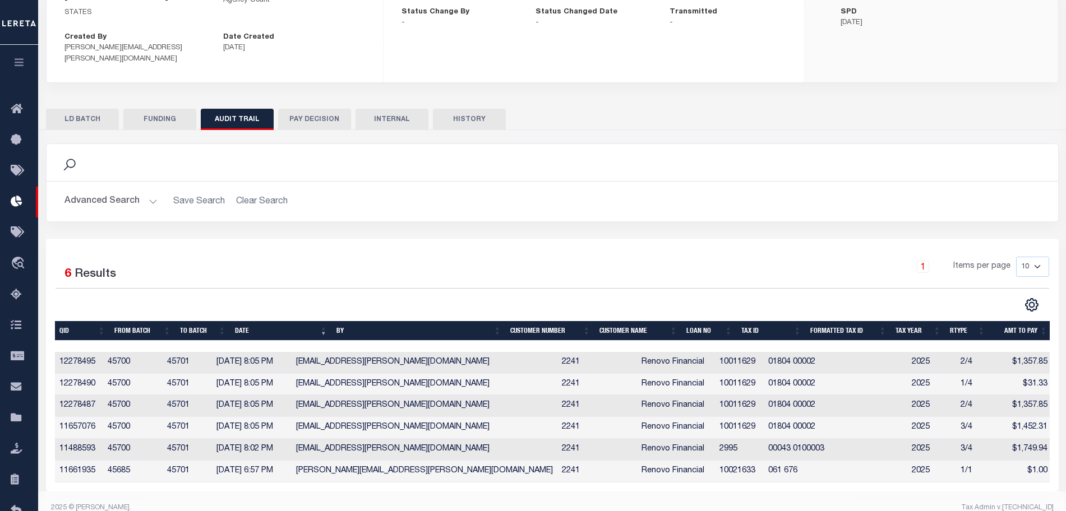
click at [451, 109] on button "HISTORY" at bounding box center [469, 119] width 73 height 21
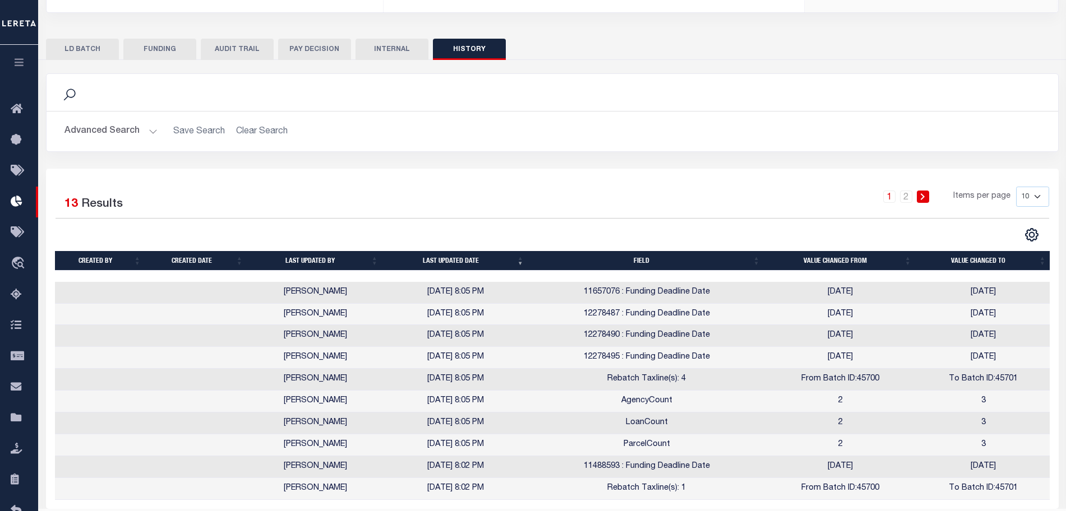
scroll to position [86, 0]
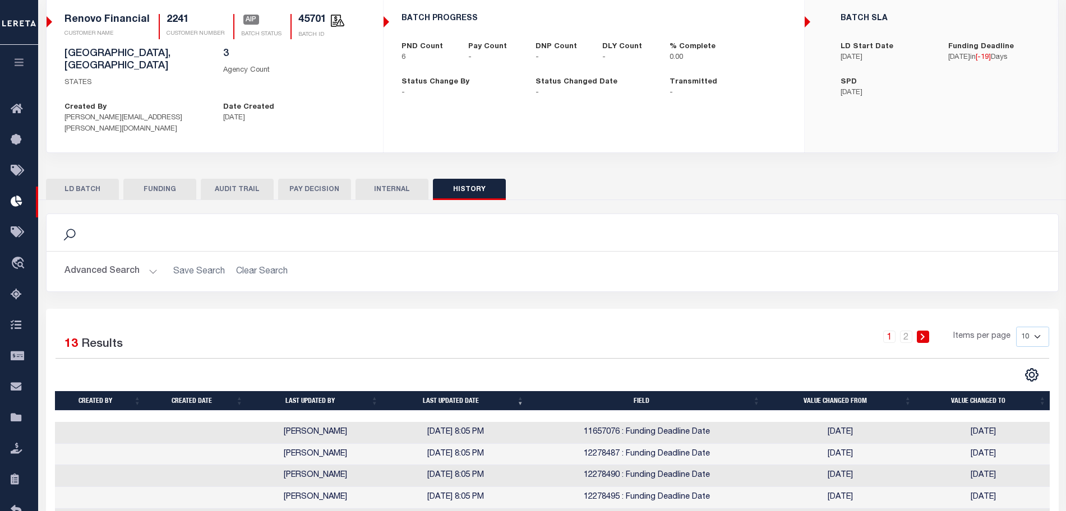
click at [164, 179] on button "FUNDING" at bounding box center [159, 189] width 73 height 21
type input "$0"
type input "[DATE]"
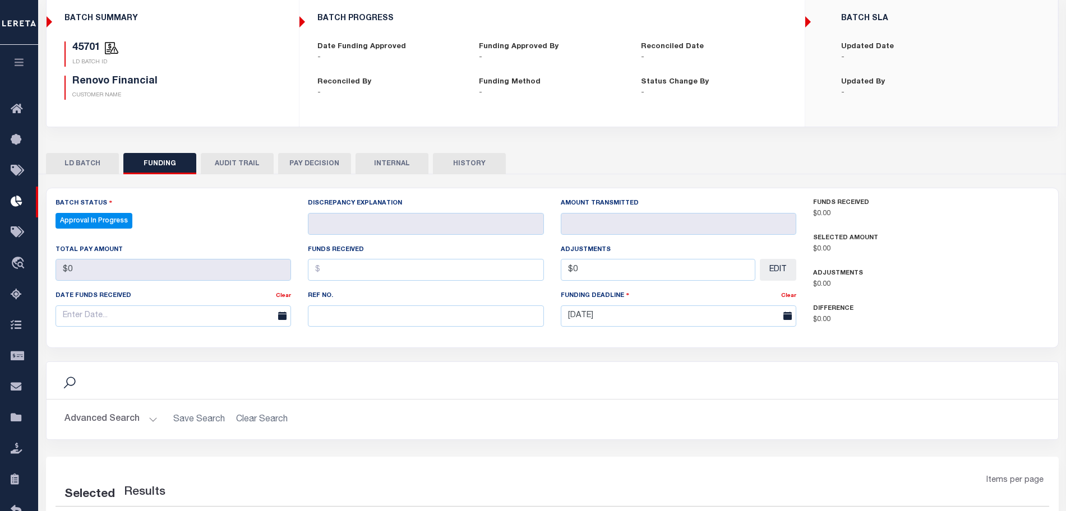
scroll to position [83, 0]
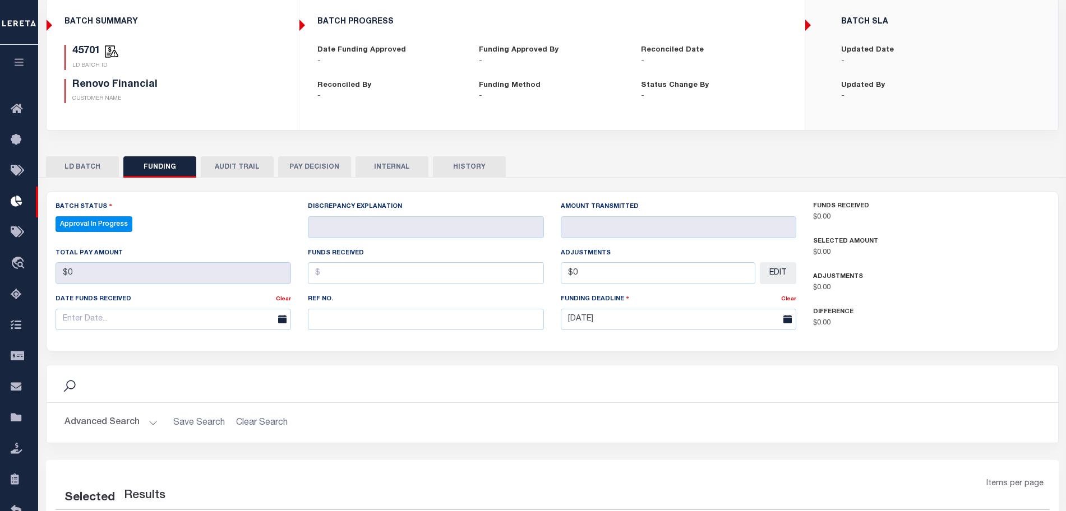
select select "100"
click at [218, 169] on button "AUDIT TRAIL" at bounding box center [237, 166] width 73 height 21
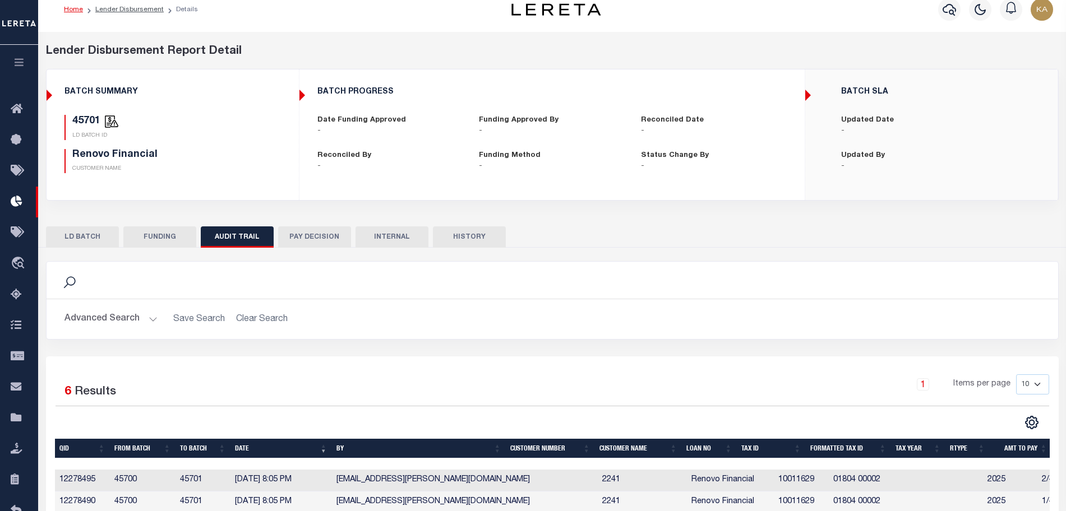
scroll to position [0, 0]
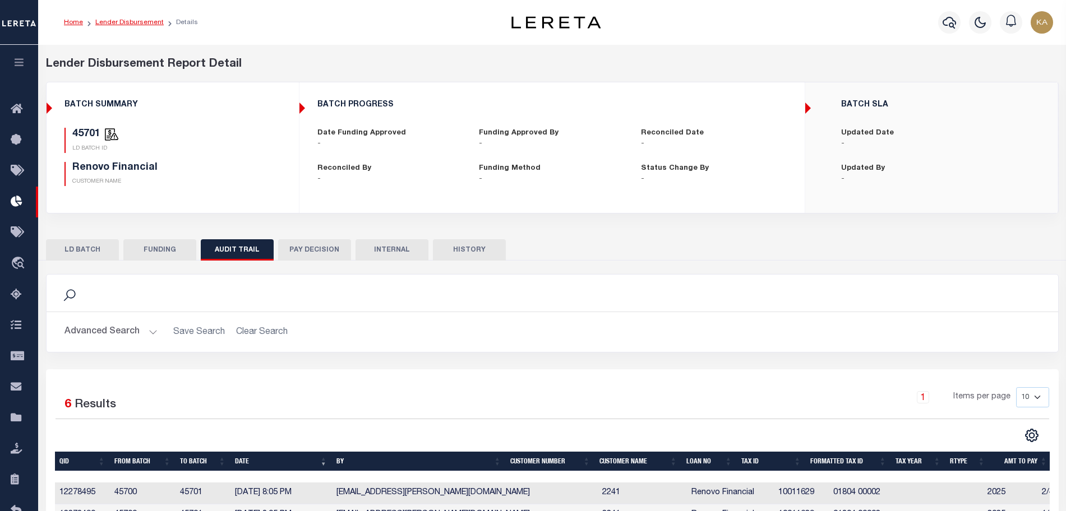
click at [141, 24] on link "Lender Disbursement" at bounding box center [129, 22] width 68 height 7
checkbox input "true"
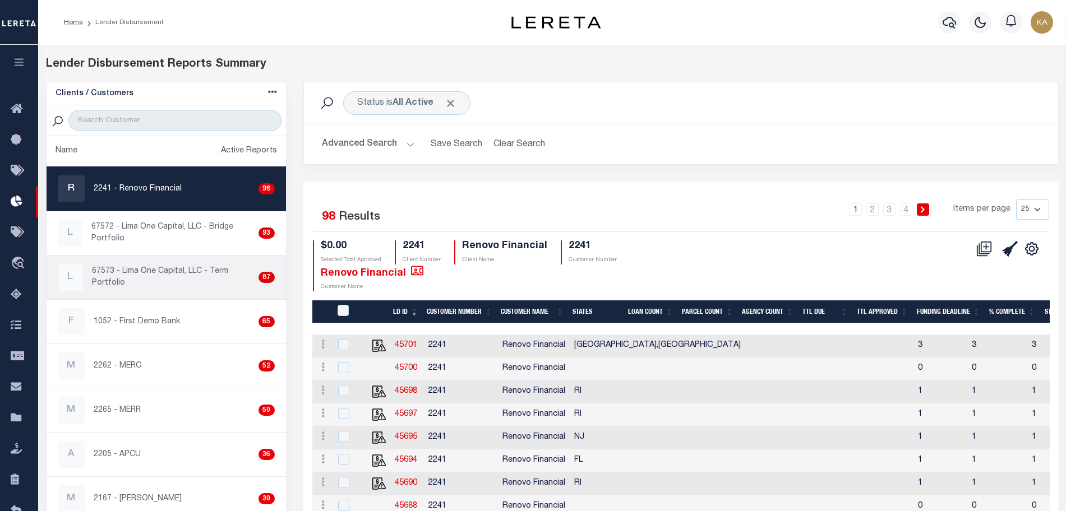
click at [152, 280] on p "67573 - Lima One Capital, LLC - Term Portfolio" at bounding box center [173, 278] width 162 height 24
checkbox input "true"
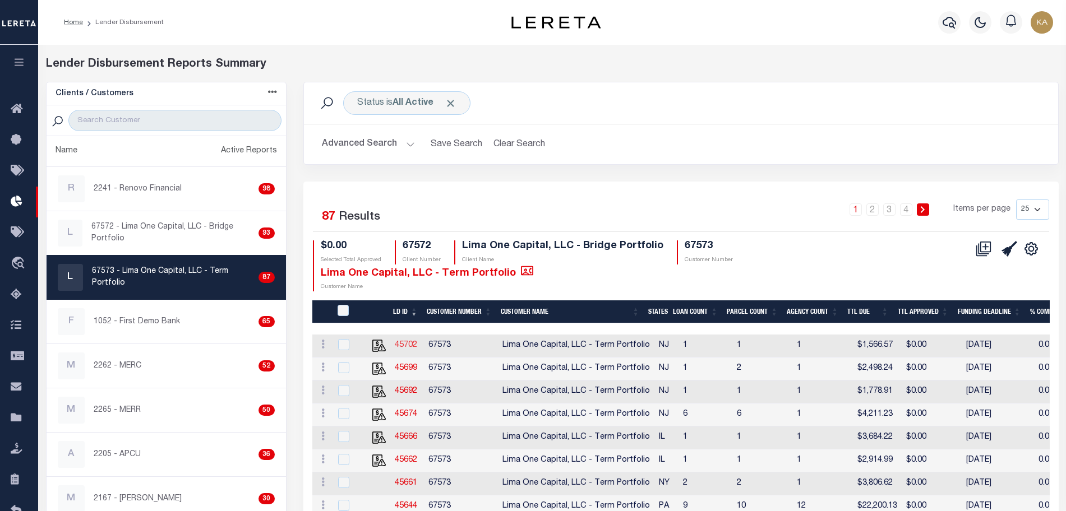
click at [404, 344] on link "45702" at bounding box center [406, 345] width 22 height 8
checkbox input "true"
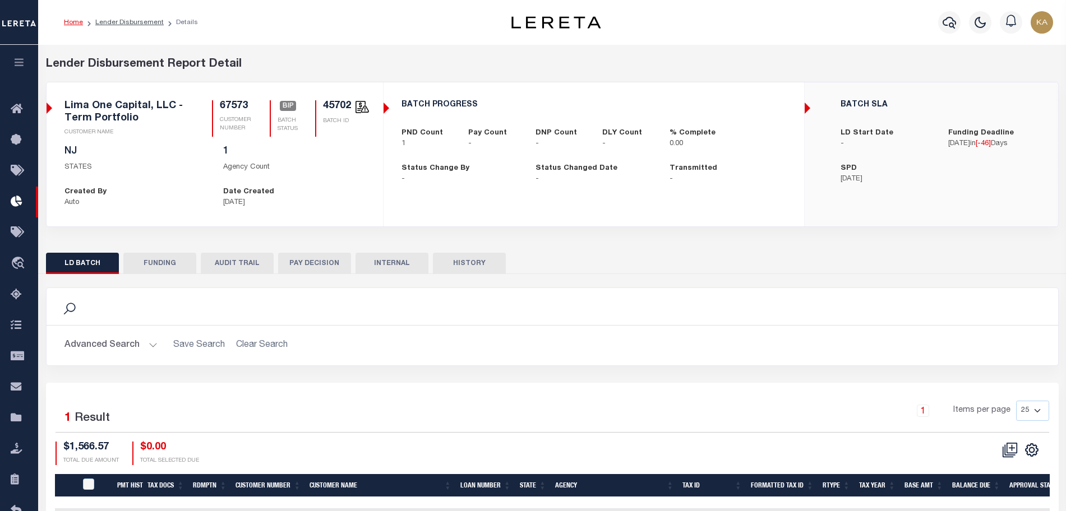
scroll to position [83, 0]
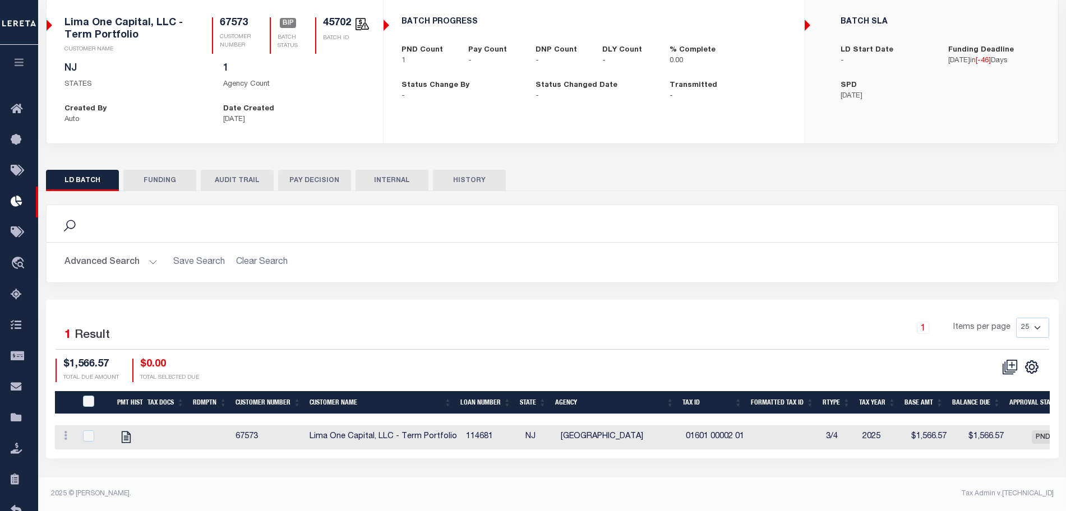
click at [239, 181] on button "AUDIT TRAIL" at bounding box center [237, 180] width 73 height 21
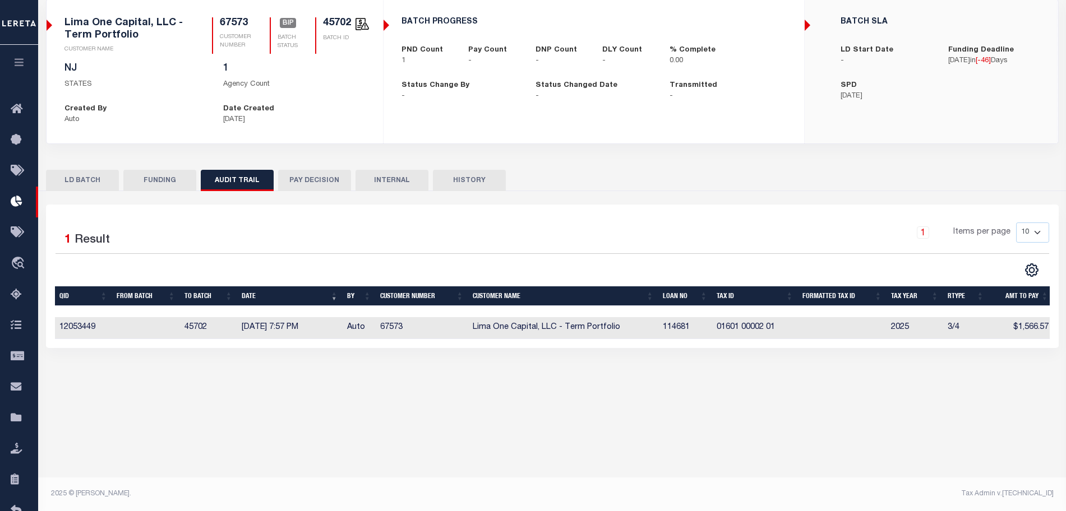
click at [468, 181] on button "HISTORY" at bounding box center [469, 180] width 73 height 21
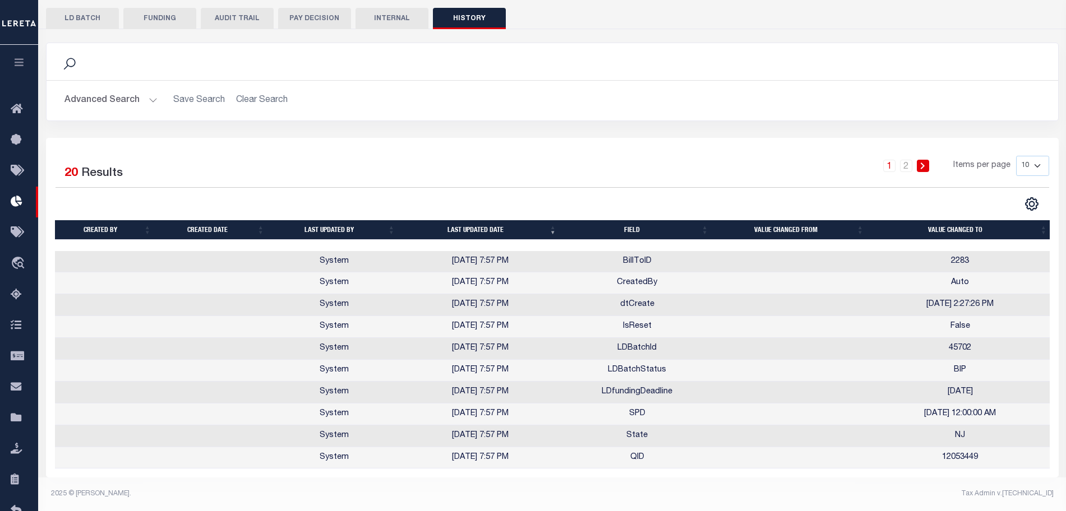
scroll to position [0, 0]
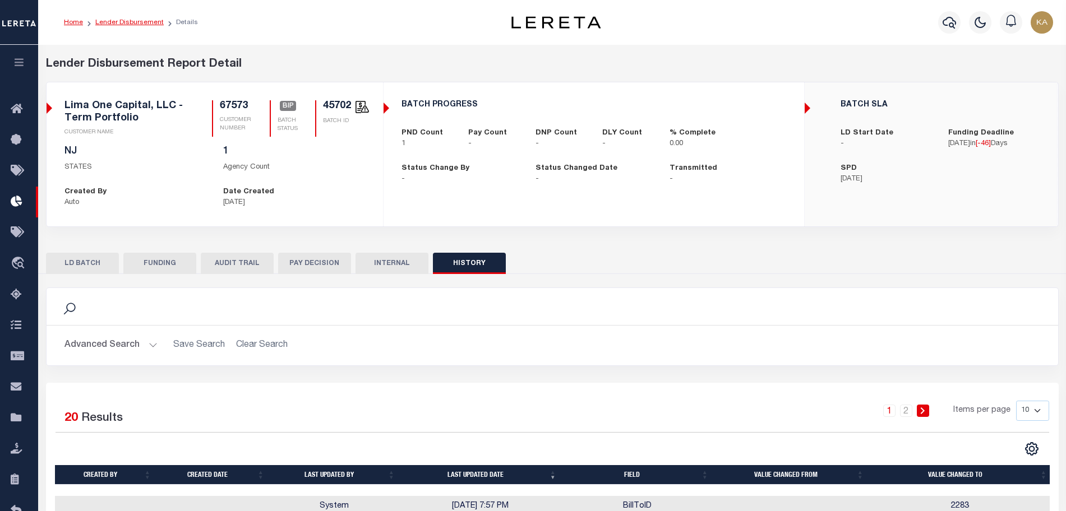
click at [151, 25] on link "Lender Disbursement" at bounding box center [129, 22] width 68 height 7
checkbox input "true"
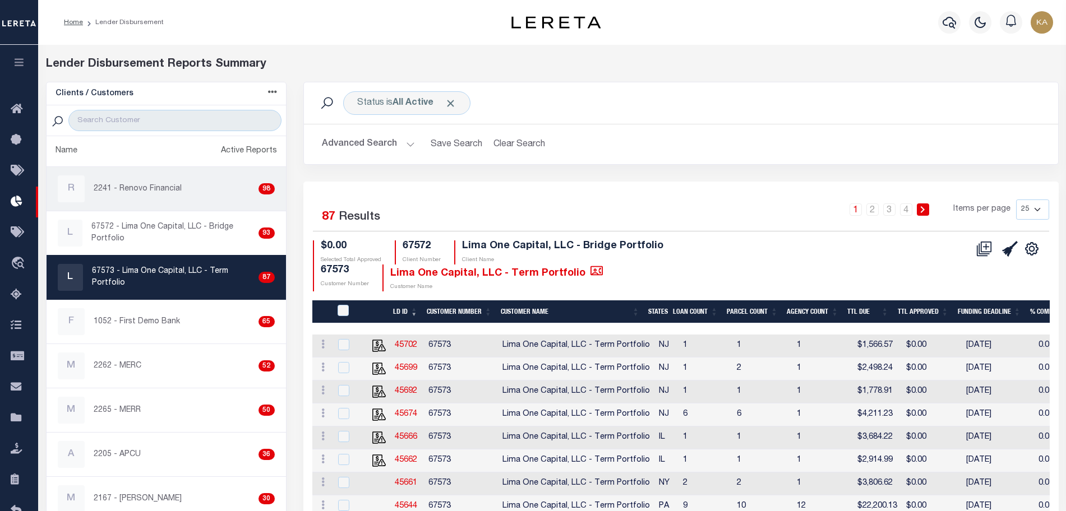
click at [173, 193] on p "2241 - Renovo Financial" at bounding box center [138, 189] width 88 height 12
checkbox input "true"
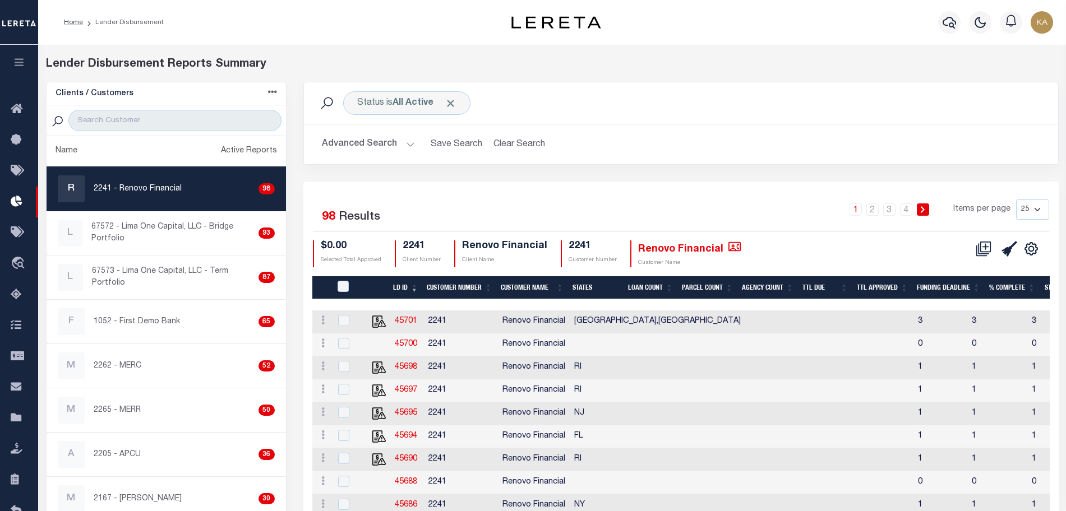
click at [416, 313] on td "45701" at bounding box center [407, 322] width 34 height 23
checkbox input "true"
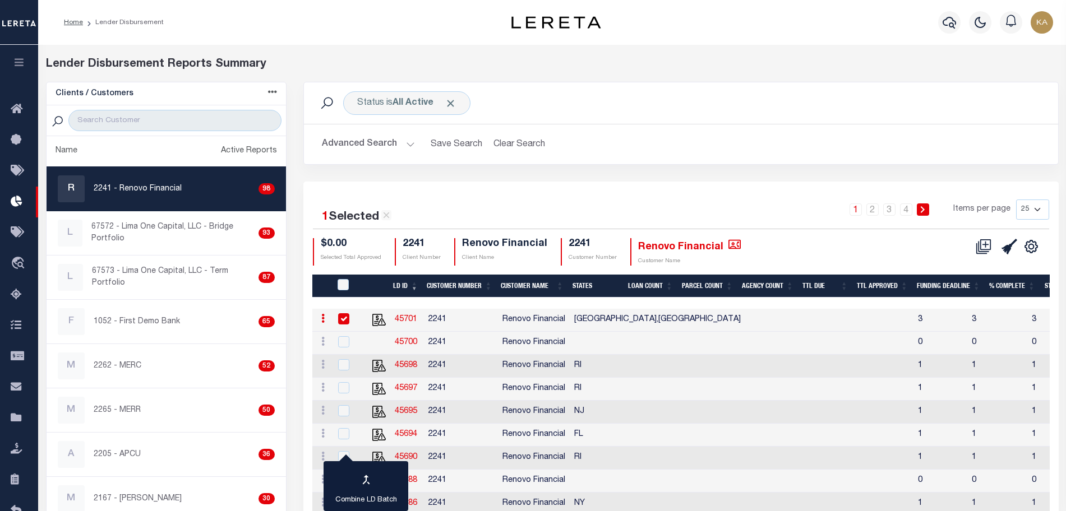
click at [402, 317] on link "45701" at bounding box center [406, 320] width 22 height 8
checkbox input "true"
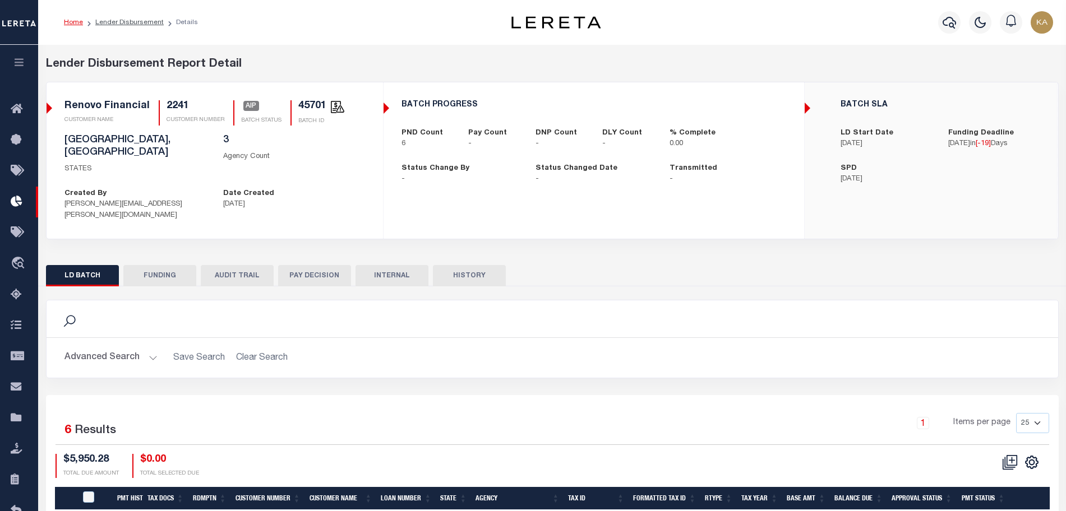
scroll to position [186, 0]
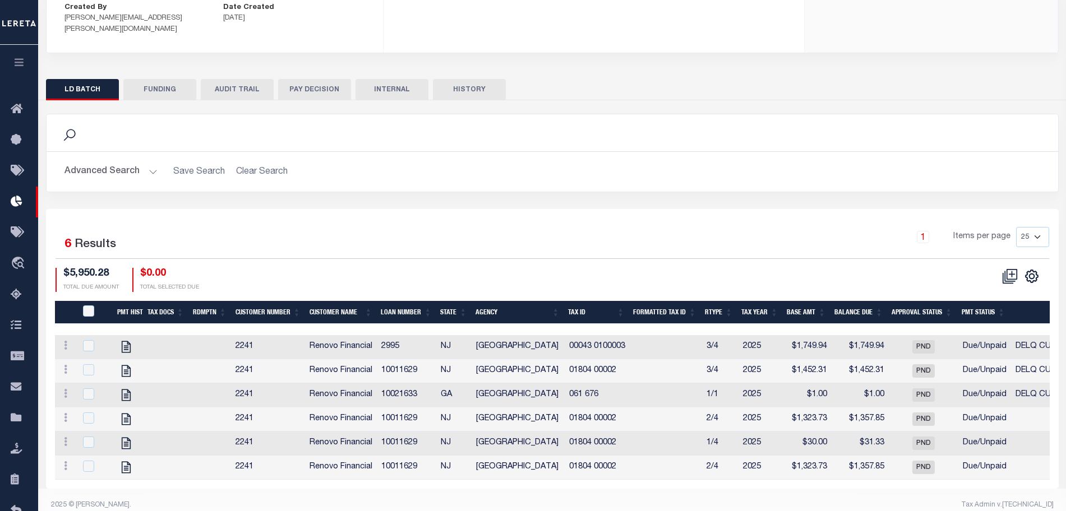
click at [183, 79] on button "FUNDING" at bounding box center [159, 89] width 73 height 21
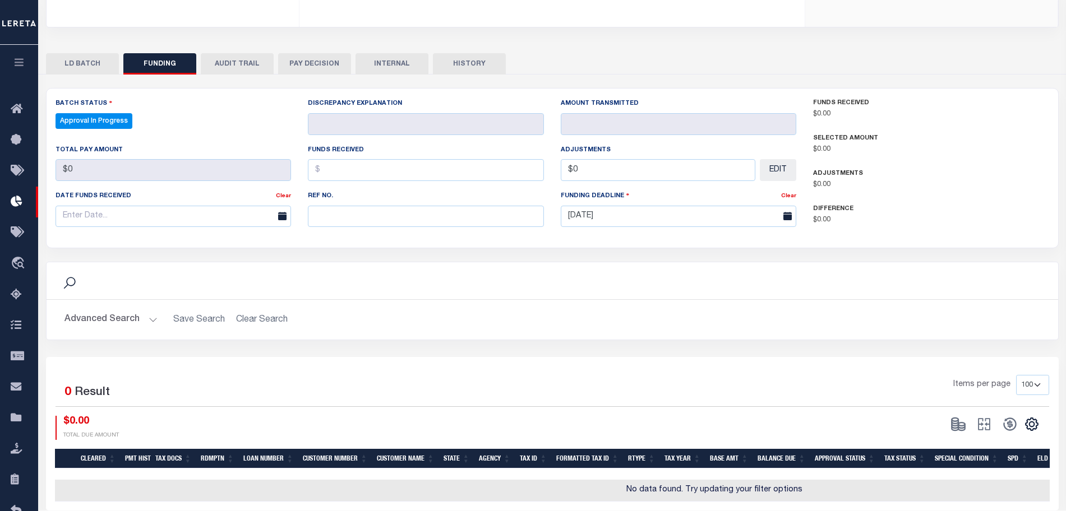
click at [232, 66] on button "AUDIT TRAIL" at bounding box center [237, 63] width 73 height 21
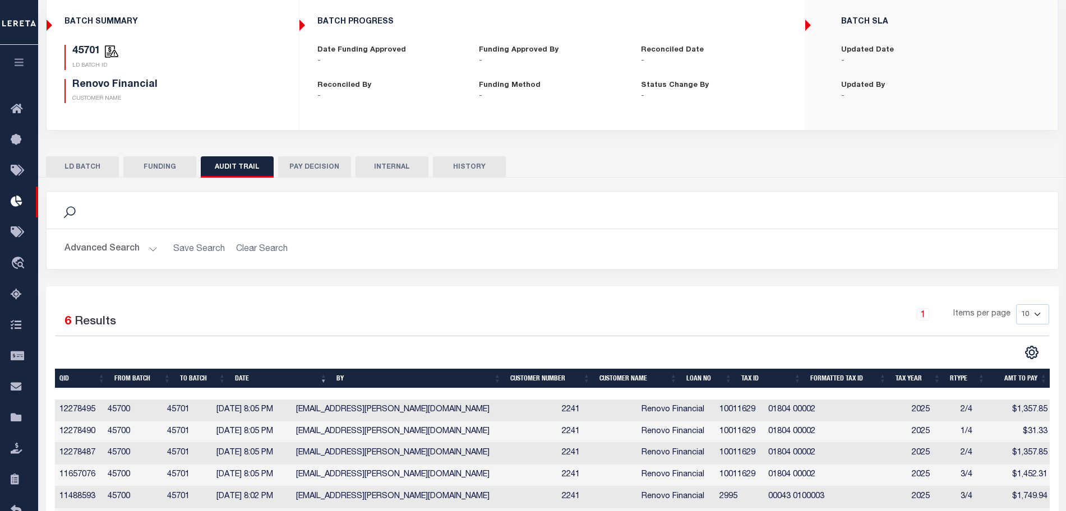
scroll to position [154, 0]
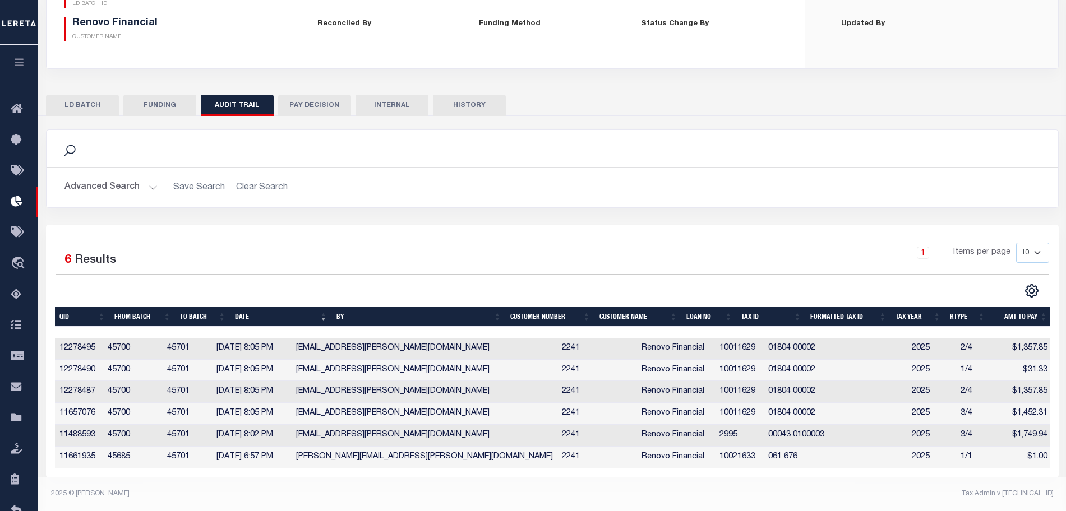
click at [463, 101] on button "HISTORY" at bounding box center [469, 105] width 73 height 21
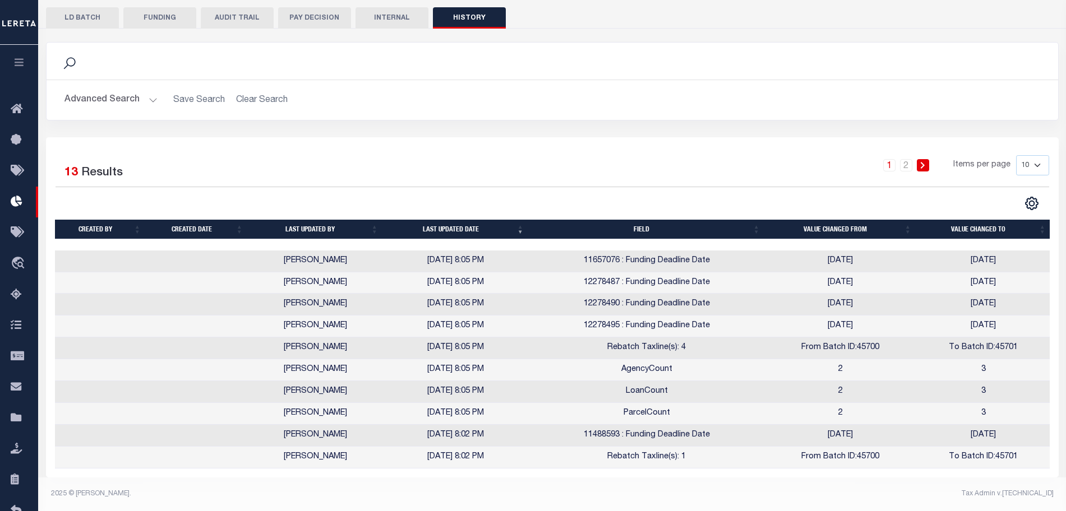
scroll to position [0, 0]
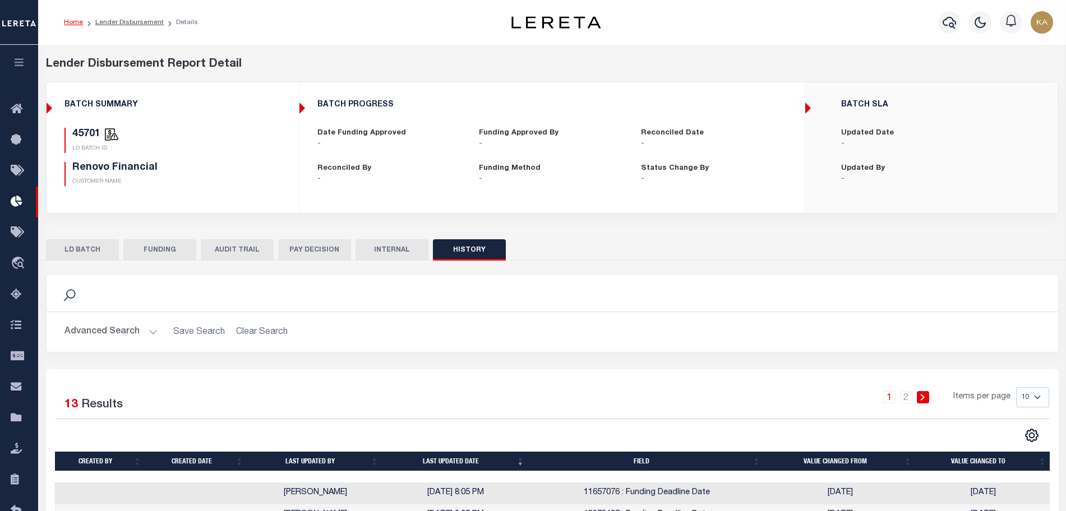
drag, startPoint x: 145, startPoint y: 22, endPoint x: 180, endPoint y: 34, distance: 37.4
click at [144, 22] on link "Lender Disbursement" at bounding box center [129, 22] width 68 height 7
checkbox input "true"
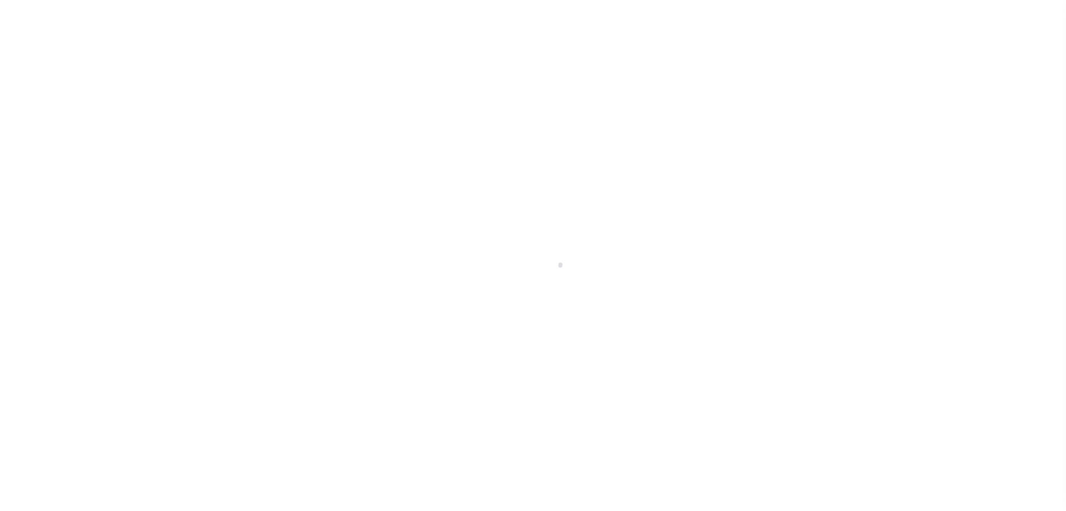
scroll to position [20, 0]
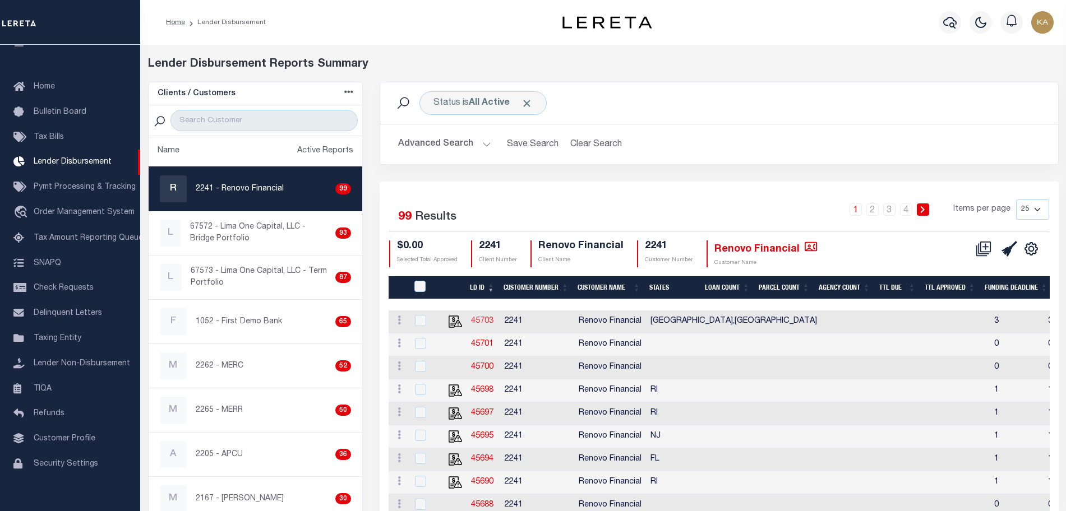
click at [489, 321] on link "45703" at bounding box center [482, 321] width 22 height 8
checkbox input "true"
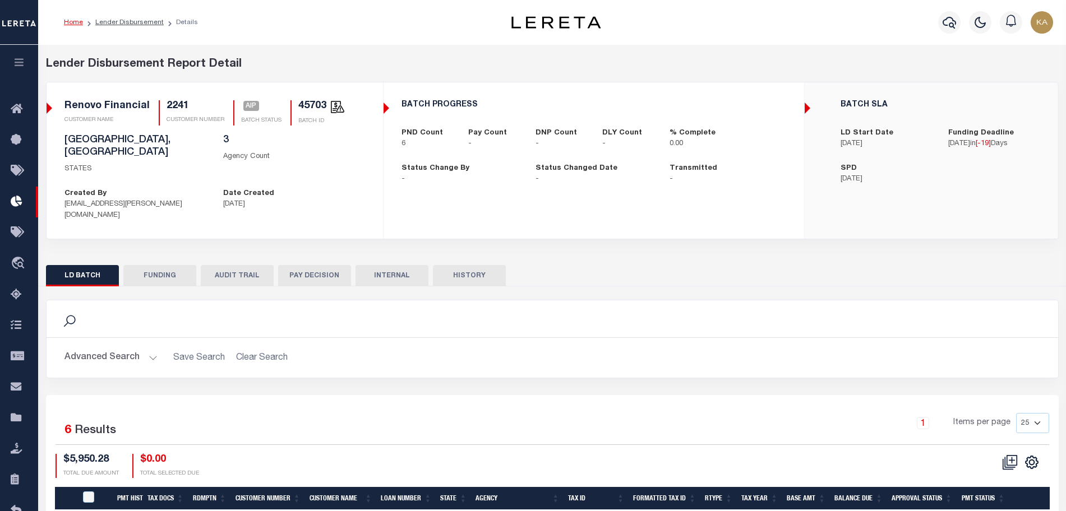
click at [275, 265] on div "LD BATCH FUNDING AUDIT TRAIL PAY DECISION INTERNAL HISTORY" at bounding box center [552, 275] width 1013 height 21
click at [248, 265] on button "AUDIT TRAIL" at bounding box center [237, 275] width 73 height 21
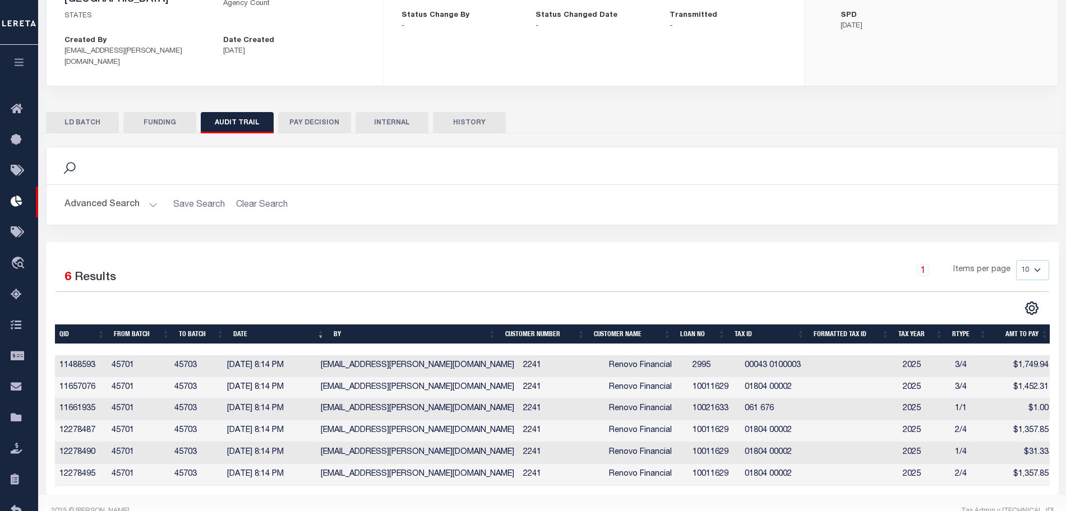
scroll to position [156, 0]
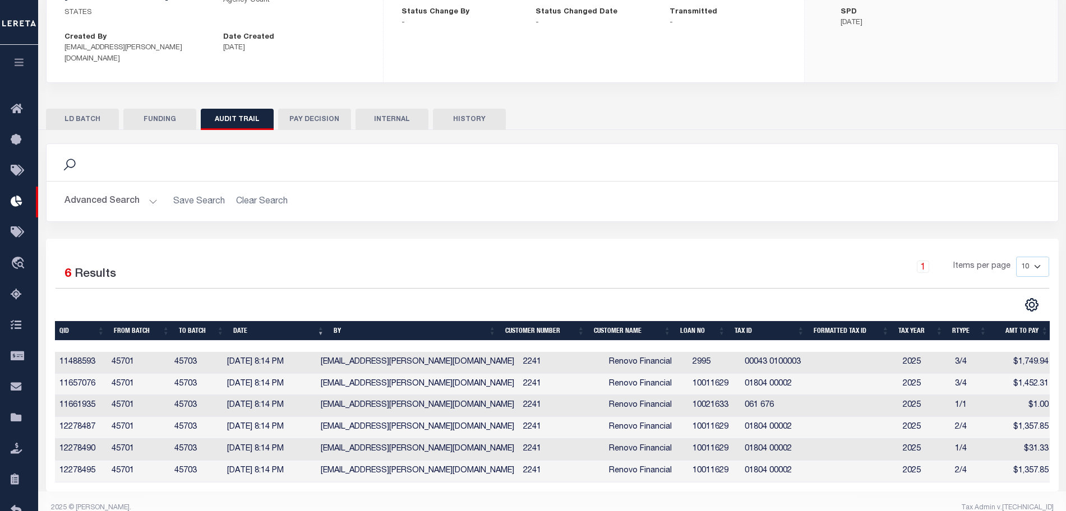
drag, startPoint x: 469, startPoint y: 94, endPoint x: 482, endPoint y: 116, distance: 26.2
click at [468, 109] on button "HISTORY" at bounding box center [469, 119] width 73 height 21
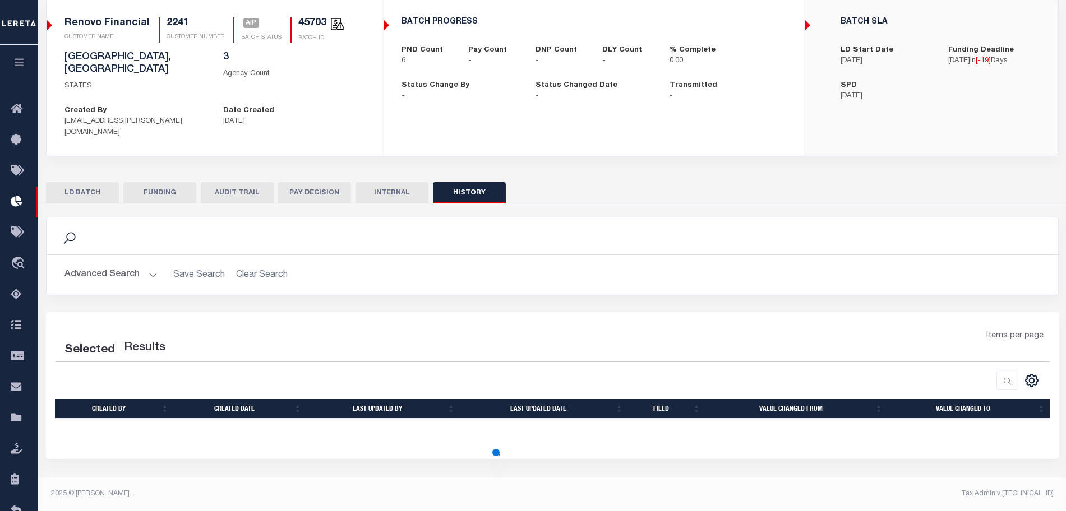
scroll to position [83, 0]
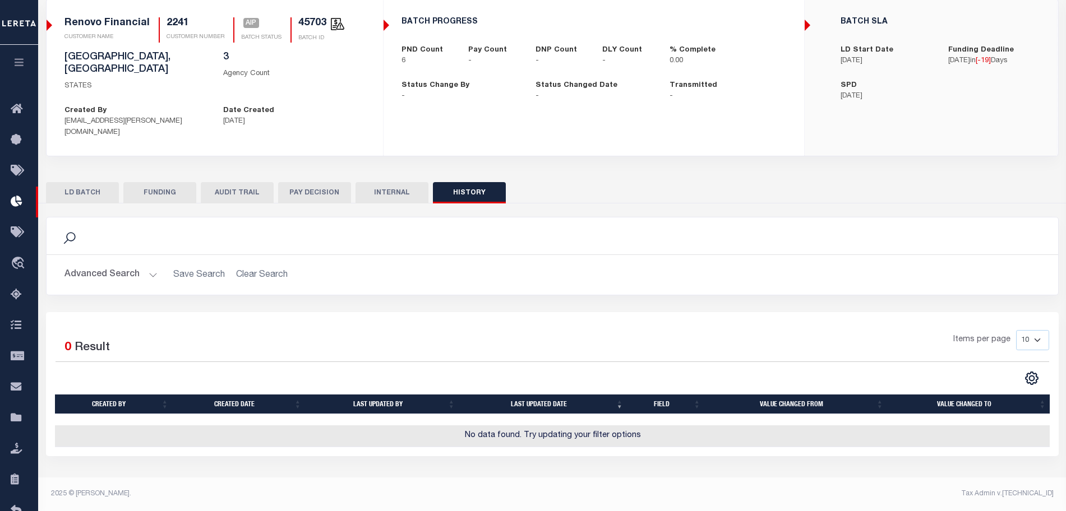
click at [224, 182] on button "AUDIT TRAIL" at bounding box center [237, 192] width 73 height 21
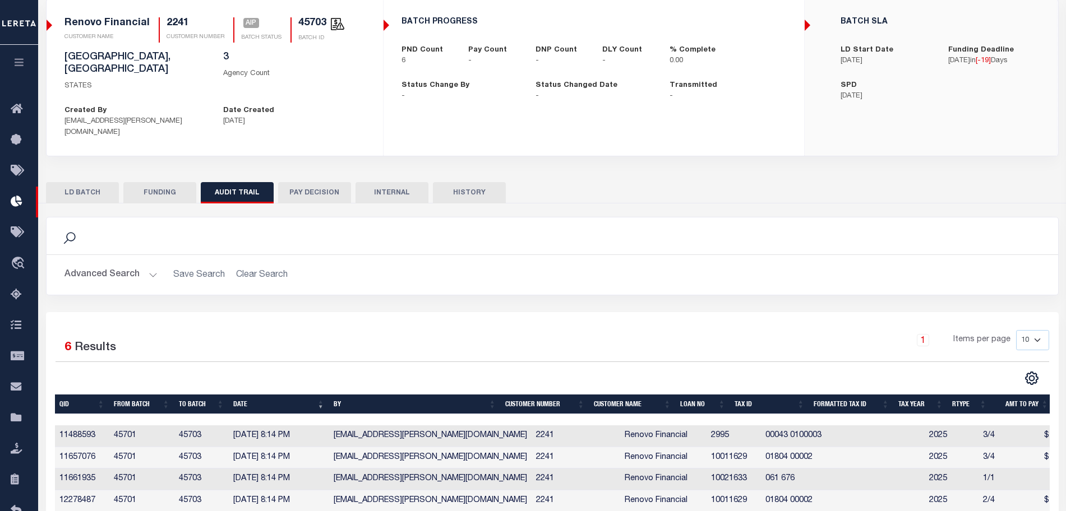
scroll to position [156, 0]
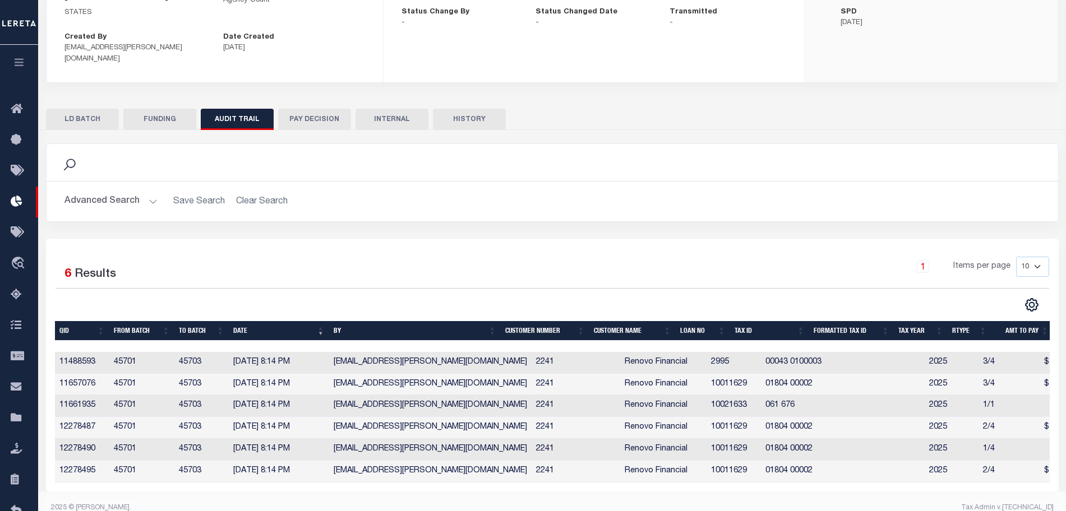
click at [643, 239] on div "Selected 6 Results 1 Items per page 10 25 50 100" at bounding box center [552, 365] width 1013 height 253
